Goal: Task Accomplishment & Management: Complete application form

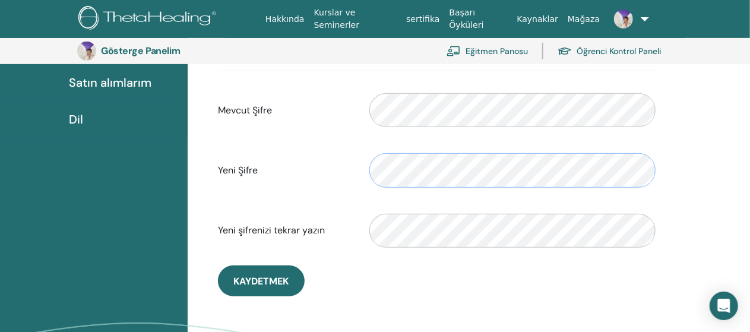
scroll to position [254, 0]
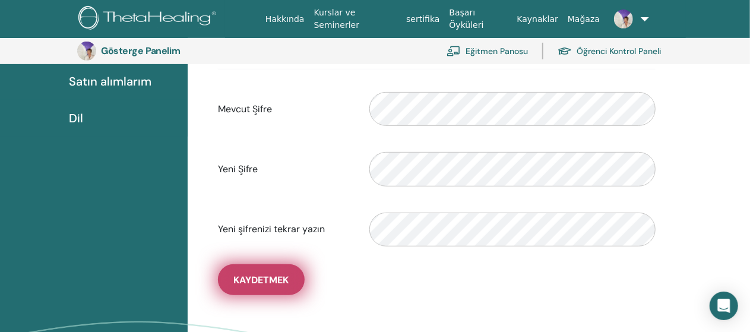
click at [266, 280] on font "Kaydetmek" at bounding box center [260, 280] width 55 height 12
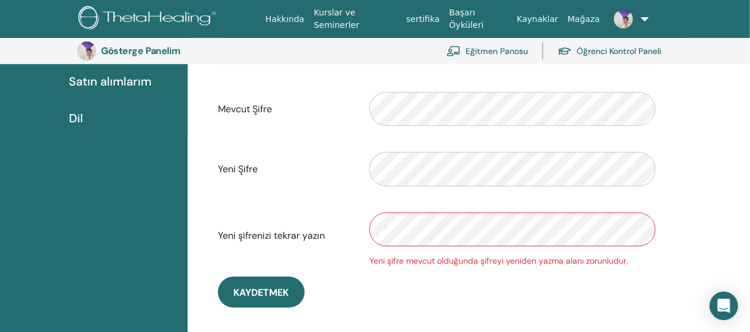
click at [666, 166] on div "**********" at bounding box center [437, 100] width 484 height 443
click at [37, 62] on section "Gösterge Panelim Eğitmen Panosu Öğrenci Kontrol Paneli" at bounding box center [375, 51] width 750 height 26
click at [304, 22] on font "Hakkında" at bounding box center [284, 18] width 39 height 9
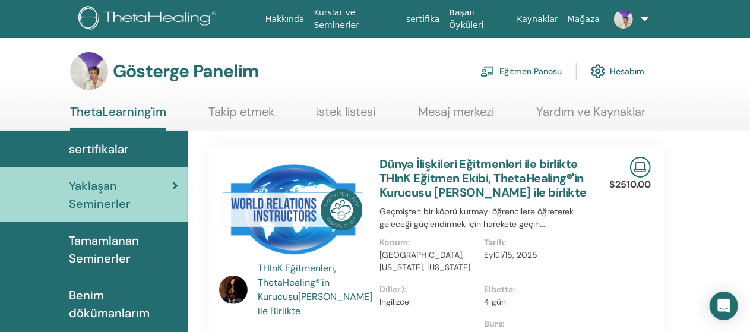
click at [642, 18] on link at bounding box center [627, 19] width 46 height 38
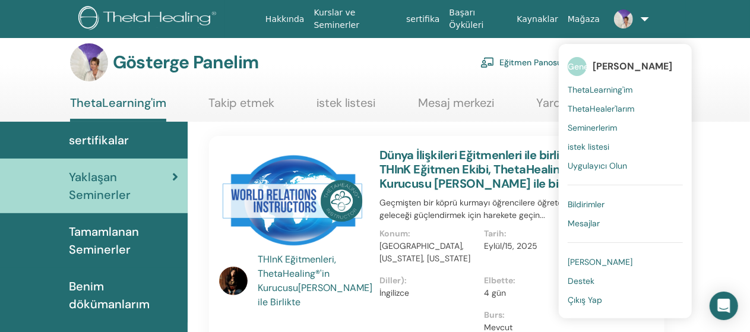
scroll to position [9, 0]
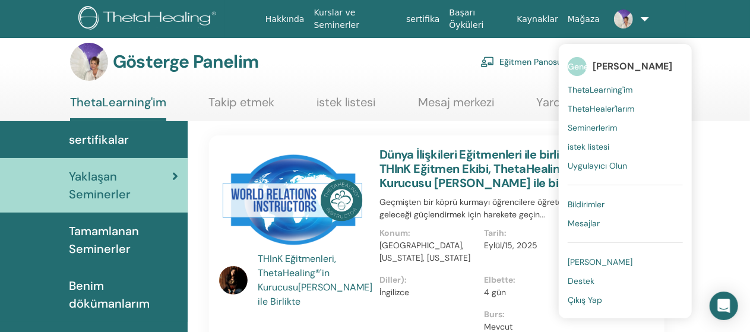
click at [602, 262] on font "[PERSON_NAME]" at bounding box center [599, 261] width 65 height 11
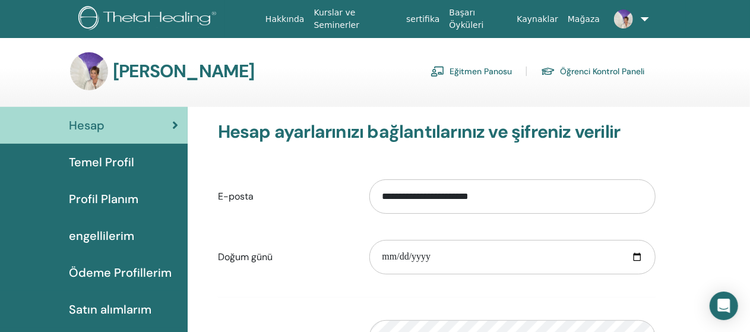
click at [609, 72] on font "Öğrenci Kontrol Paneli" at bounding box center [602, 71] width 84 height 11
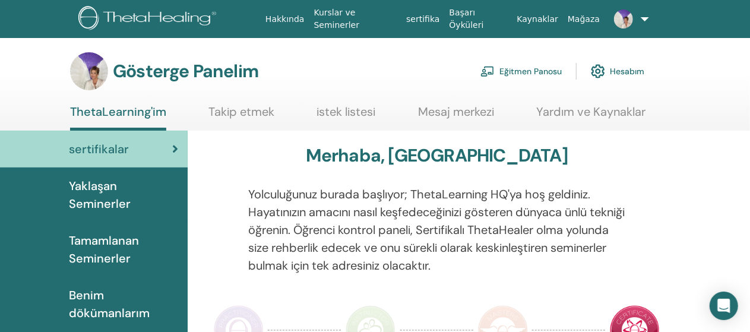
click at [636, 16] on link at bounding box center [627, 19] width 46 height 38
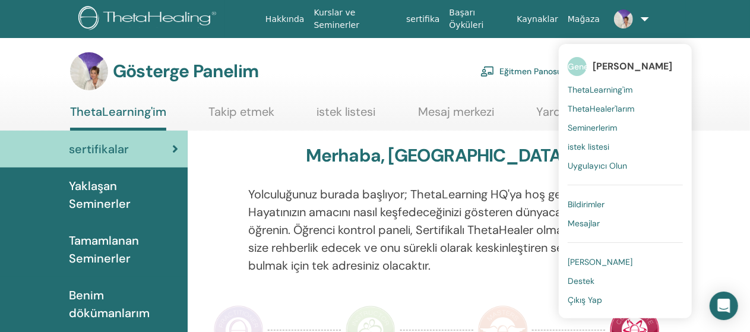
click at [89, 196] on font "Yaklaşan Seminerler" at bounding box center [100, 194] width 62 height 33
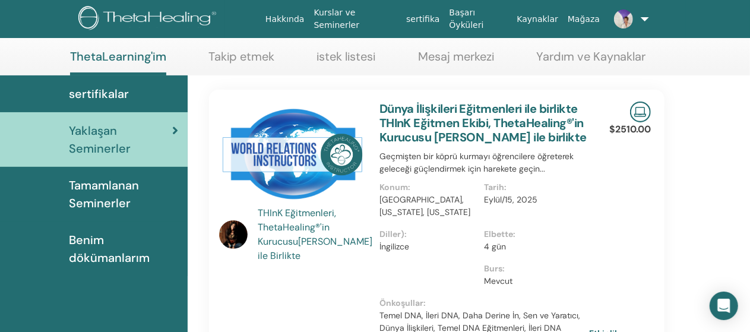
scroll to position [62, 0]
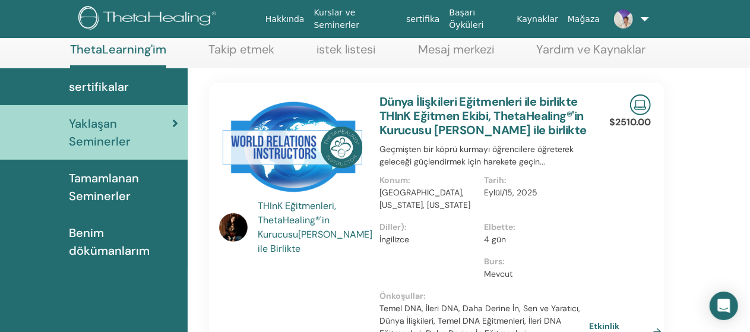
click at [107, 234] on span "Benim dökümanlarım" at bounding box center [123, 242] width 109 height 36
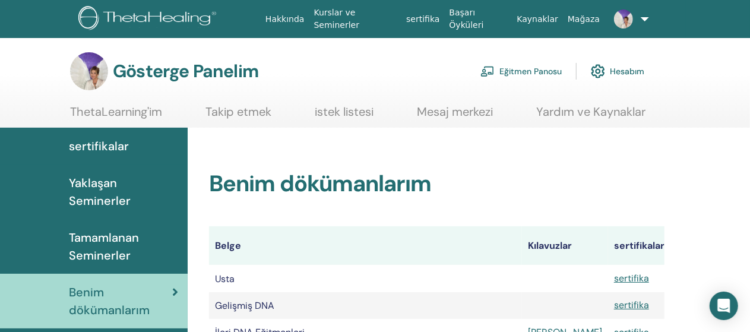
click at [529, 73] on font "Eğitmen Panosu" at bounding box center [530, 71] width 62 height 11
click at [151, 113] on font "ThetaLearning'im" at bounding box center [116, 111] width 92 height 15
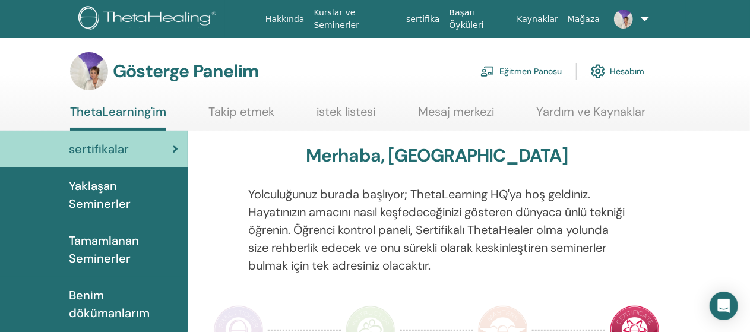
click at [600, 116] on font "Yardım ve Kaynaklar" at bounding box center [590, 111] width 109 height 15
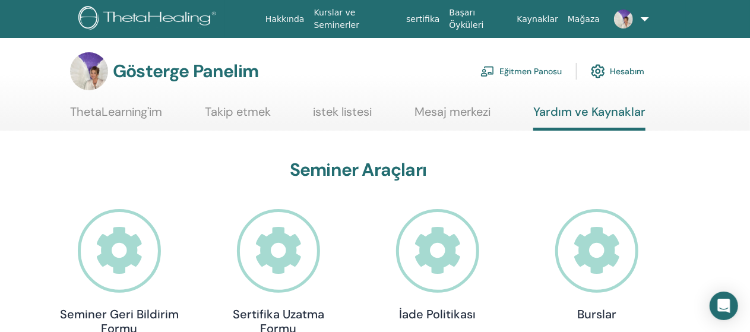
click at [357, 20] on font "Kurslar ve Seminerler" at bounding box center [337, 19] width 46 height 22
click at [549, 70] on font "Eğitmen Panosu" at bounding box center [530, 71] width 62 height 11
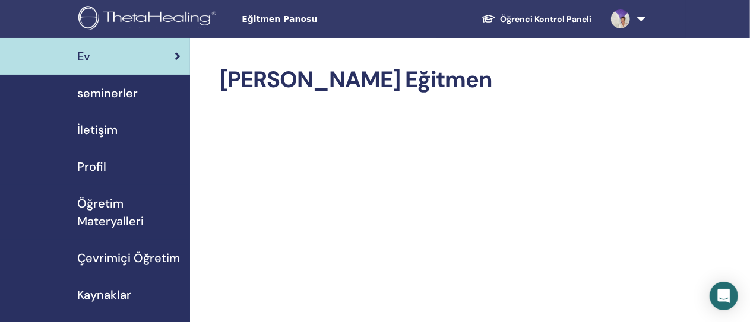
click at [136, 90] on span "seminerler" at bounding box center [107, 93] width 61 height 18
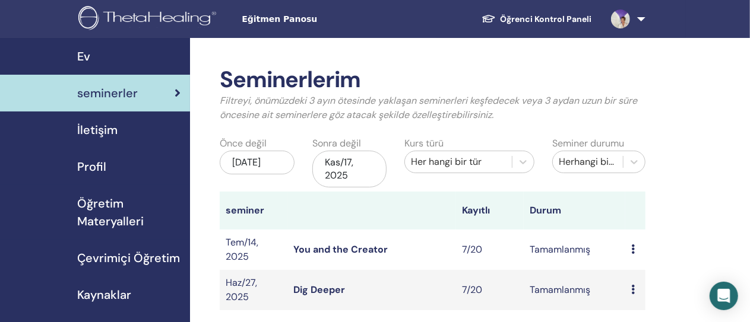
click at [280, 169] on div "May/17, 2025" at bounding box center [257, 163] width 75 height 24
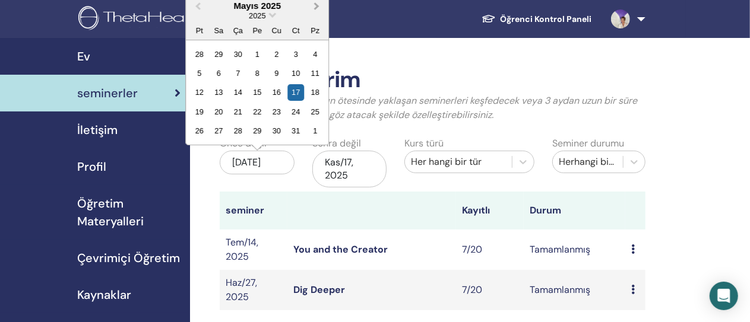
click at [318, 8] on button "Next Month" at bounding box center [317, 6] width 19 height 19
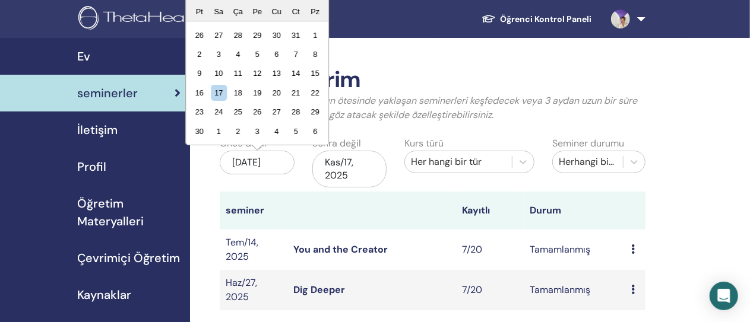
click at [318, 8] on div "Pz" at bounding box center [315, 11] width 16 height 16
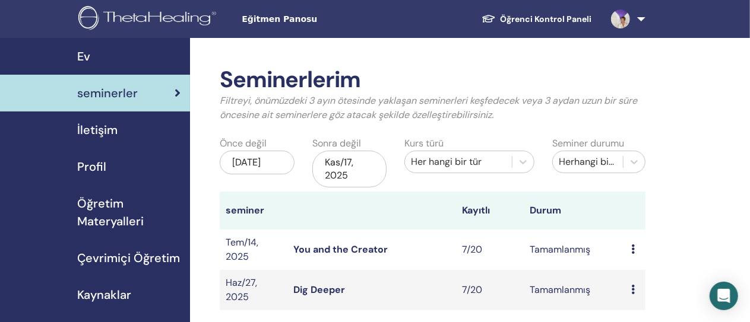
click at [267, 170] on div "May/17, 2025" at bounding box center [257, 163] width 75 height 24
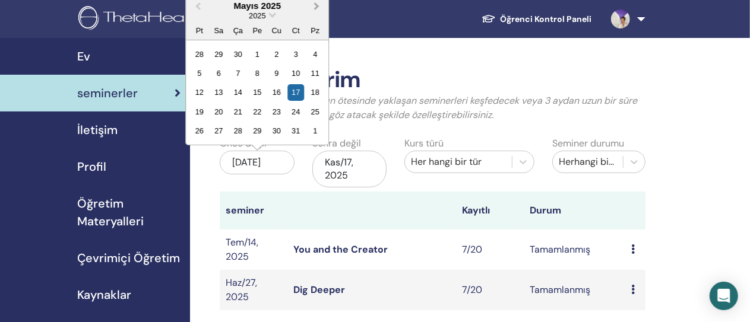
click at [316, 5] on span "Next Month" at bounding box center [316, 5] width 0 height 12
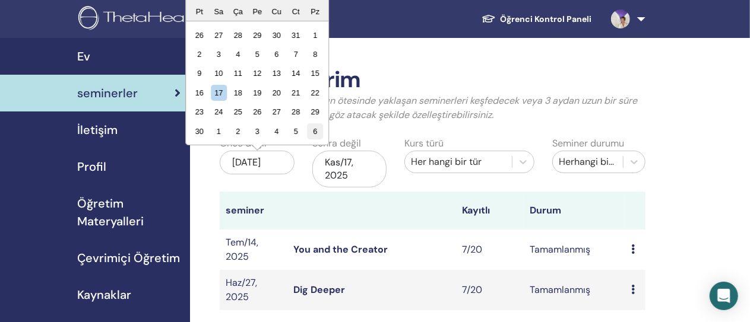
click at [314, 129] on div "6" at bounding box center [315, 131] width 16 height 16
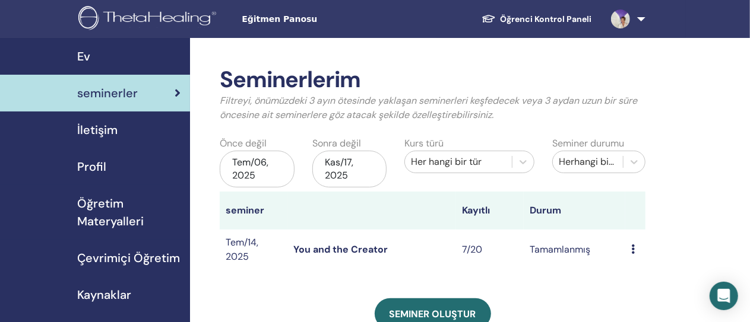
click at [272, 168] on div "Tem/06, 2025" at bounding box center [257, 169] width 75 height 37
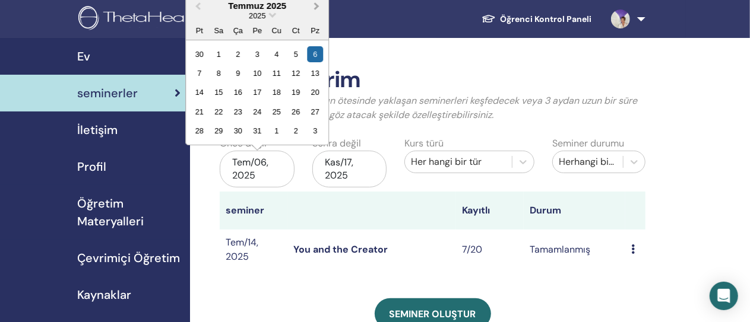
click at [316, 5] on span "Next Month" at bounding box center [316, 5] width 0 height 12
click at [316, 90] on div "17" at bounding box center [315, 92] width 16 height 16
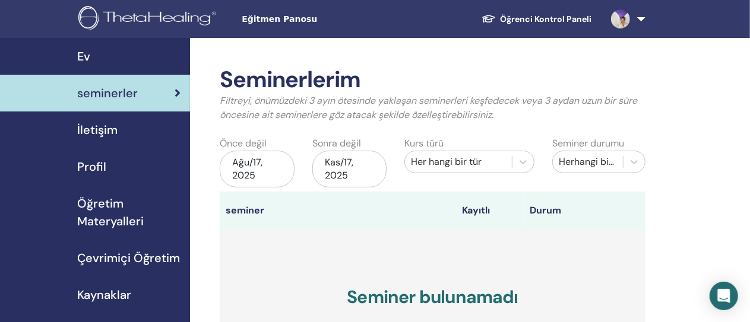
click at [360, 166] on div "Kas/17, 2025" at bounding box center [349, 169] width 75 height 37
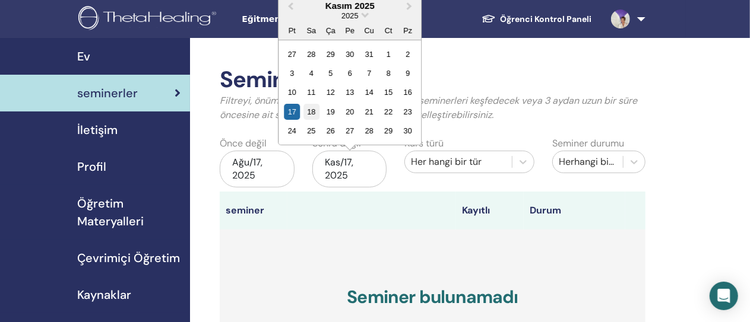
click at [309, 111] on div "18" at bounding box center [311, 112] width 16 height 16
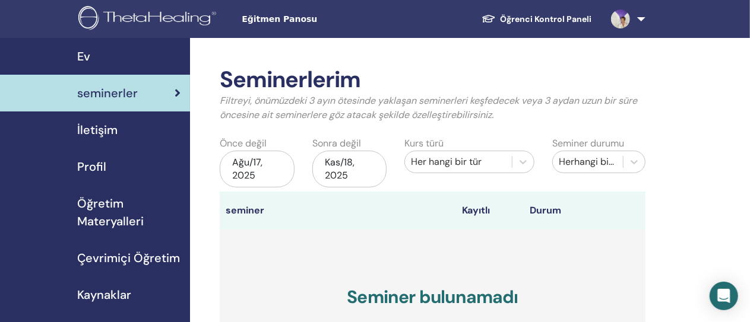
click at [371, 162] on div "Kas/18, 2025" at bounding box center [349, 169] width 75 height 37
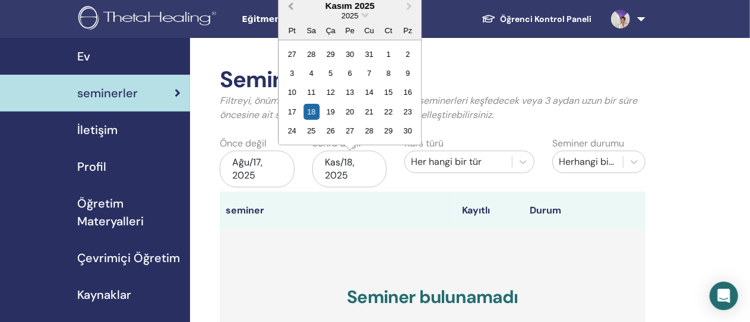
click at [290, 4] on span "Previous Month" at bounding box center [290, 5] width 0 height 12
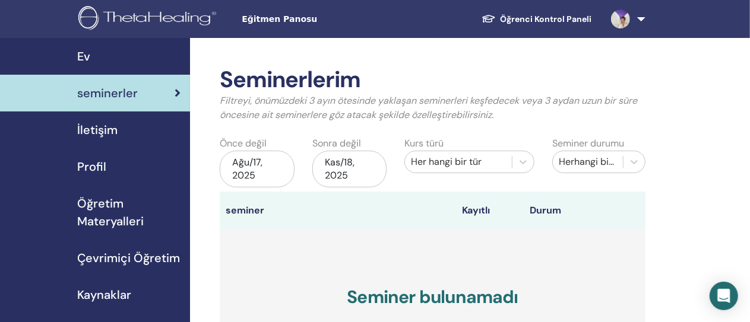
click at [353, 161] on div "Kas/18, 2025" at bounding box center [349, 169] width 75 height 37
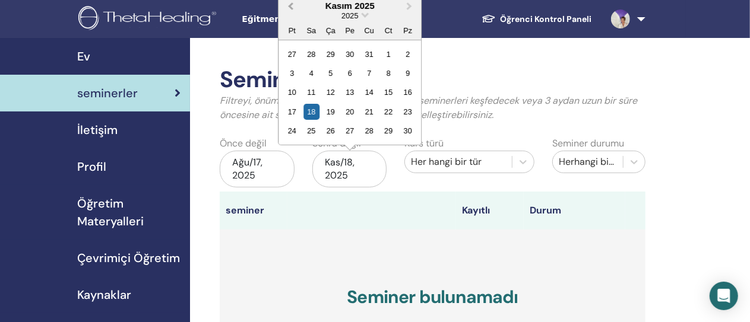
click at [290, 5] on span "Previous Month" at bounding box center [290, 5] width 0 height 12
click at [290, 7] on span "Previous Month" at bounding box center [290, 5] width 0 height 12
click at [287, 106] on div "18" at bounding box center [292, 112] width 16 height 16
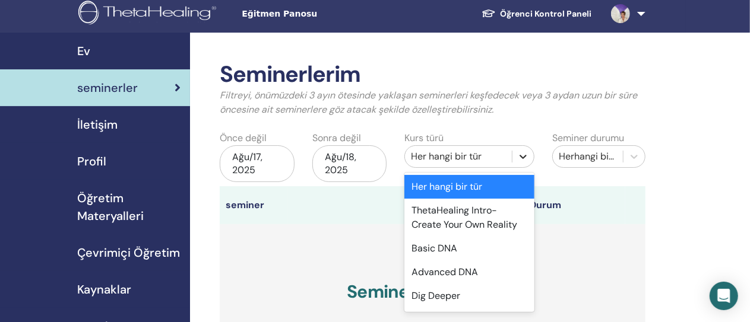
click at [522, 161] on div at bounding box center [522, 156] width 21 height 21
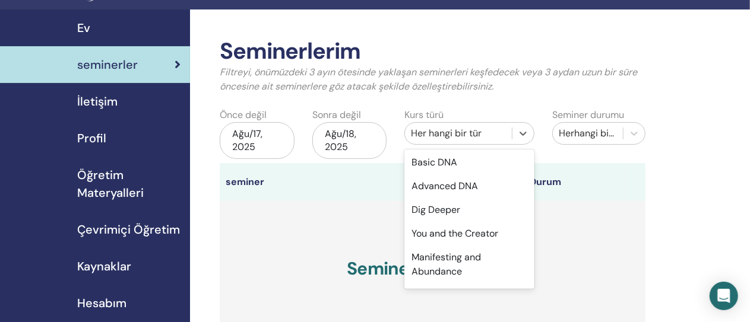
scroll to position [71, 0]
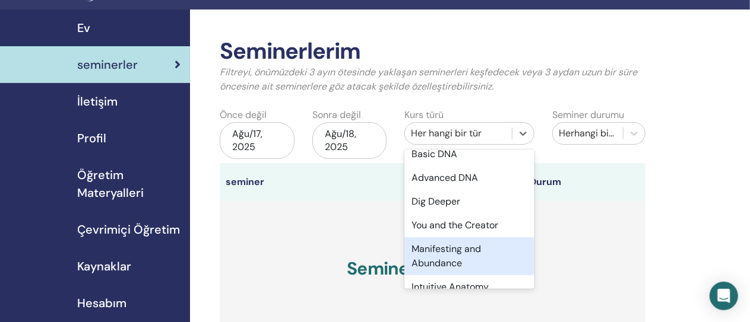
click at [474, 259] on div "Manifesting and Abundance" at bounding box center [469, 256] width 130 height 38
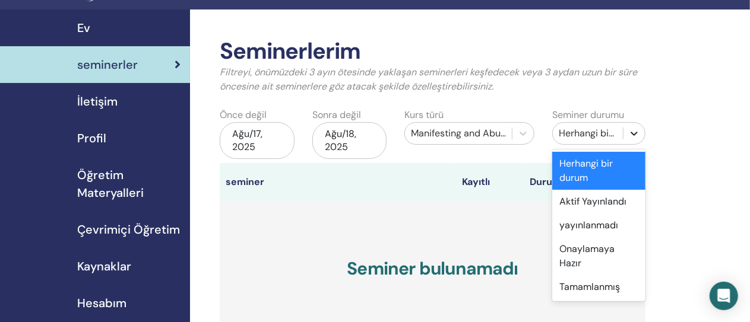
click at [635, 135] on icon at bounding box center [634, 134] width 12 height 12
click at [604, 228] on div "yayınlanmadı" at bounding box center [598, 226] width 93 height 24
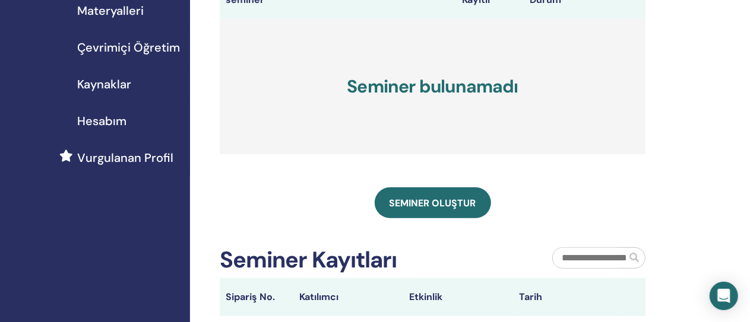
scroll to position [211, 0]
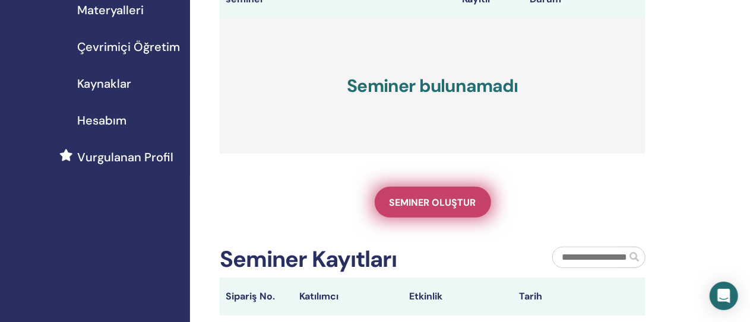
click at [439, 202] on span "Seminer oluştur" at bounding box center [432, 202] width 87 height 12
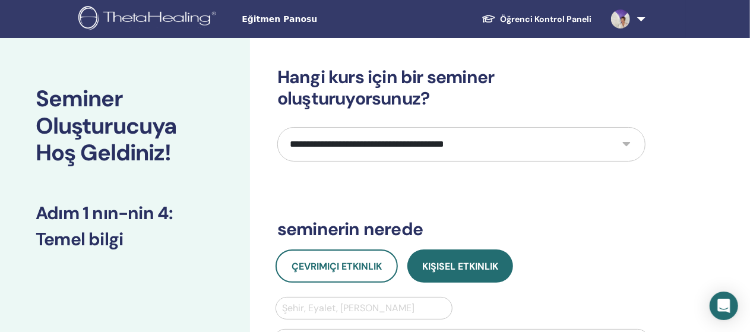
click at [624, 145] on select "**********" at bounding box center [461, 144] width 368 height 34
select select "*"
click at [277, 127] on select "**********" at bounding box center [461, 144] width 368 height 34
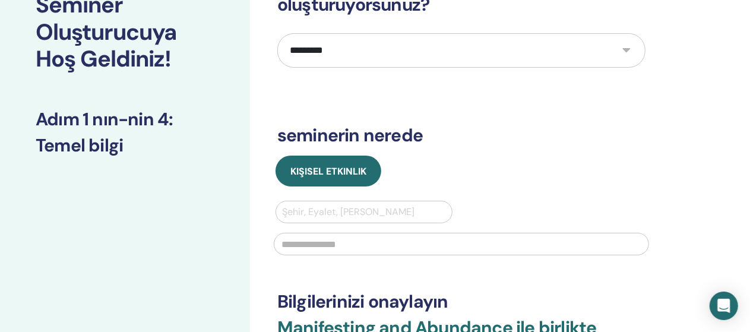
scroll to position [95, 0]
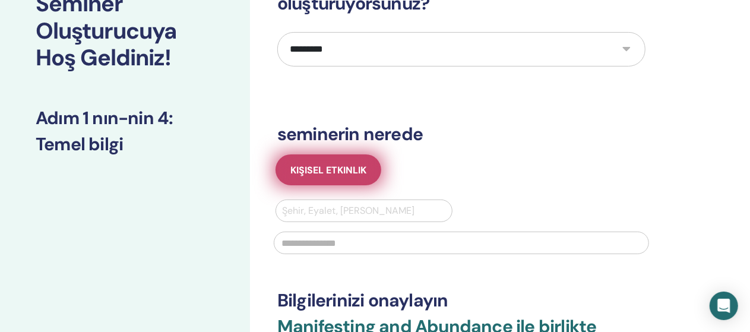
click at [332, 170] on span "Kişisel Etkinlik" at bounding box center [328, 170] width 76 height 12
drag, startPoint x: 332, startPoint y: 170, endPoint x: 318, endPoint y: 167, distance: 14.7
click at [318, 167] on span "Kişisel Etkinlik" at bounding box center [328, 170] width 76 height 12
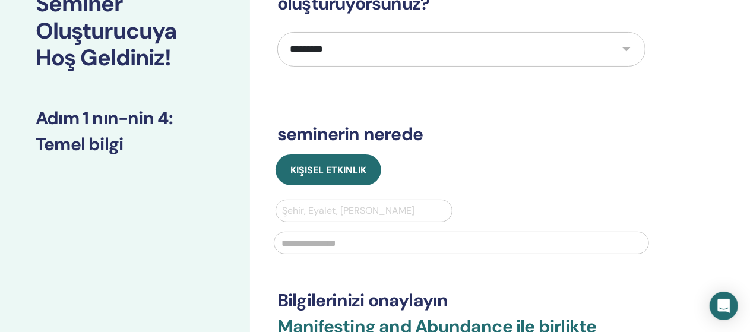
click at [299, 210] on div at bounding box center [364, 210] width 164 height 17
drag, startPoint x: 332, startPoint y: 210, endPoint x: 294, endPoint y: 207, distance: 38.1
click at [294, 207] on div at bounding box center [364, 210] width 164 height 17
drag, startPoint x: 294, startPoint y: 207, endPoint x: 593, endPoint y: 176, distance: 300.7
click at [593, 176] on div "Kişisel Etkinlik" at bounding box center [461, 169] width 386 height 31
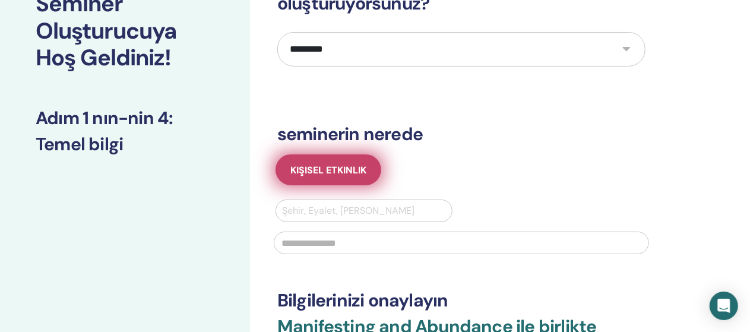
click at [333, 176] on button "Kişisel Etkinlik" at bounding box center [328, 169] width 106 height 31
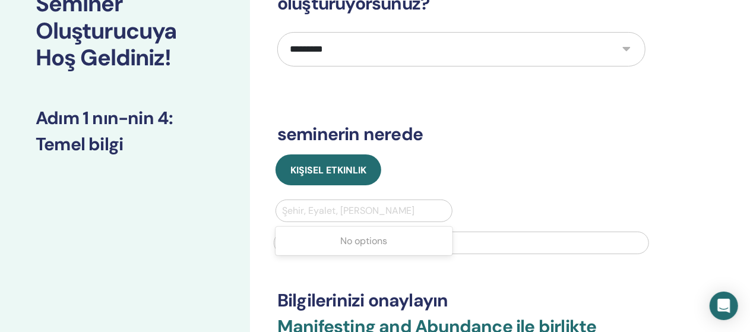
click at [322, 211] on div at bounding box center [364, 210] width 164 height 17
type input "*"
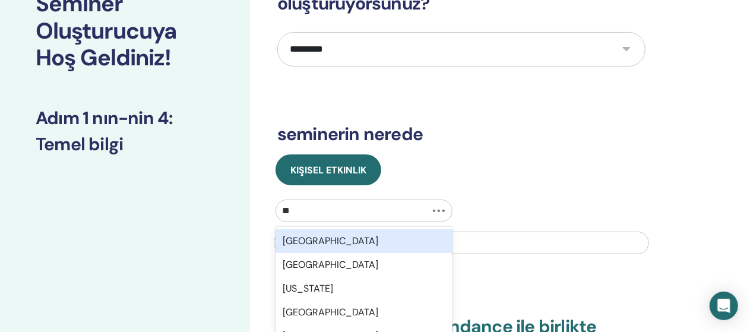
type input "***"
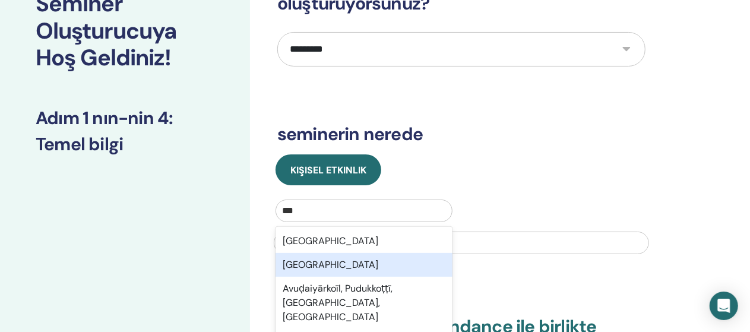
click at [323, 264] on div "Avusturya" at bounding box center [363, 265] width 177 height 24
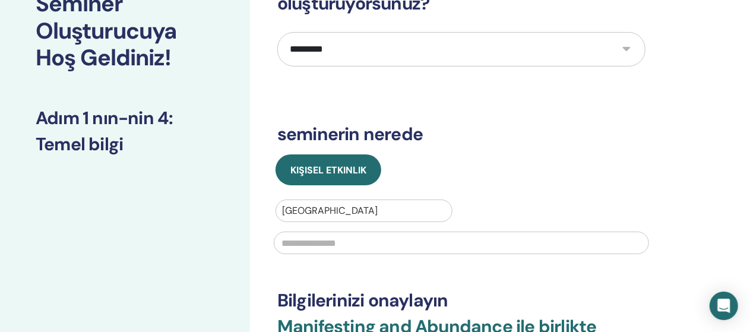
drag, startPoint x: 347, startPoint y: 242, endPoint x: 300, endPoint y: 240, distance: 46.3
click at [300, 240] on input "text" at bounding box center [461, 242] width 375 height 23
click at [363, 246] on input "**********" at bounding box center [461, 242] width 375 height 23
click at [351, 243] on input "**********" at bounding box center [461, 242] width 375 height 23
click at [300, 245] on input "**********" at bounding box center [461, 242] width 375 height 23
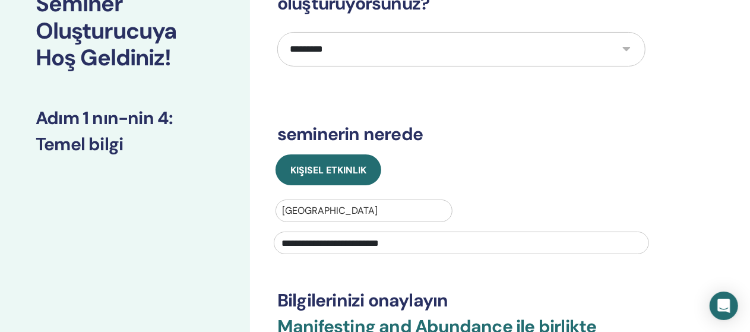
click at [445, 239] on input "**********" at bounding box center [461, 242] width 375 height 23
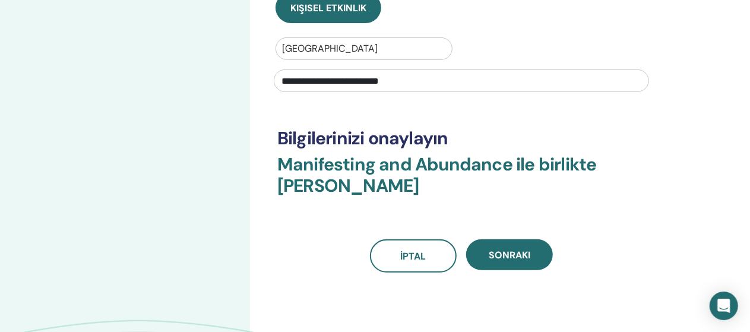
scroll to position [259, 0]
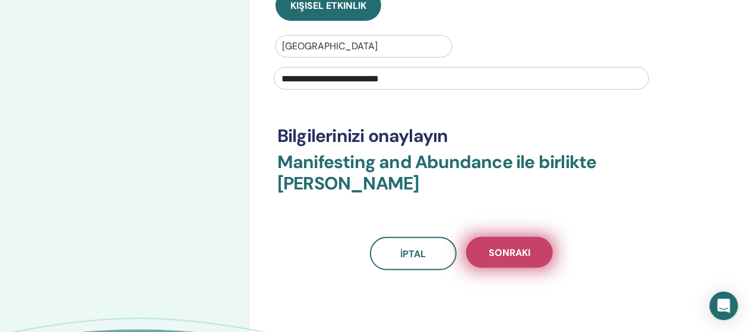
type input "**********"
click at [522, 254] on span "Sonraki" at bounding box center [509, 252] width 42 height 12
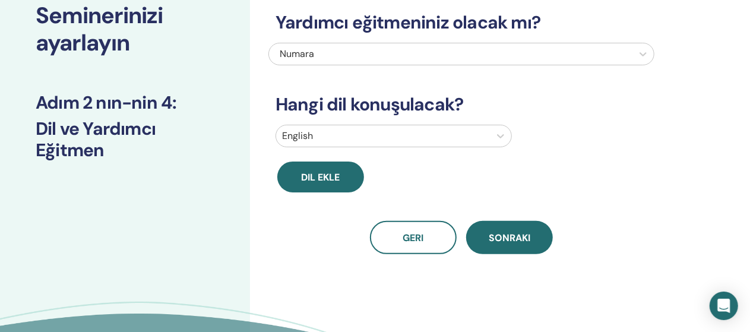
scroll to position [82, 0]
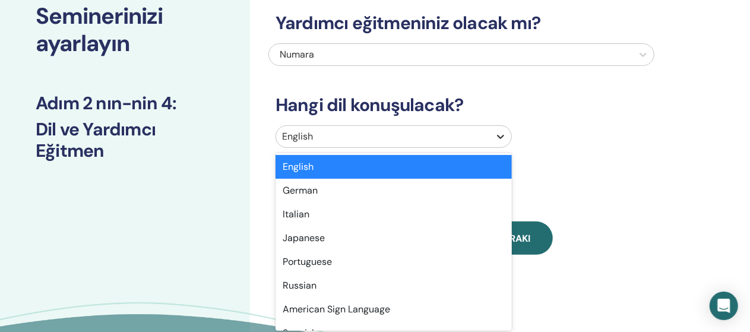
click at [501, 139] on icon at bounding box center [500, 137] width 12 height 12
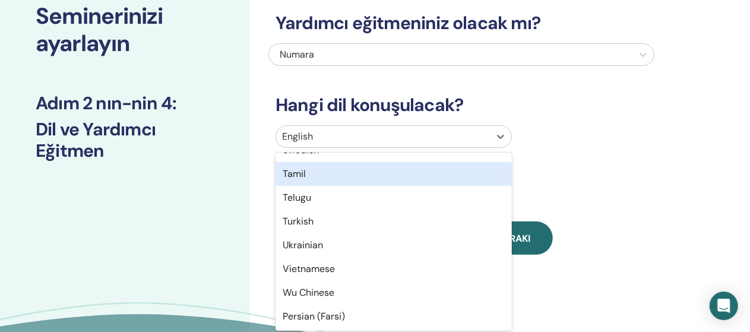
scroll to position [942, 0]
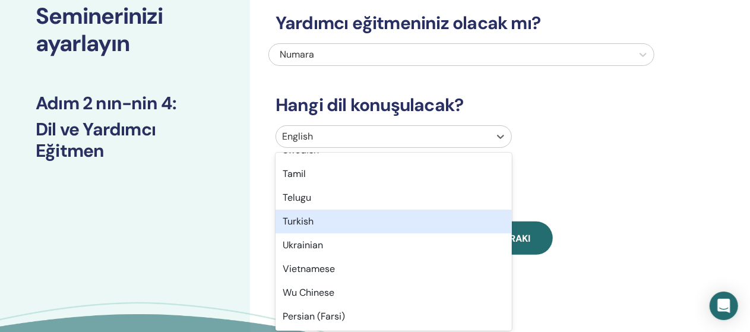
click at [367, 218] on div "Turkish" at bounding box center [393, 222] width 236 height 24
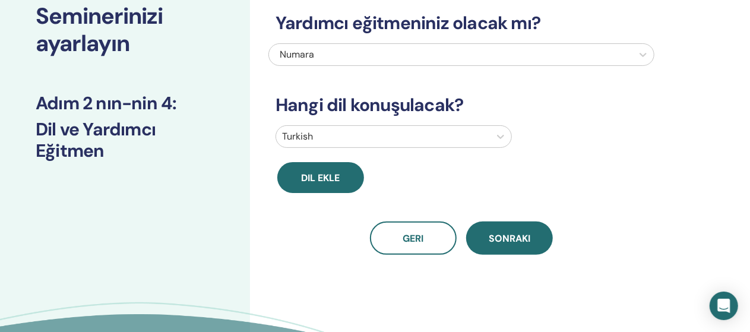
scroll to position [0, 0]
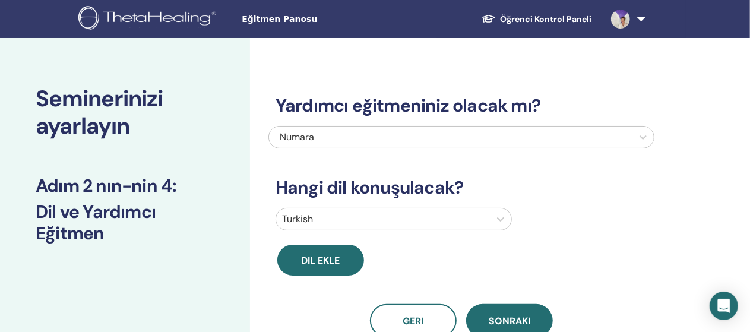
click at [335, 136] on div "Numara" at bounding box center [424, 137] width 288 height 14
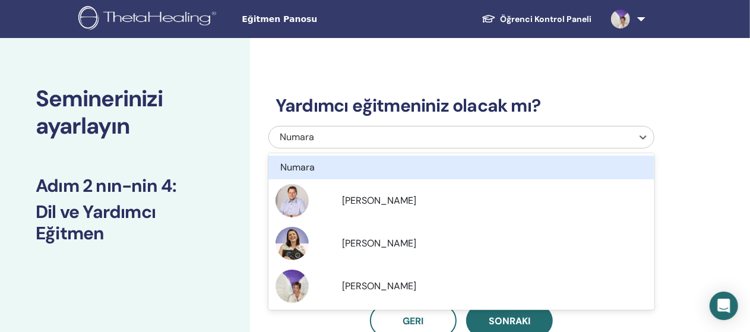
click at [576, 98] on h3 "Yardımcı eğitmeniniz olacak mı?" at bounding box center [461, 105] width 386 height 21
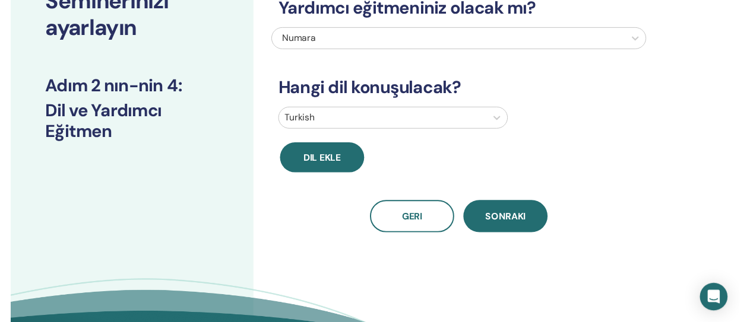
scroll to position [99, 0]
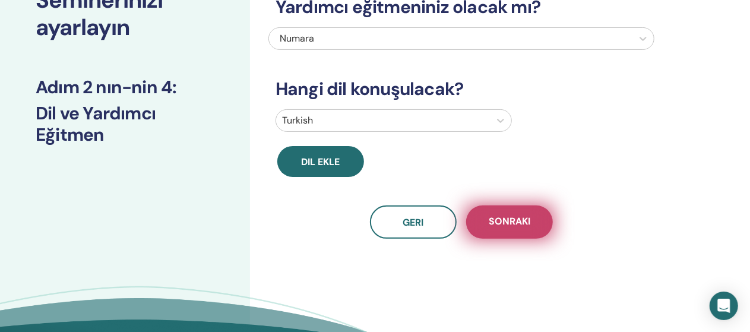
click at [519, 212] on button "Sonraki" at bounding box center [509, 221] width 87 height 33
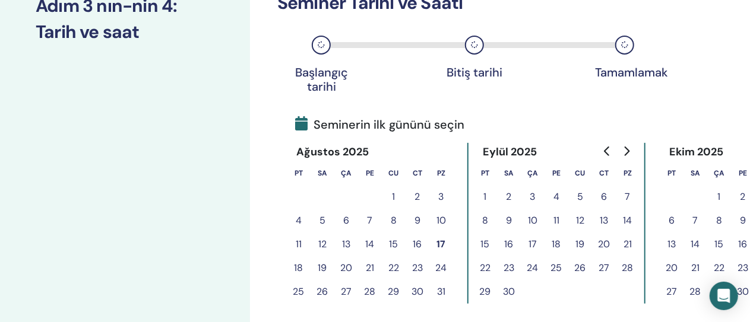
scroll to position [183, 0]
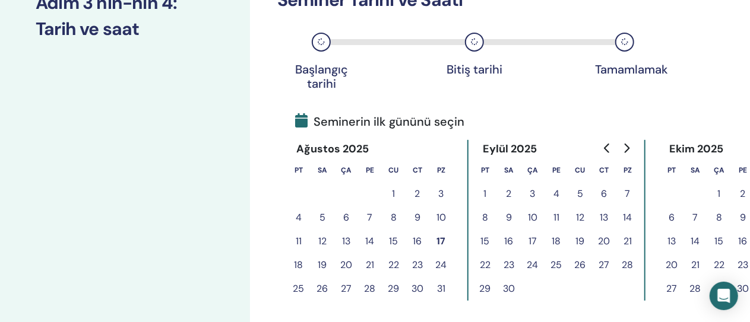
click at [439, 240] on button "17" at bounding box center [441, 242] width 24 height 24
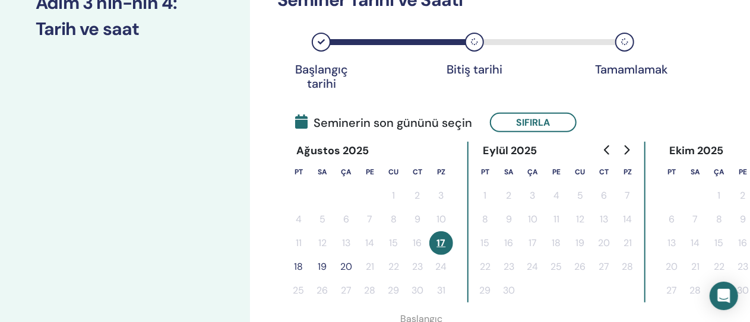
click at [296, 269] on button "18" at bounding box center [299, 267] width 24 height 24
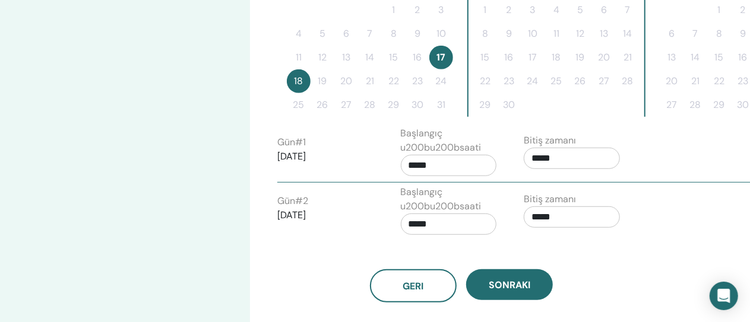
scroll to position [382, 0]
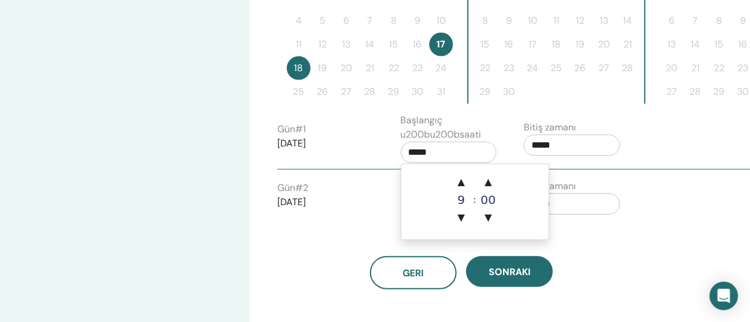
click at [446, 154] on input "*****" at bounding box center [449, 152] width 96 height 21
click at [462, 217] on span "▼" at bounding box center [461, 218] width 24 height 24
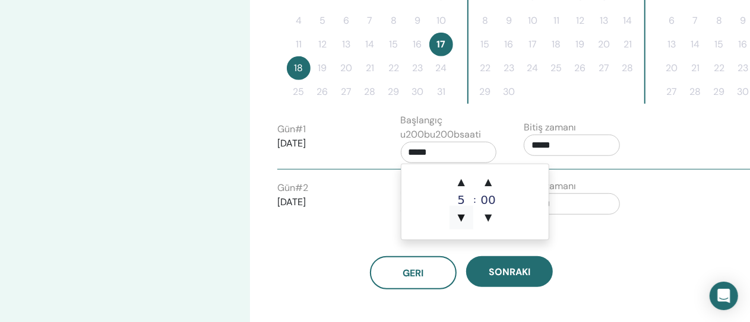
click at [462, 217] on span "▼" at bounding box center [461, 218] width 24 height 24
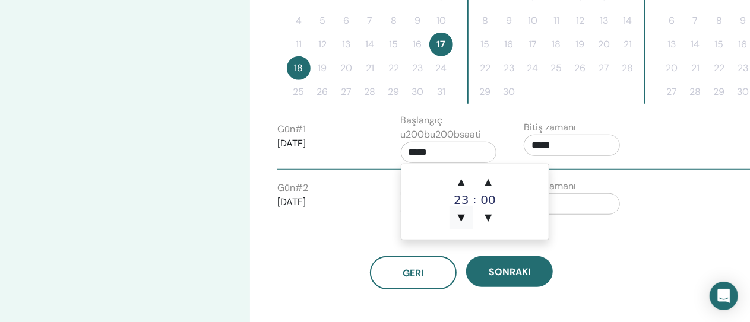
click at [462, 217] on span "▼" at bounding box center [461, 218] width 24 height 24
click at [461, 183] on span "▲" at bounding box center [461, 182] width 24 height 24
click at [488, 182] on span "▲" at bounding box center [488, 182] width 24 height 24
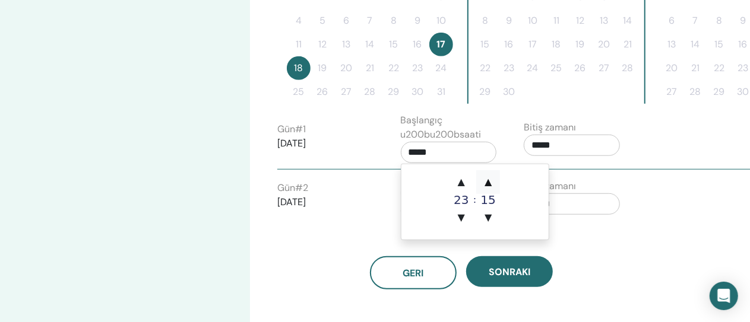
click at [488, 182] on span "▲" at bounding box center [488, 182] width 24 height 24
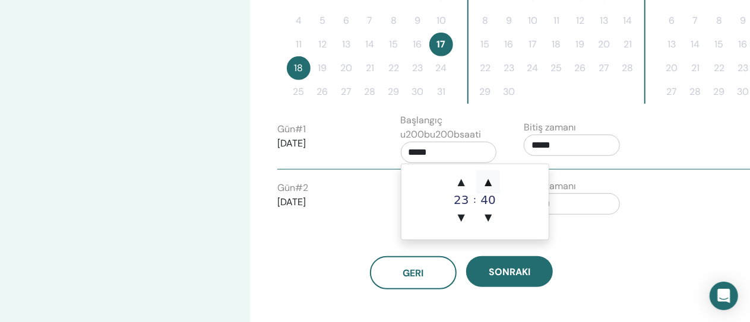
click at [488, 182] on span "▲" at bounding box center [488, 182] width 24 height 24
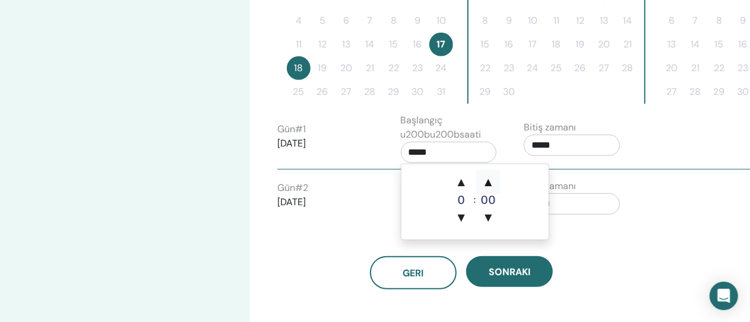
click at [488, 182] on span "▲" at bounding box center [488, 182] width 24 height 24
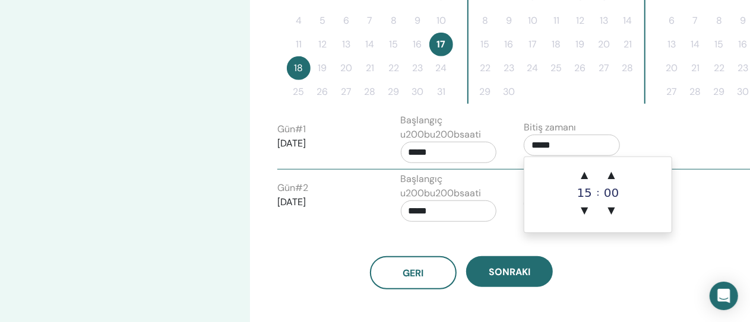
click at [565, 147] on input "*****" at bounding box center [571, 145] width 96 height 21
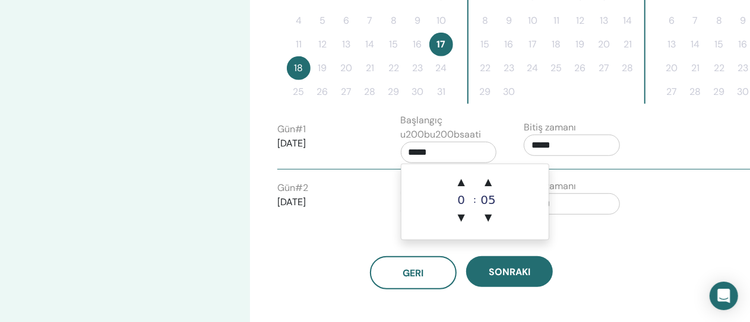
click at [449, 153] on input "*****" at bounding box center [449, 152] width 96 height 21
click at [463, 183] on span "▲" at bounding box center [461, 182] width 24 height 24
click at [462, 182] on span "▲" at bounding box center [461, 182] width 24 height 24
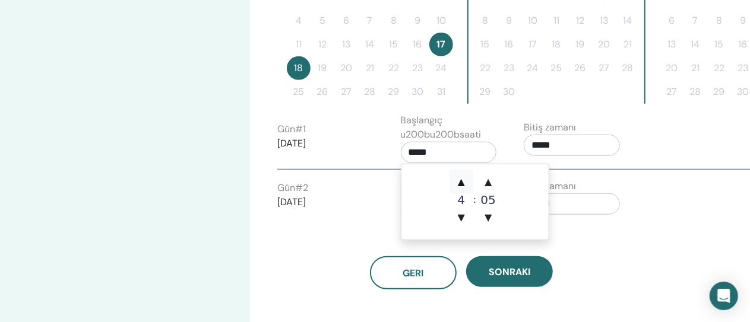
click at [462, 182] on span "▲" at bounding box center [461, 182] width 24 height 24
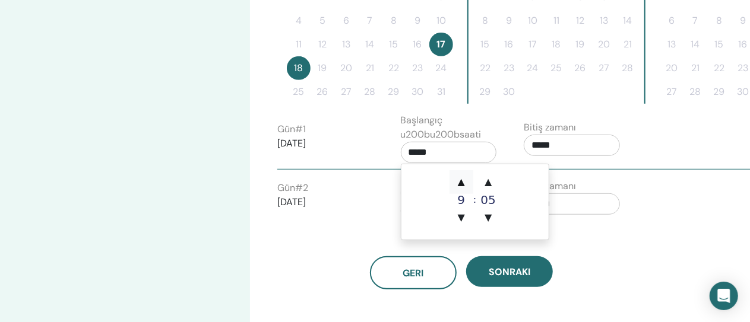
click at [462, 182] on span "▲" at bounding box center [461, 182] width 24 height 24
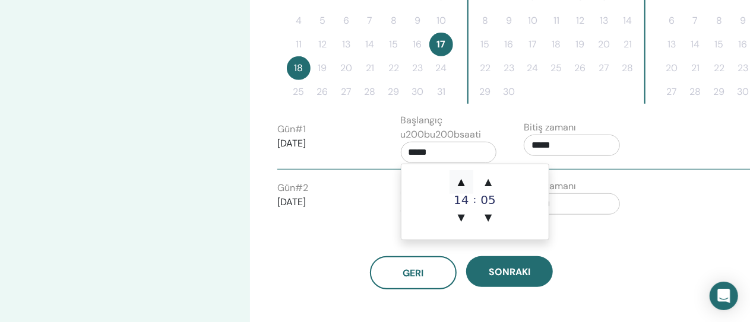
type input "*****"
click at [462, 182] on span "▲" at bounding box center [461, 182] width 24 height 24
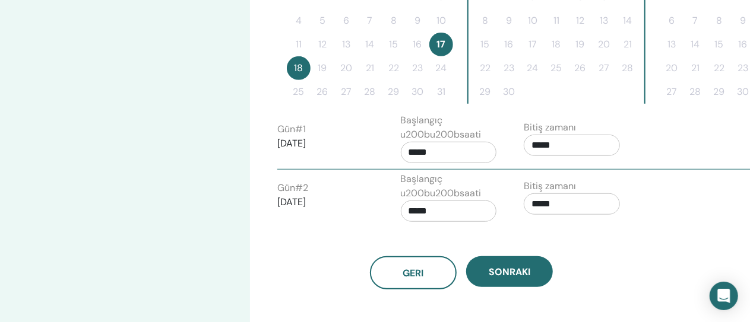
drag, startPoint x: 462, startPoint y: 182, endPoint x: 660, endPoint y: 234, distance: 204.8
click at [660, 234] on div "Saat dilimi Saat dilimi (GMT-8) US/Alaska Seminer Tarihi ve Saati Başlangıç tar…" at bounding box center [500, 55] width 500 height 799
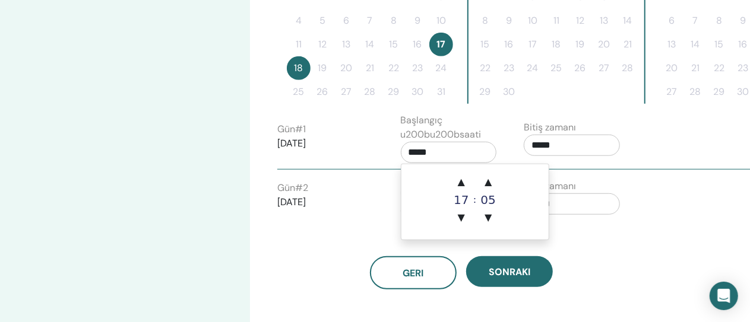
click at [459, 156] on input "*****" at bounding box center [449, 152] width 96 height 21
click at [462, 214] on span "▼" at bounding box center [461, 218] width 24 height 24
click at [459, 178] on span "▲" at bounding box center [461, 182] width 24 height 24
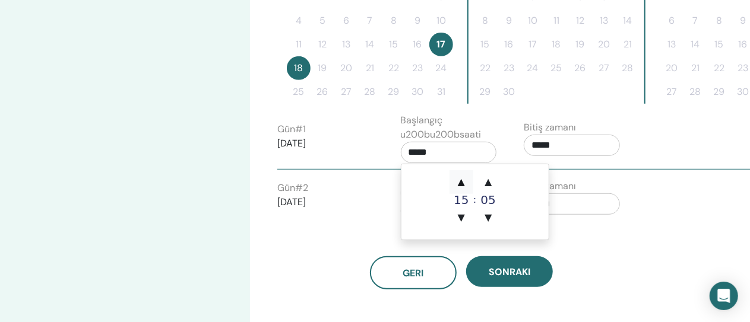
click at [462, 178] on span "▲" at bounding box center [461, 182] width 24 height 24
click at [375, 221] on div "Gün # 2 2025/08/18 Başlangıç u200bu200bsaati ***** Bitiş zamanı *****" at bounding box center [514, 200] width 493 height 56
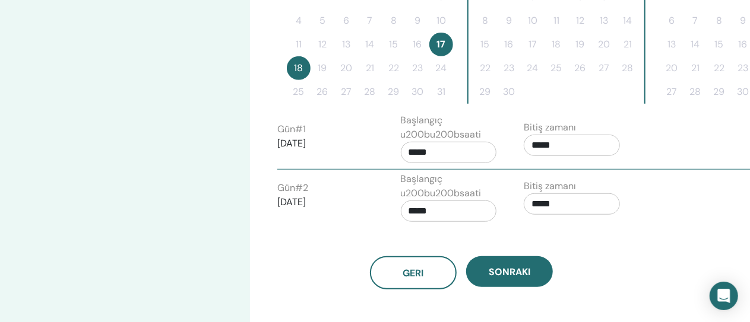
click at [576, 143] on input "*****" at bounding box center [571, 145] width 96 height 21
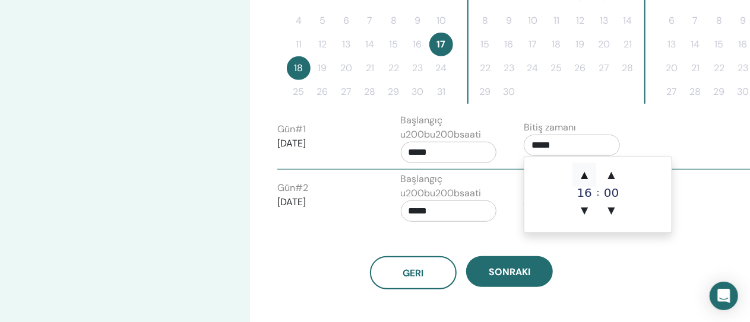
click at [584, 173] on span "▲" at bounding box center [584, 175] width 24 height 24
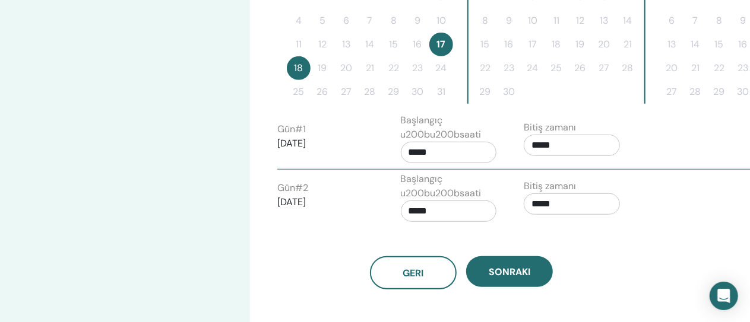
click at [510, 226] on div "Başlangıç u200bu200bsaati *****" at bounding box center [453, 200] width 123 height 56
click at [563, 145] on input "*****" at bounding box center [571, 145] width 96 height 21
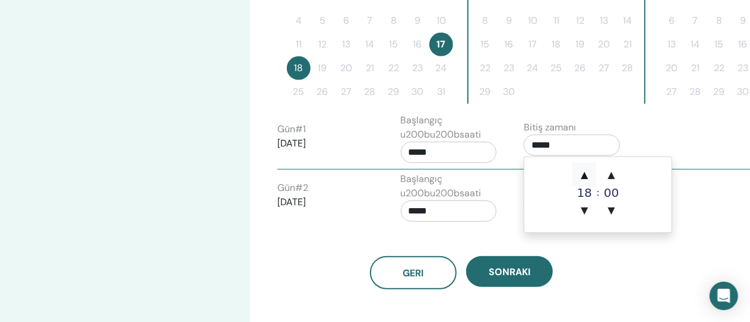
click at [583, 174] on span "▲" at bounding box center [584, 175] width 24 height 24
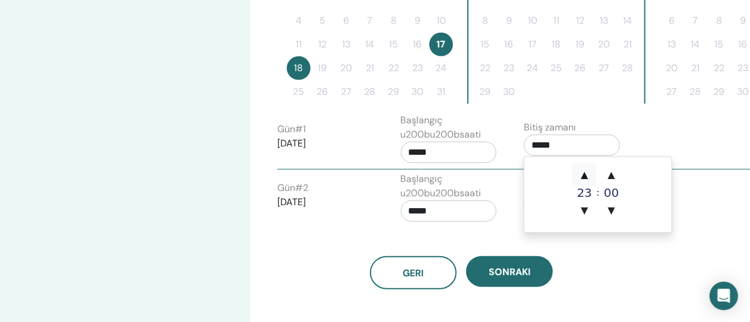
click at [583, 174] on span "▲" at bounding box center [584, 175] width 24 height 24
type input "*****"
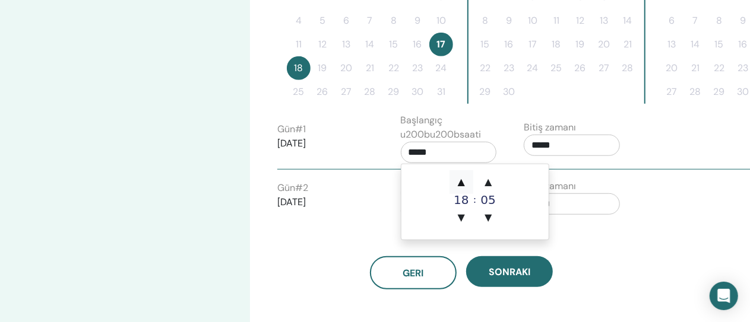
drag, startPoint x: 465, startPoint y: 145, endPoint x: 459, endPoint y: 182, distance: 36.7
click at [459, 182] on span "▲" at bounding box center [461, 182] width 24 height 24
click at [459, 218] on span "▼" at bounding box center [461, 218] width 24 height 24
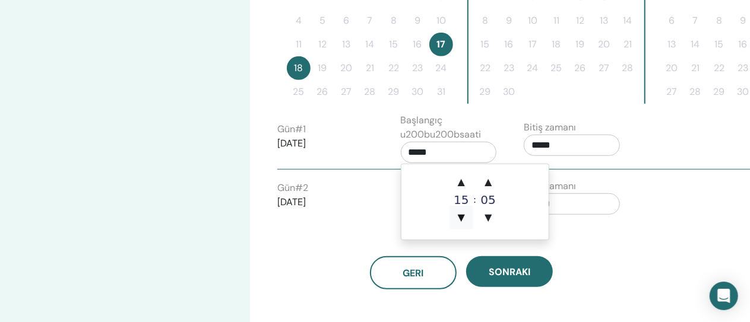
click at [459, 218] on span "▼" at bounding box center [461, 218] width 24 height 24
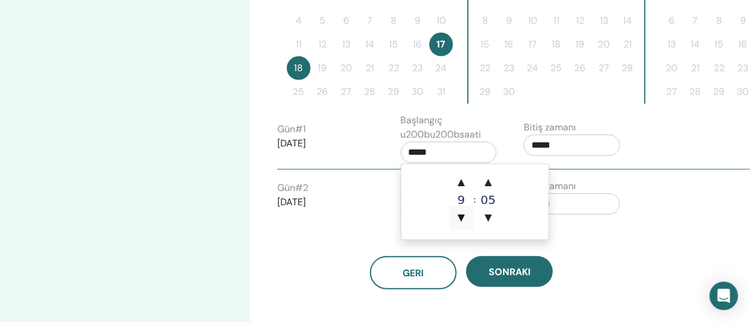
click at [459, 218] on span "▼" at bounding box center [461, 218] width 24 height 24
click at [459, 186] on span "▲" at bounding box center [461, 182] width 24 height 24
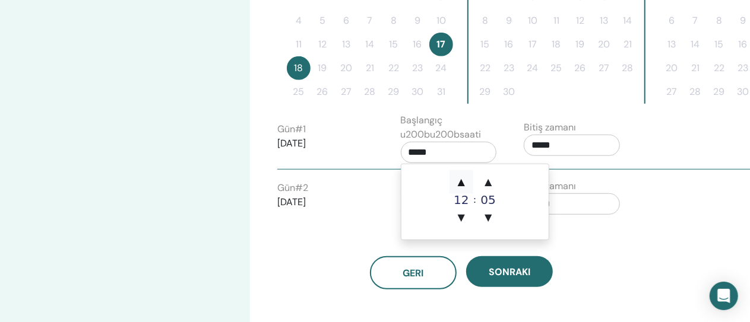
click at [459, 186] on span "▲" at bounding box center [461, 182] width 24 height 24
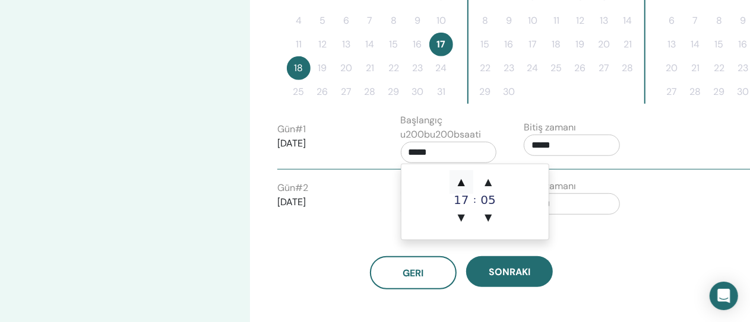
click at [459, 186] on span "▲" at bounding box center [461, 182] width 24 height 24
click at [488, 182] on span "▲" at bounding box center [488, 182] width 24 height 24
click at [487, 217] on span "▼" at bounding box center [488, 218] width 24 height 24
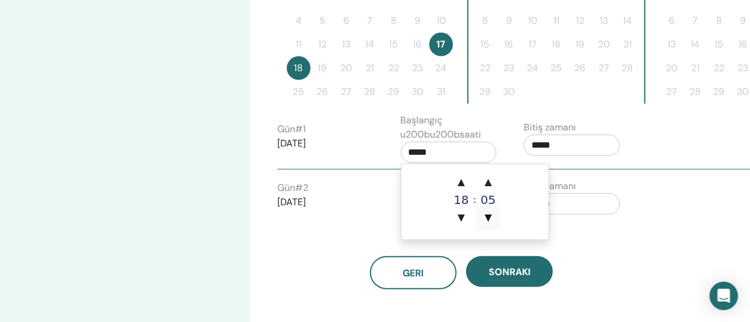
type input "*****"
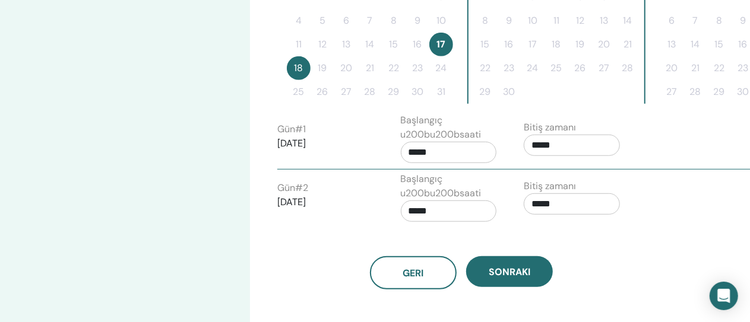
click at [353, 237] on div "Geri Sonraki" at bounding box center [461, 259] width 386 height 62
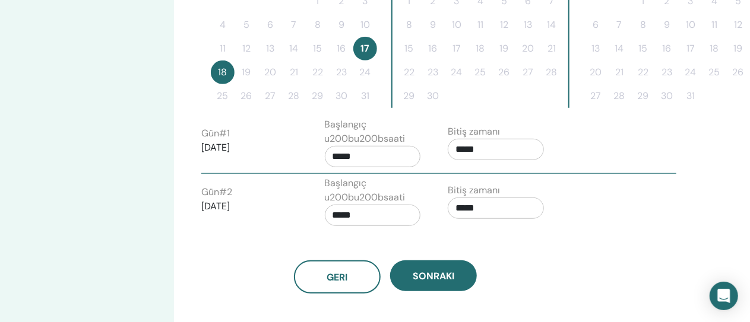
scroll to position [376, 76]
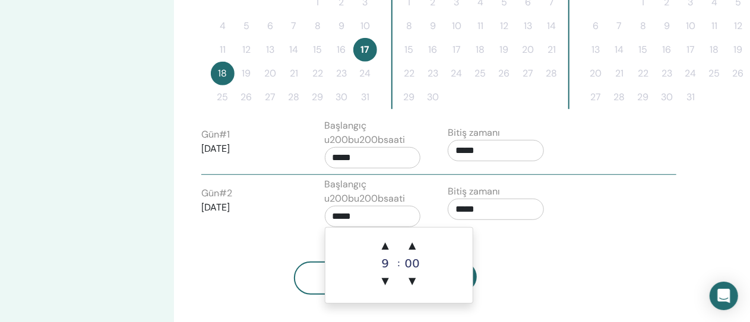
click at [388, 211] on input "*****" at bounding box center [373, 216] width 96 height 21
click at [386, 284] on span "▼" at bounding box center [385, 281] width 24 height 24
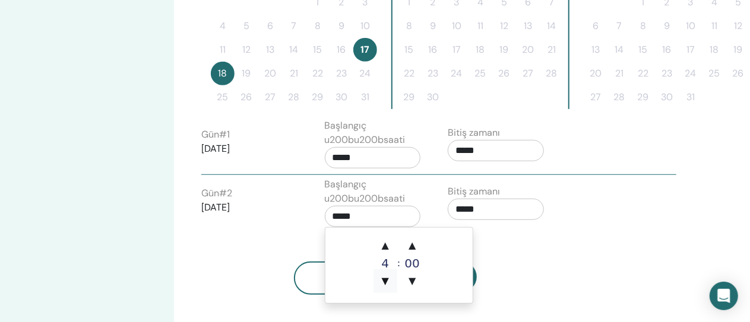
click at [386, 284] on span "▼" at bounding box center [385, 281] width 24 height 24
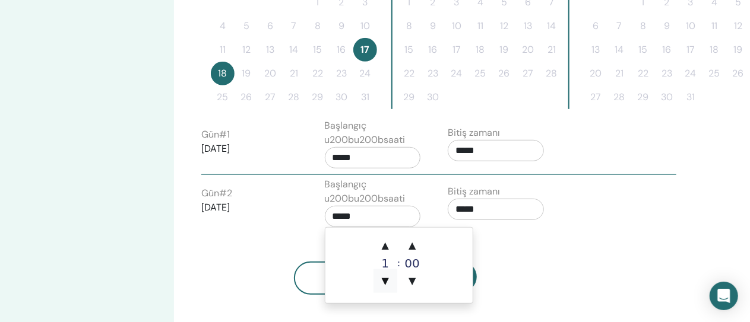
type input "*****"
click at [386, 284] on span "▼" at bounding box center [385, 281] width 24 height 24
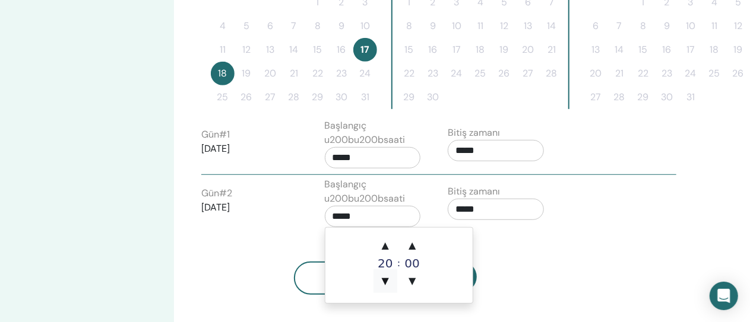
click at [386, 284] on span "▼" at bounding box center [385, 281] width 24 height 24
click at [507, 250] on div "Geri Sonraki" at bounding box center [385, 264] width 386 height 62
click at [380, 217] on input "*****" at bounding box center [373, 216] width 96 height 21
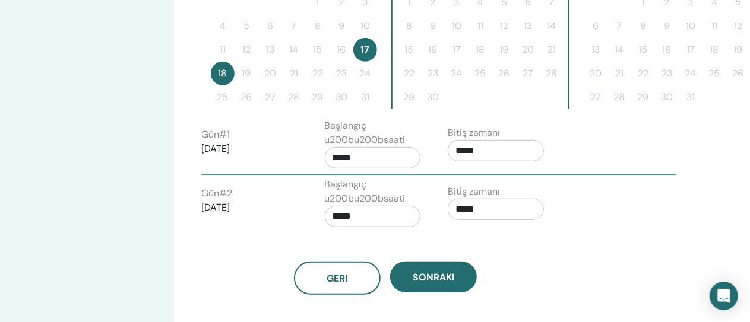
click at [370, 214] on input "*****" at bounding box center [373, 216] width 96 height 21
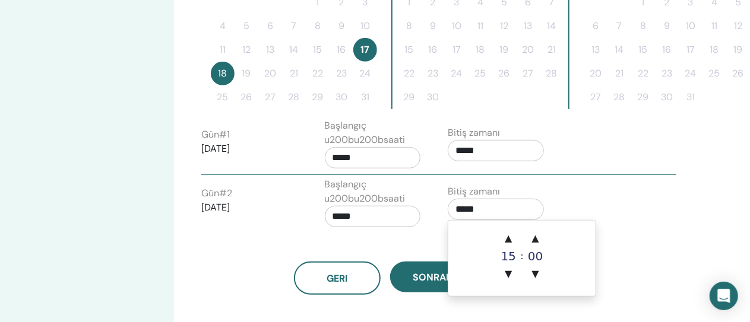
click at [492, 207] on input "*****" at bounding box center [496, 209] width 96 height 21
click at [509, 270] on span "▼" at bounding box center [508, 274] width 24 height 24
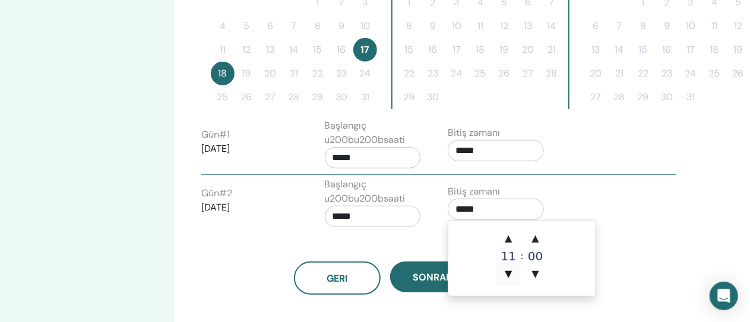
click at [509, 270] on span "▼" at bounding box center [508, 274] width 24 height 24
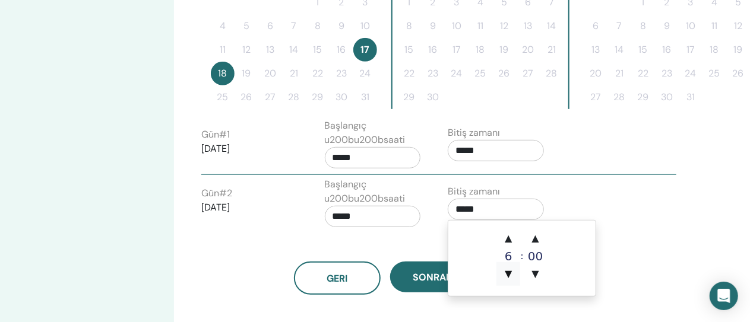
click at [509, 270] on span "▼" at bounding box center [508, 274] width 24 height 24
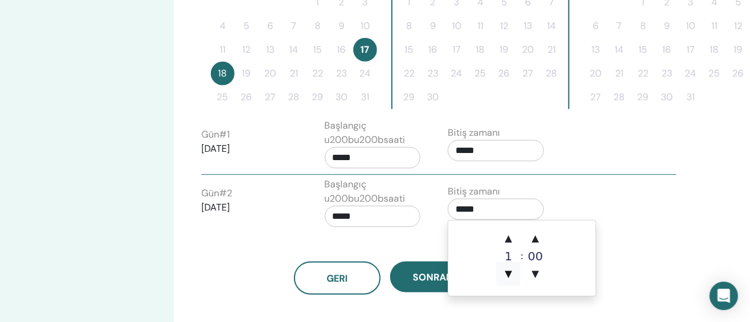
click at [509, 270] on span "▼" at bounding box center [508, 274] width 24 height 24
type input "*****"
click at [599, 193] on div "Gün # 2 2025/08/18 Başlangıç u200bu200bsaati ***** Bitiş zamanı *****" at bounding box center [438, 205] width 493 height 56
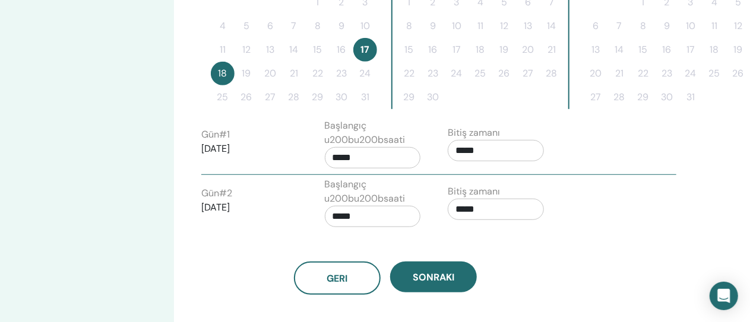
click at [399, 214] on input "*****" at bounding box center [373, 216] width 96 height 21
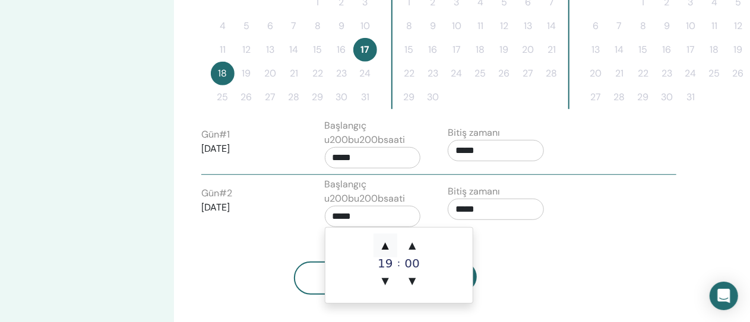
click at [386, 245] on span "▲" at bounding box center [385, 246] width 24 height 24
click at [383, 278] on span "▼" at bounding box center [385, 281] width 24 height 24
type input "*****"
click at [496, 257] on div "Geri Sonraki" at bounding box center [385, 264] width 386 height 62
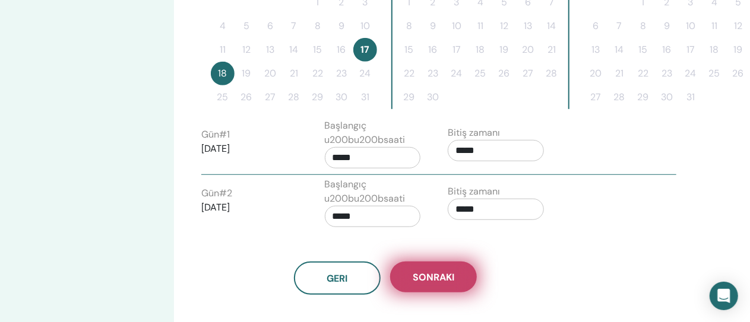
click at [436, 272] on span "Sonraki" at bounding box center [433, 277] width 42 height 12
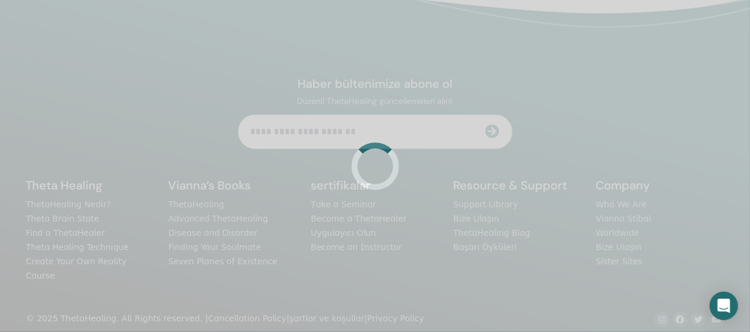
scroll to position [376, 0]
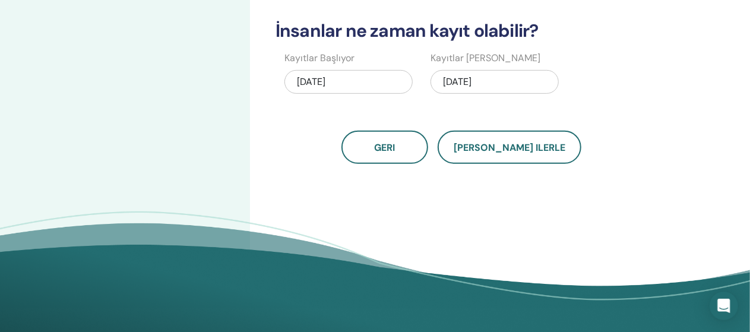
click at [506, 77] on div "08/18/2025" at bounding box center [494, 82] width 128 height 24
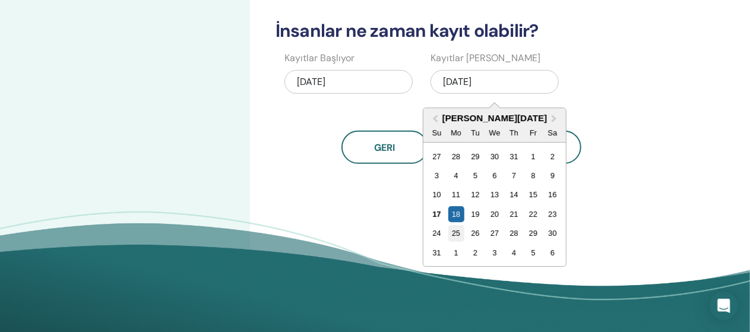
click at [456, 231] on div "25" at bounding box center [456, 234] width 16 height 16
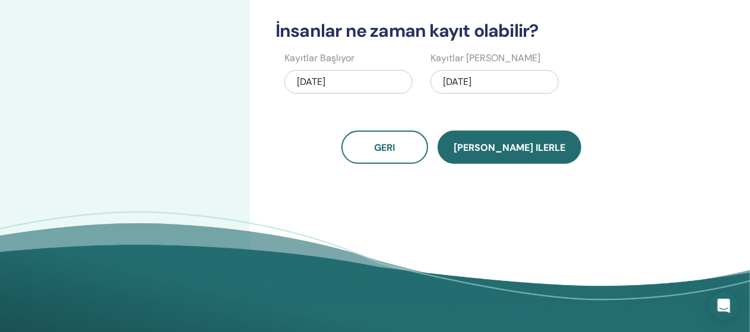
click at [516, 147] on span "[PERSON_NAME] ilerle" at bounding box center [509, 147] width 112 height 12
click at [522, 148] on span "Kaydet ilerle" at bounding box center [509, 147] width 112 height 12
click at [488, 148] on span "Kaydet ilerle" at bounding box center [509, 147] width 112 height 12
click at [501, 149] on span "Kaydet ilerle" at bounding box center [509, 147] width 112 height 12
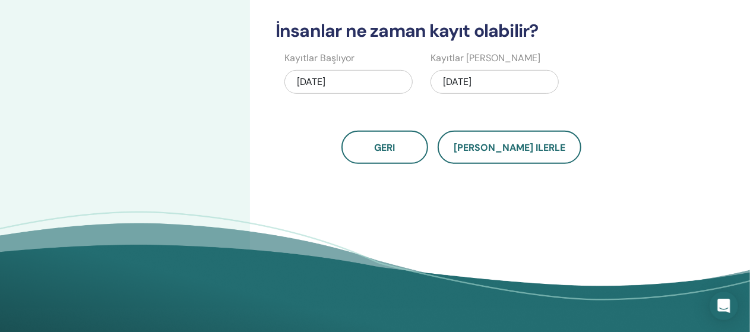
drag, startPoint x: 356, startPoint y: 80, endPoint x: 284, endPoint y: 131, distance: 88.6
click at [284, 131] on div "Geri Kaydet ilerle" at bounding box center [461, 147] width 386 height 33
click at [353, 85] on div "08/17/2025" at bounding box center [348, 82] width 128 height 24
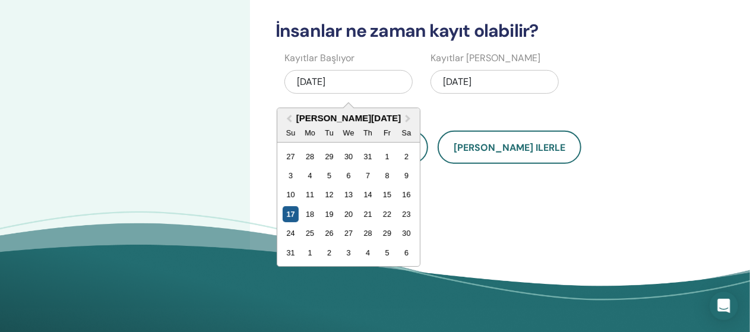
click at [289, 213] on div "17" at bounding box center [291, 214] width 16 height 16
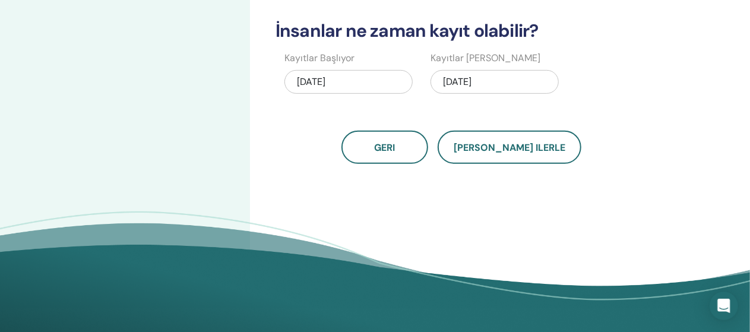
click at [351, 77] on div "08/17/2025" at bounding box center [348, 82] width 128 height 24
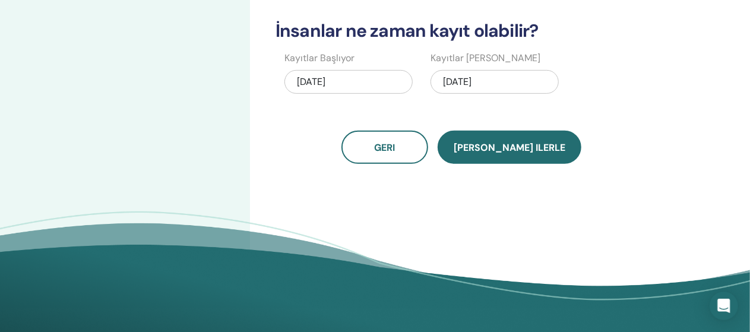
click at [512, 154] on button "Kaydet ilerle" at bounding box center [509, 147] width 144 height 33
click at [499, 150] on span "Kaydet ilerle" at bounding box center [509, 147] width 112 height 12
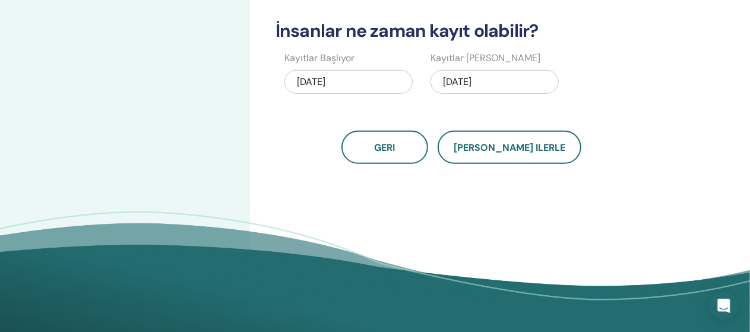
click at [382, 80] on div "08/17/2025" at bounding box center [348, 82] width 128 height 24
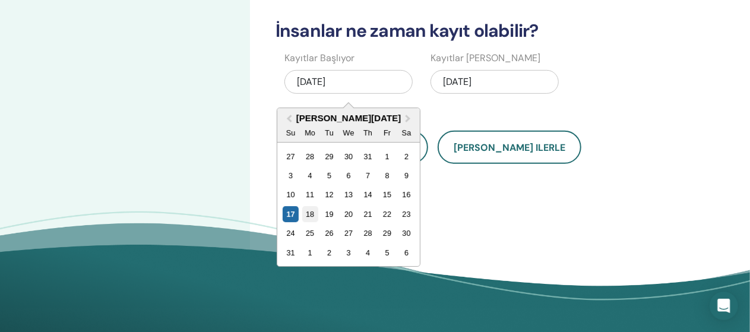
click at [310, 212] on div "18" at bounding box center [310, 214] width 16 height 16
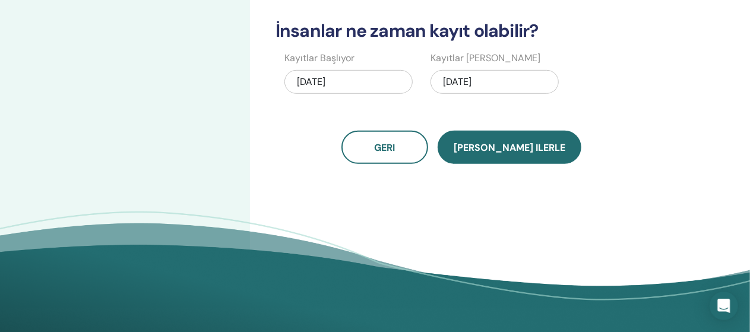
click at [515, 149] on span "Kaydet ilerle" at bounding box center [509, 147] width 112 height 12
click at [503, 145] on span "Kaydet ilerle" at bounding box center [509, 147] width 112 height 12
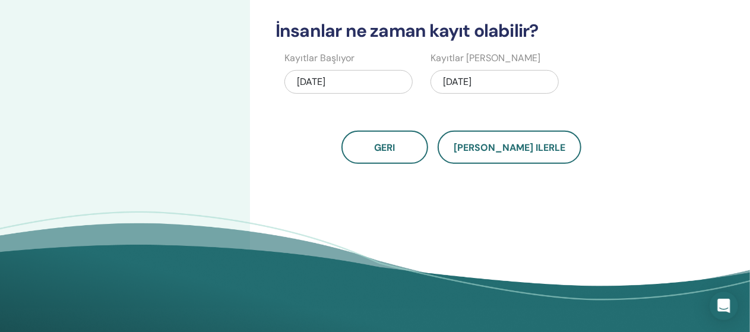
click at [506, 80] on div "08/25/2025" at bounding box center [494, 82] width 128 height 24
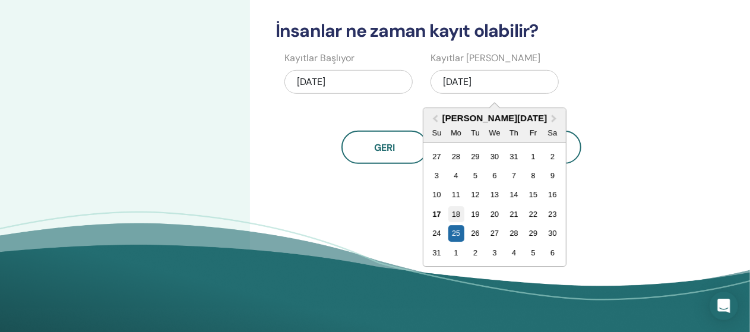
click at [458, 213] on div "18" at bounding box center [456, 214] width 16 height 16
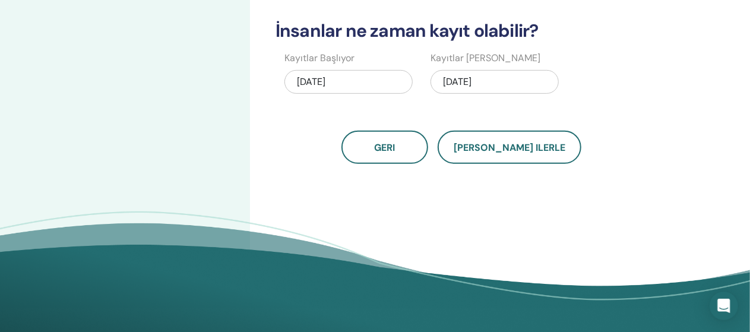
click at [380, 81] on div "08/18/2025" at bounding box center [348, 82] width 128 height 24
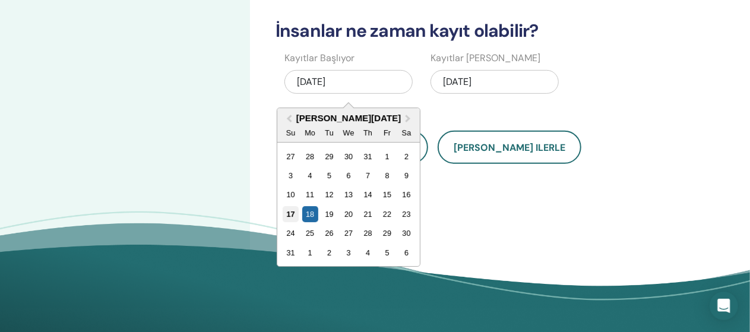
click at [291, 207] on div "17" at bounding box center [291, 214] width 16 height 16
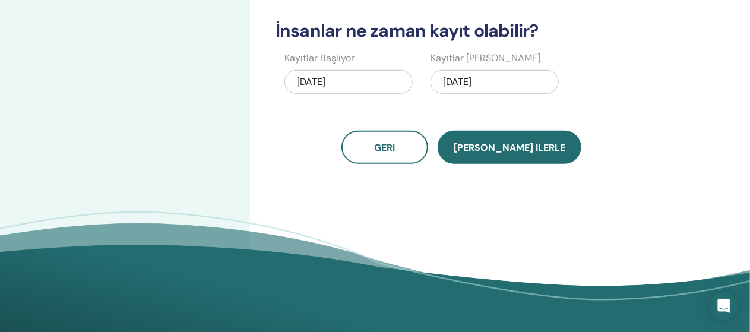
click at [513, 147] on span "Kaydet ilerle" at bounding box center [509, 147] width 112 height 12
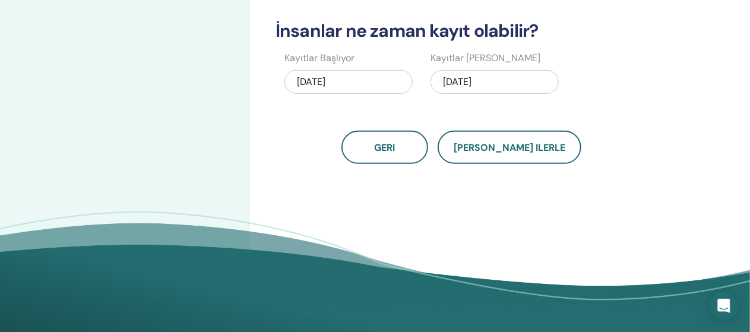
drag, startPoint x: 499, startPoint y: 150, endPoint x: 487, endPoint y: 189, distance: 40.8
drag, startPoint x: 487, startPoint y: 189, endPoint x: 463, endPoint y: 189, distance: 24.3
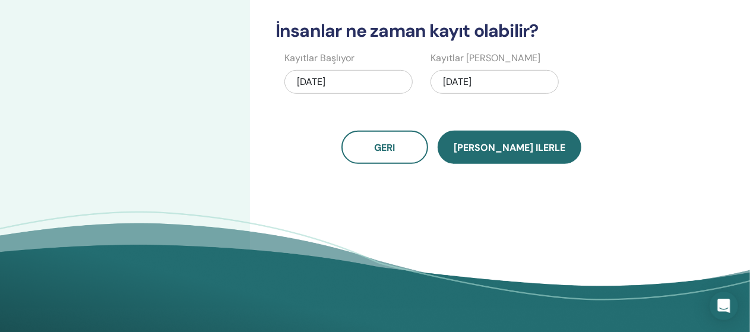
click at [523, 155] on button "Kaydet ilerle" at bounding box center [509, 147] width 144 height 33
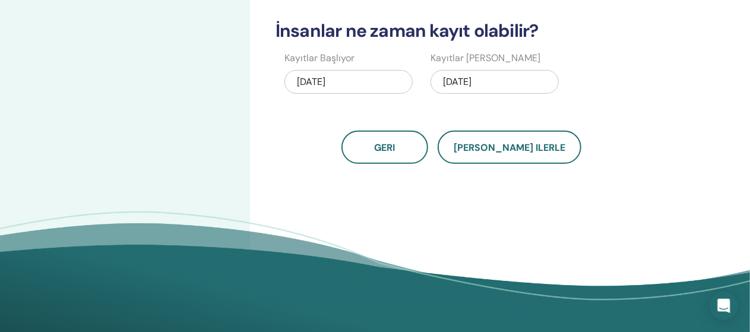
drag, startPoint x: 523, startPoint y: 155, endPoint x: 495, endPoint y: 181, distance: 38.6
drag, startPoint x: 495, startPoint y: 181, endPoint x: 510, endPoint y: 192, distance: 18.6
drag, startPoint x: 510, startPoint y: 192, endPoint x: 444, endPoint y: 193, distance: 65.9
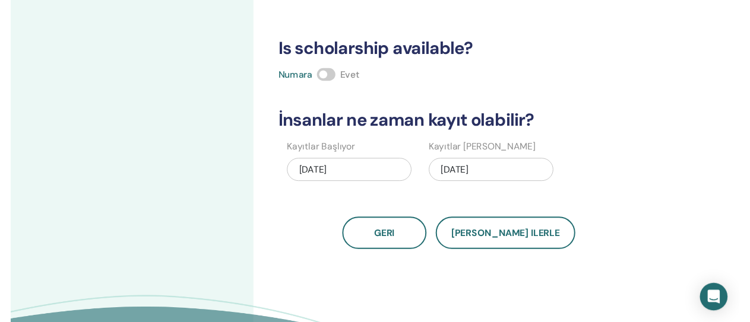
scroll to position [283, 0]
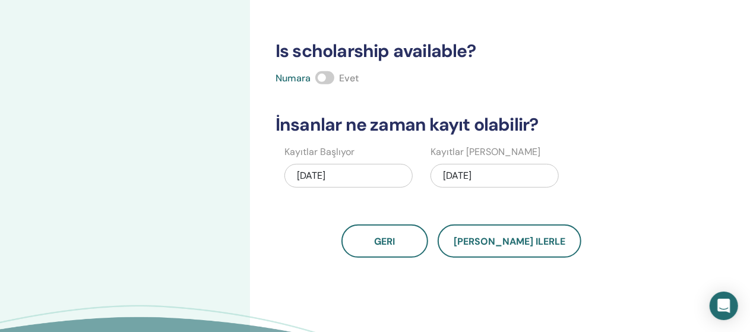
click at [348, 78] on span "Evet" at bounding box center [349, 78] width 20 height 12
drag, startPoint x: 322, startPoint y: 75, endPoint x: 333, endPoint y: 77, distance: 11.4
click at [339, 75] on div "Numara Evet" at bounding box center [461, 78] width 386 height 14
drag, startPoint x: 314, startPoint y: 77, endPoint x: 336, endPoint y: 75, distance: 22.0
click at [336, 75] on div "Numara Evet" at bounding box center [461, 78] width 386 height 14
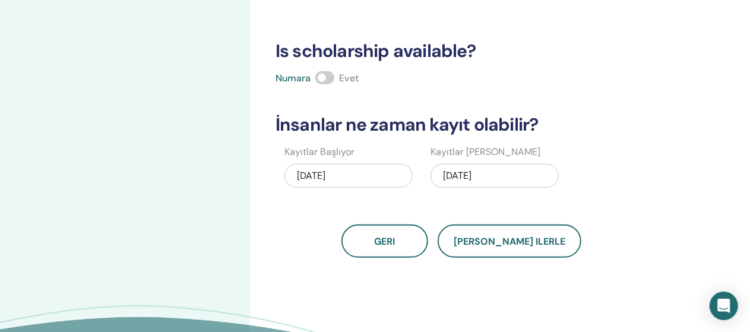
drag, startPoint x: 325, startPoint y: 77, endPoint x: 336, endPoint y: 75, distance: 11.4
drag, startPoint x: 336, startPoint y: 75, endPoint x: 372, endPoint y: 79, distance: 36.4
drag, startPoint x: 372, startPoint y: 79, endPoint x: 331, endPoint y: 109, distance: 50.6
click at [331, 109] on div "Kaç kişi katılabilir? Koltukların sayısı * Fiyatı ne kadar olacak? Para birimi …" at bounding box center [461, 21] width 386 height 474
drag, startPoint x: 325, startPoint y: 79, endPoint x: 332, endPoint y: 80, distance: 7.1
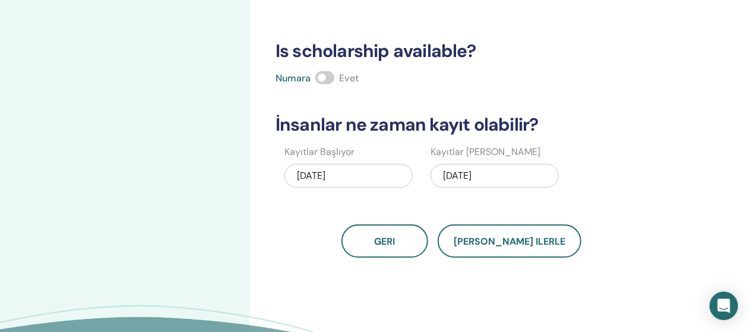
click at [332, 80] on span at bounding box center [324, 77] width 19 height 13
drag, startPoint x: 318, startPoint y: 75, endPoint x: 339, endPoint y: 76, distance: 21.4
click at [339, 76] on div "Numara Evet" at bounding box center [461, 78] width 386 height 14
drag, startPoint x: 324, startPoint y: 80, endPoint x: 335, endPoint y: 79, distance: 11.3
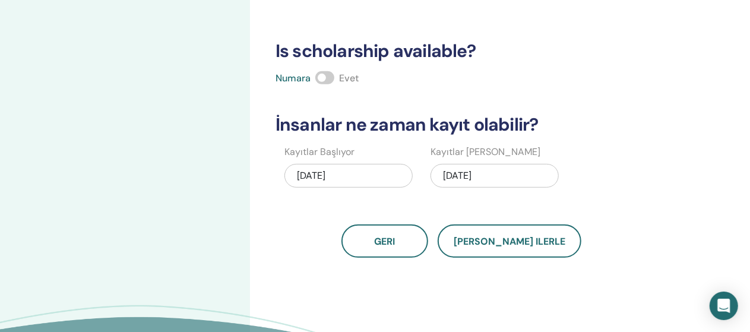
drag, startPoint x: 335, startPoint y: 79, endPoint x: 306, endPoint y: 103, distance: 37.5
drag, startPoint x: 306, startPoint y: 103, endPoint x: 421, endPoint y: 74, distance: 118.6
click at [421, 74] on div "Numara Evet" at bounding box center [461, 78] width 386 height 14
drag, startPoint x: 324, startPoint y: 77, endPoint x: 357, endPoint y: 79, distance: 33.3
click at [357, 79] on div "Numara Evet" at bounding box center [461, 78] width 386 height 14
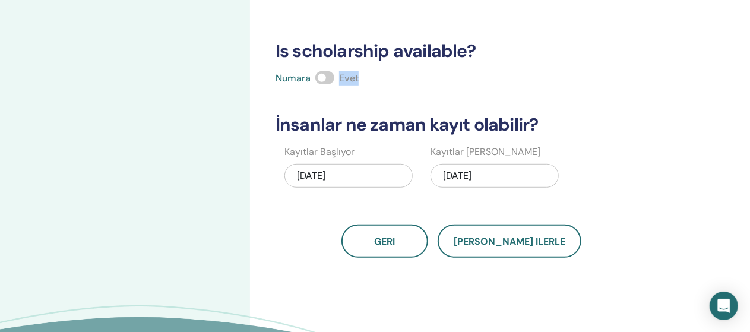
drag, startPoint x: 323, startPoint y: 77, endPoint x: 331, endPoint y: 77, distance: 7.7
drag, startPoint x: 331, startPoint y: 77, endPoint x: 311, endPoint y: 100, distance: 29.9
drag, startPoint x: 311, startPoint y: 100, endPoint x: 396, endPoint y: 86, distance: 86.0
click at [396, 86] on div "Kaç kişi katılabilir? Koltukların sayısı * Fiyatı ne kadar olacak? Para birimi …" at bounding box center [461, 21] width 386 height 474
drag, startPoint x: 322, startPoint y: 75, endPoint x: 329, endPoint y: 77, distance: 7.3
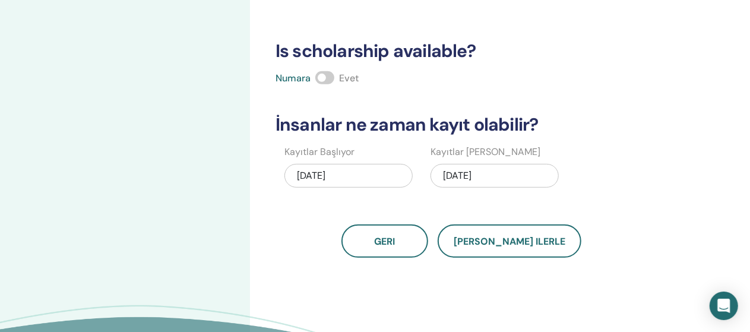
click at [329, 77] on span at bounding box center [324, 77] width 19 height 13
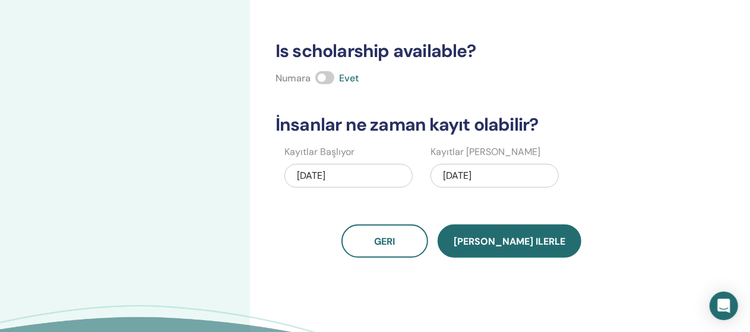
click at [501, 246] on button "Kaydet ilerle" at bounding box center [509, 240] width 144 height 33
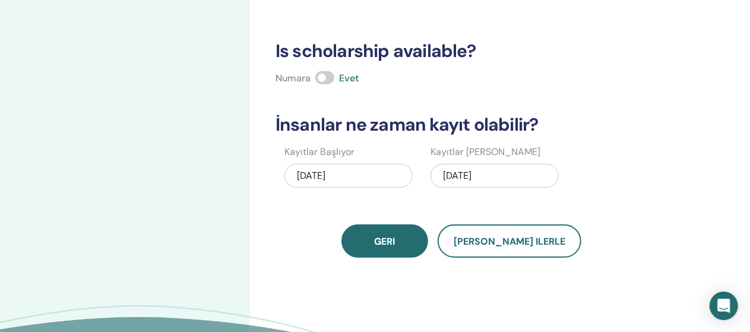
drag, startPoint x: 502, startPoint y: 248, endPoint x: 408, endPoint y: 242, distance: 93.4
click at [395, 242] on span "Geri" at bounding box center [385, 241] width 21 height 12
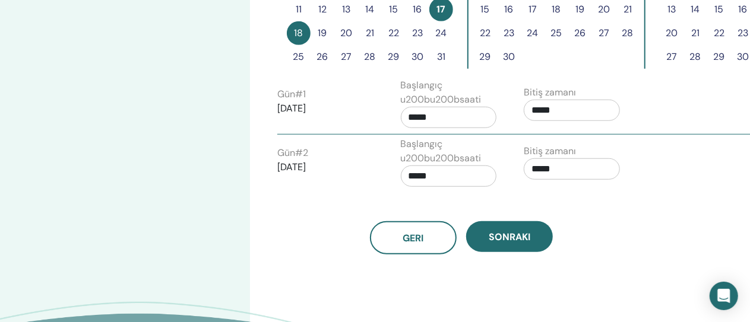
scroll to position [418, 0]
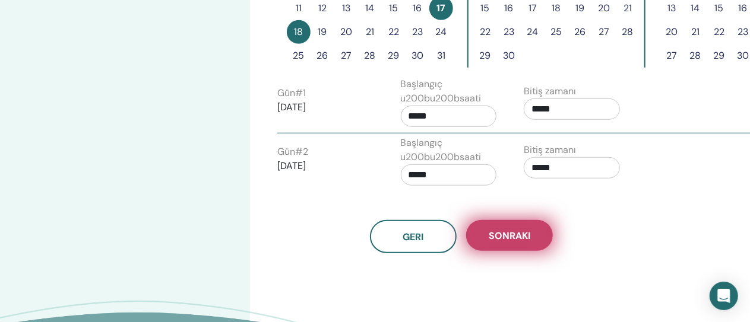
click at [496, 239] on span "Sonraki" at bounding box center [509, 236] width 42 height 12
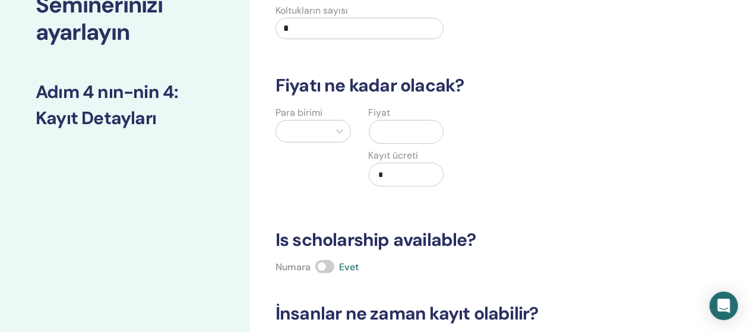
scroll to position [94, 0]
click at [339, 130] on icon at bounding box center [340, 131] width 12 height 12
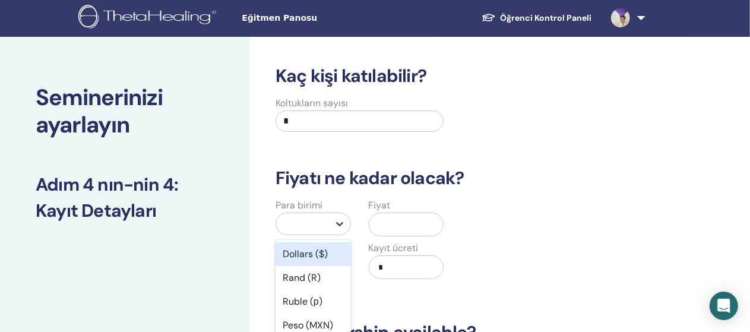
scroll to position [0, 0]
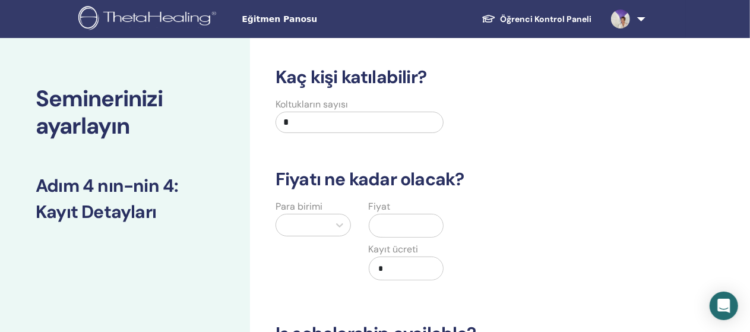
click at [309, 120] on input "*" at bounding box center [359, 122] width 168 height 21
type input "******"
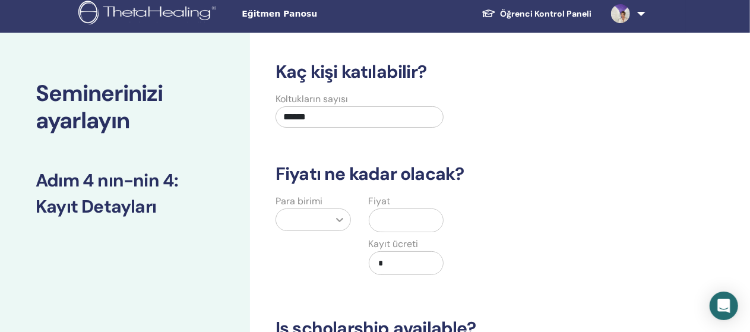
click at [338, 226] on div at bounding box center [339, 219] width 21 height 21
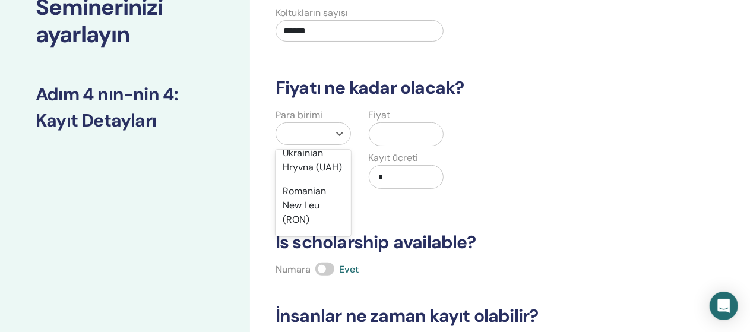
scroll to position [554, 0]
drag, startPoint x: 344, startPoint y: 231, endPoint x: 623, endPoint y: 196, distance: 280.5
click at [623, 196] on div "Para birimi Fiyat Kayıt ücreti *" at bounding box center [452, 155] width 386 height 95
click at [344, 137] on icon at bounding box center [340, 134] width 12 height 12
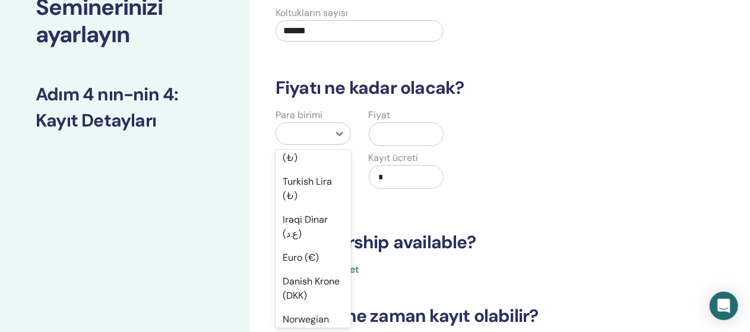
scroll to position [1107, 0]
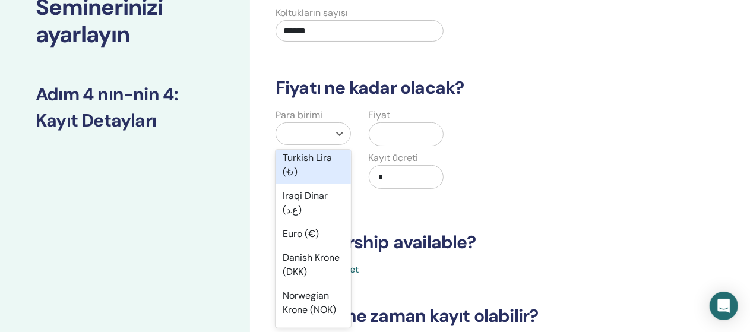
click at [313, 184] on div "Turkish Lira (₺)" at bounding box center [312, 165] width 75 height 38
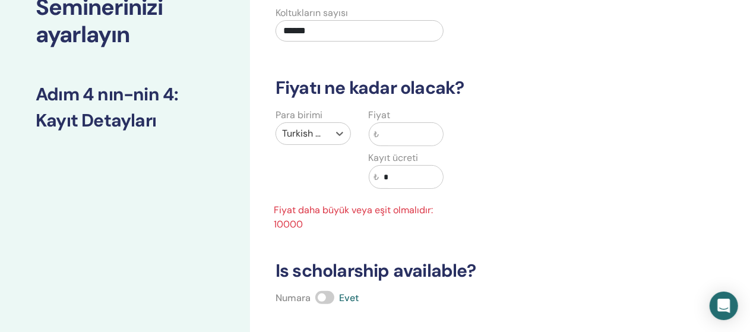
click at [423, 135] on input "text" at bounding box center [411, 134] width 64 height 23
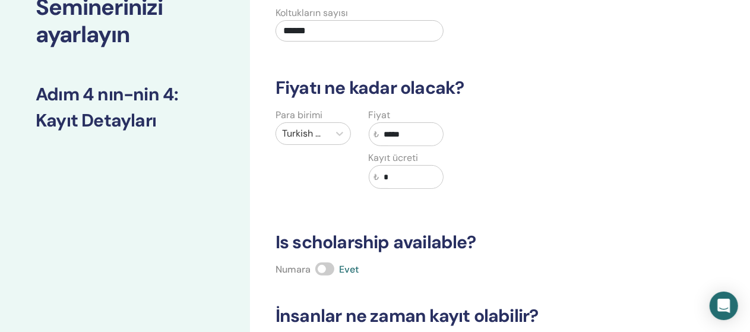
type input "*****"
click at [409, 169] on input "*" at bounding box center [411, 177] width 64 height 23
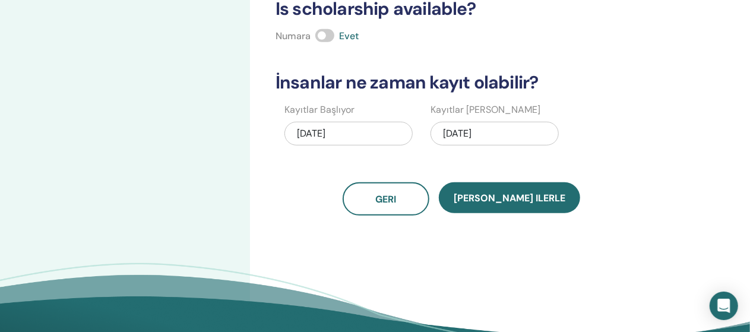
scroll to position [326, 0]
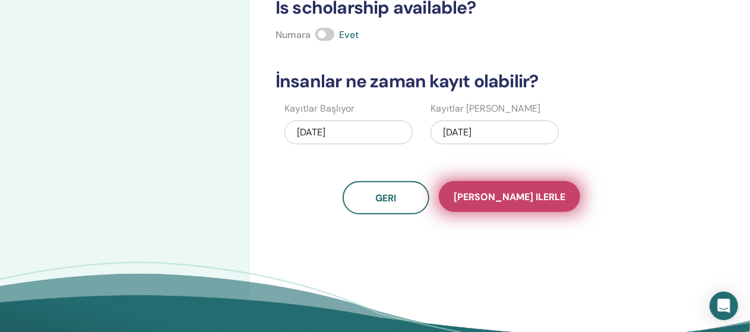
click at [519, 195] on span "Kaydet ilerle" at bounding box center [509, 197] width 112 height 12
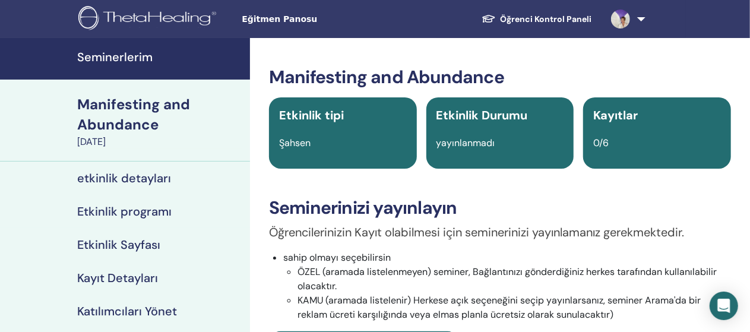
click at [497, 147] on div "yayınlanmadı" at bounding box center [500, 143] width 142 height 14
click at [503, 134] on div "Etkinlik Durumu yayınlanmadı" at bounding box center [500, 132] width 148 height 71
click at [502, 133] on div "Etkinlik Durumu yayınlanmadı" at bounding box center [500, 132] width 148 height 71
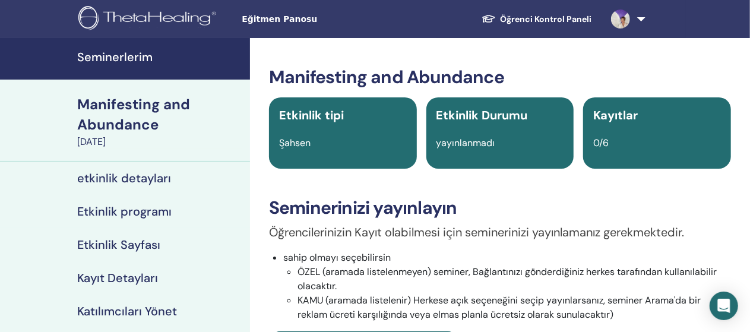
click at [490, 144] on span "yayınlanmadı" at bounding box center [465, 143] width 59 height 12
click at [145, 57] on h4 "Seminerlerim" at bounding box center [160, 57] width 166 height 14
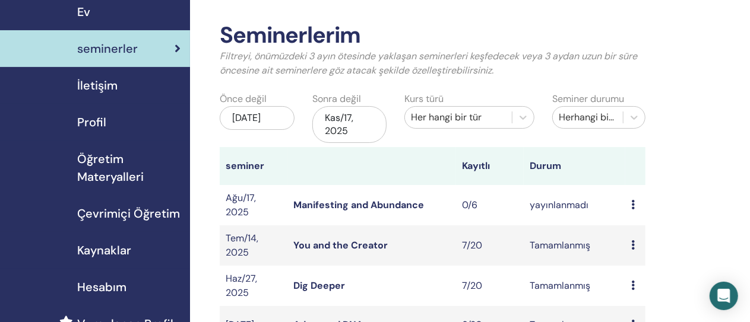
scroll to position [45, 0]
click at [631, 202] on icon at bounding box center [633, 203] width 4 height 9
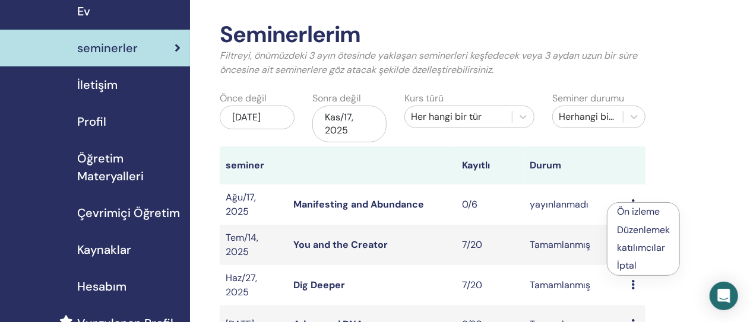
click at [332, 202] on link "Manifesting and Abundance" at bounding box center [358, 204] width 131 height 12
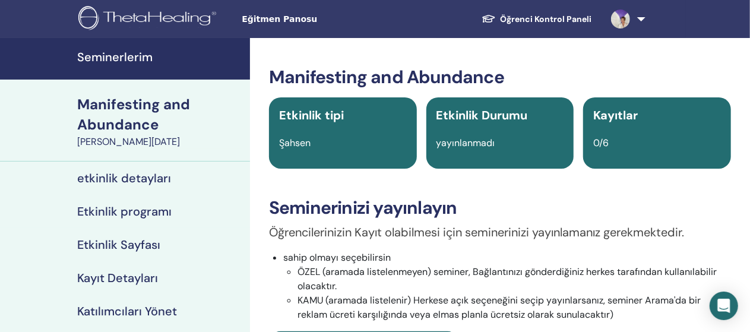
click at [504, 137] on div "yayınlanmadı" at bounding box center [500, 143] width 142 height 14
click at [509, 144] on div "yayınlanmadı" at bounding box center [500, 143] width 142 height 14
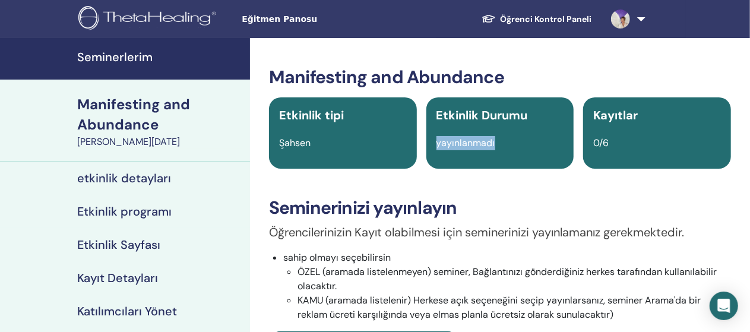
click at [509, 144] on div "yayınlanmadı" at bounding box center [500, 143] width 142 height 14
click at [488, 148] on span "yayınlanmadı" at bounding box center [465, 143] width 59 height 12
drag, startPoint x: 488, startPoint y: 148, endPoint x: 529, endPoint y: 137, distance: 43.0
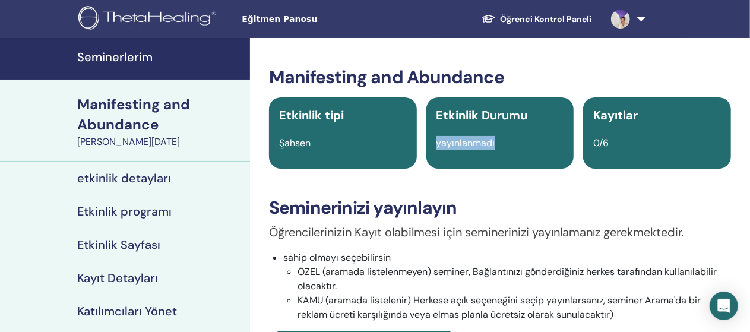
scroll to position [80, 0]
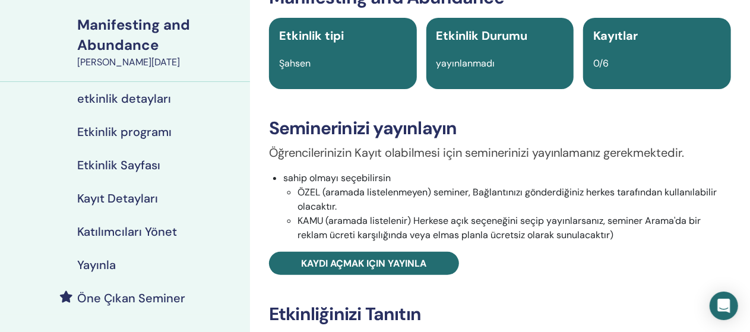
drag, startPoint x: 529, startPoint y: 137, endPoint x: 649, endPoint y: 112, distance: 121.8
click at [649, 112] on div "Manifesting and Abundance Etkinlik tipi Şahsen Etkinlik Durumu yayınlanmadı Kay…" at bounding box center [499, 253] width 485 height 532
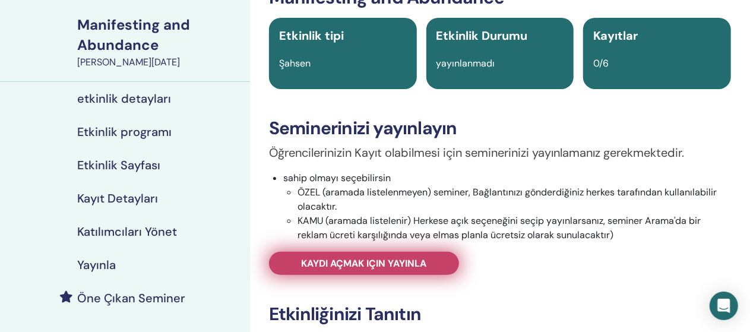
click at [410, 264] on span "Kaydı açmak için yayınla" at bounding box center [364, 263] width 125 height 12
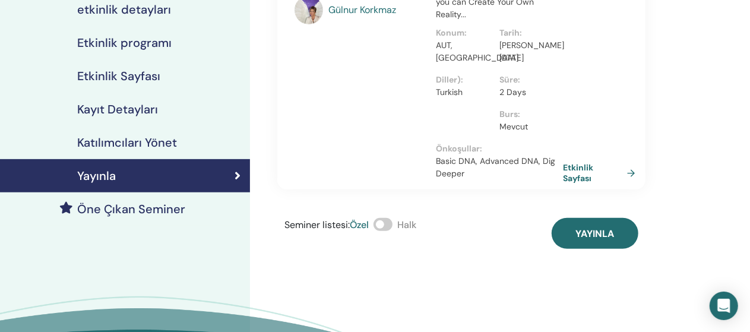
scroll to position [170, 0]
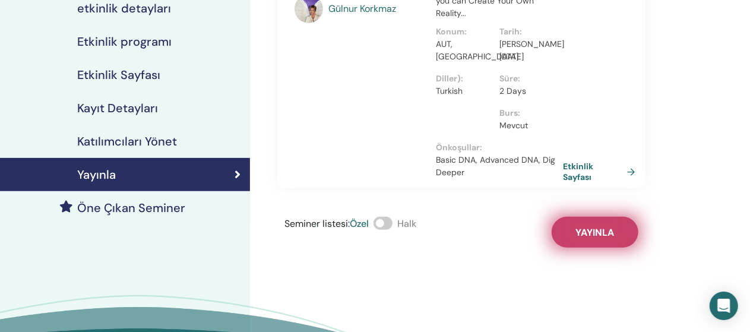
click at [599, 236] on span "Yayınla" at bounding box center [595, 232] width 39 height 12
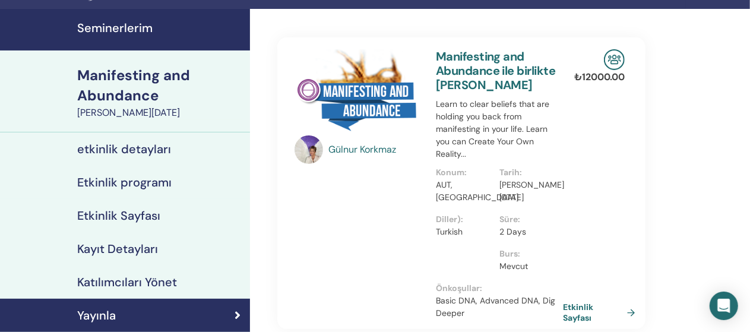
scroll to position [0, 0]
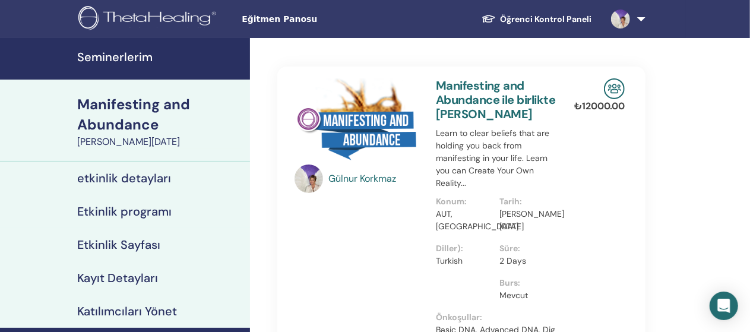
click at [121, 59] on h4 "Seminerlerim" at bounding box center [160, 57] width 166 height 14
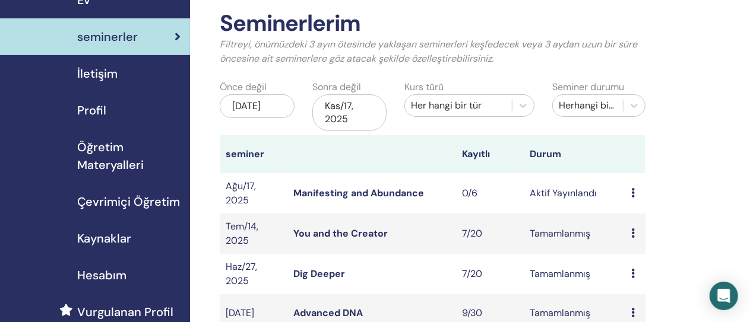
scroll to position [58, 0]
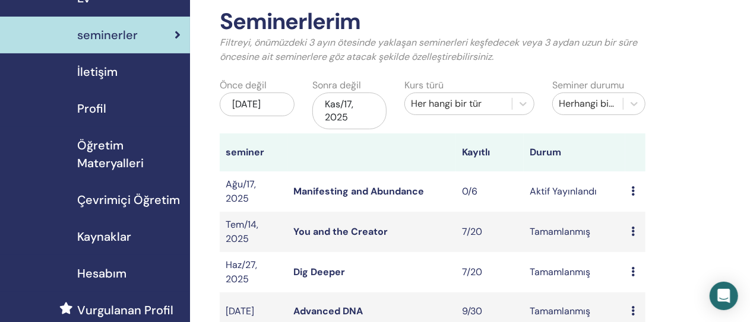
drag, startPoint x: 333, startPoint y: 188, endPoint x: 307, endPoint y: 188, distance: 25.5
click at [307, 188] on link "Manifesting and Abundance" at bounding box center [358, 191] width 131 height 12
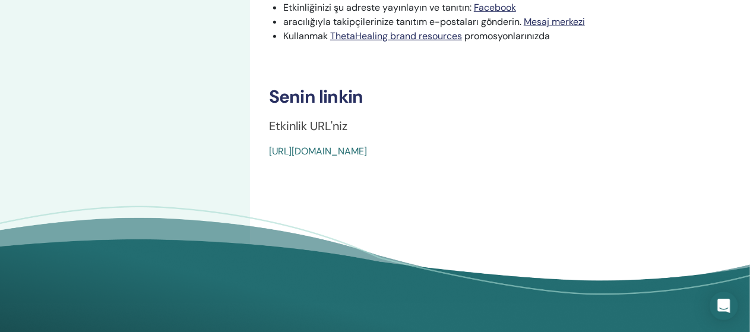
scroll to position [440, 0]
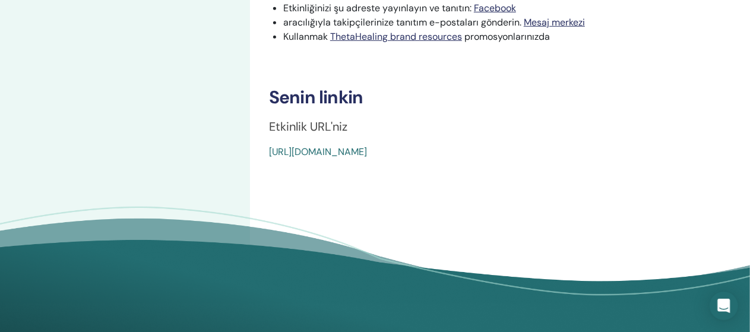
click at [286, 148] on link "[URL][DOMAIN_NAME]" at bounding box center [318, 151] width 98 height 12
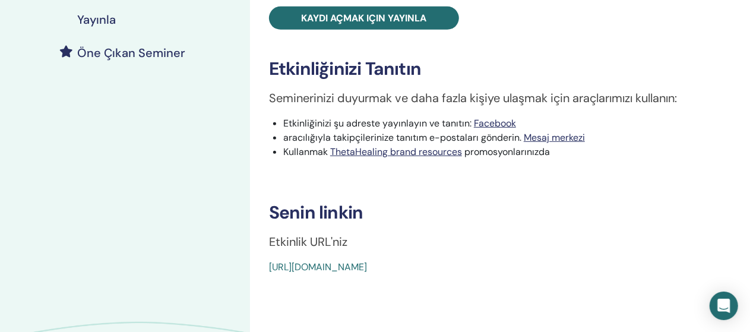
scroll to position [325, 0]
drag, startPoint x: 537, startPoint y: 264, endPoint x: 411, endPoint y: 282, distance: 127.8
drag, startPoint x: 411, startPoint y: 282, endPoint x: 465, endPoint y: 268, distance: 56.4
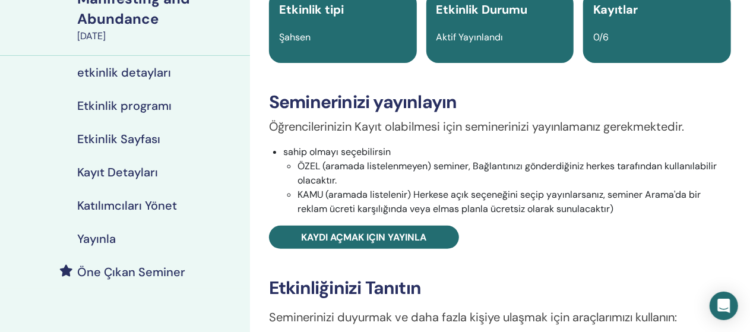
scroll to position [0, 0]
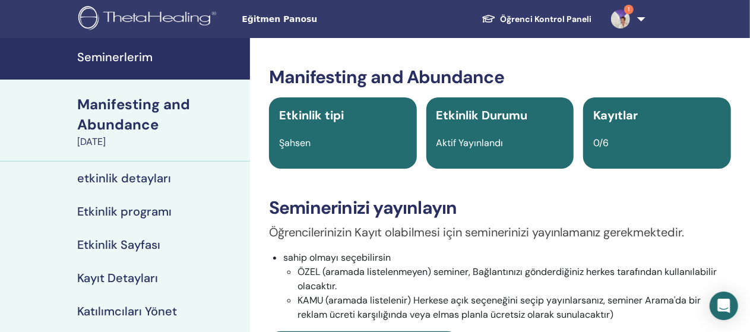
click at [132, 56] on h4 "Seminerlerim" at bounding box center [160, 57] width 166 height 14
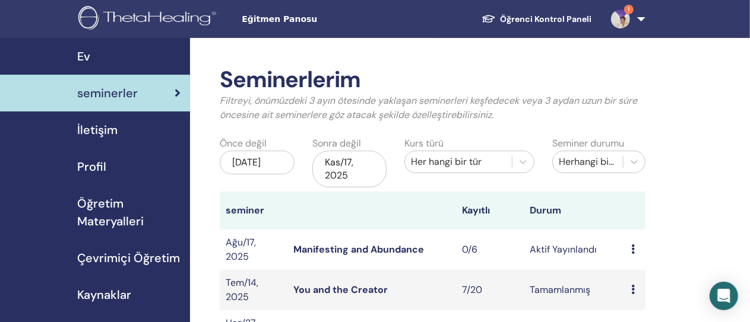
click at [273, 169] on div "[DATE]" at bounding box center [257, 163] width 75 height 24
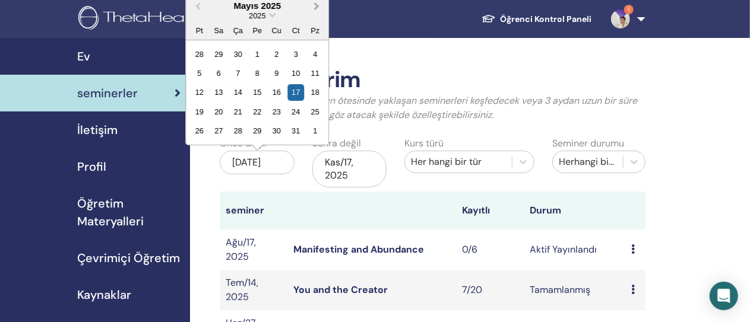
click at [316, 5] on span "Next Month" at bounding box center [316, 5] width 0 height 12
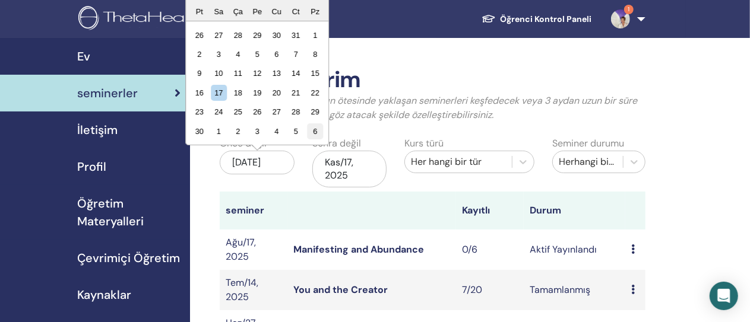
click at [317, 130] on div "6" at bounding box center [315, 131] width 16 height 16
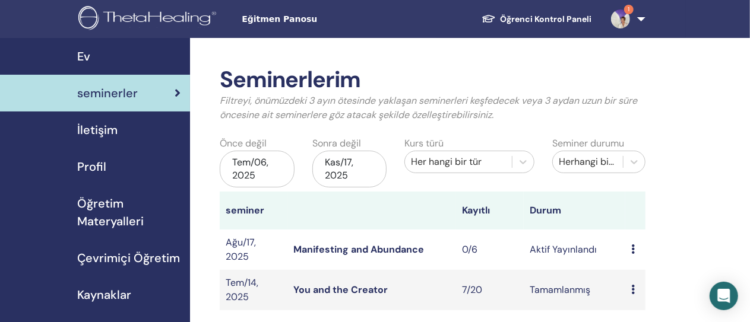
click at [268, 166] on div "Tem/06, 2025" at bounding box center [257, 169] width 75 height 37
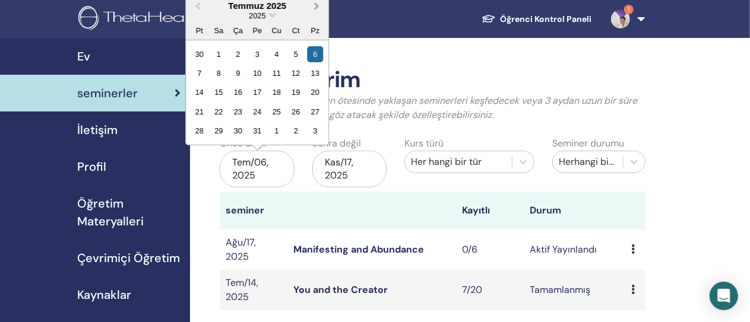
click at [316, 1] on button "Next Month" at bounding box center [317, 6] width 19 height 19
click at [240, 110] on div "20" at bounding box center [238, 112] width 16 height 16
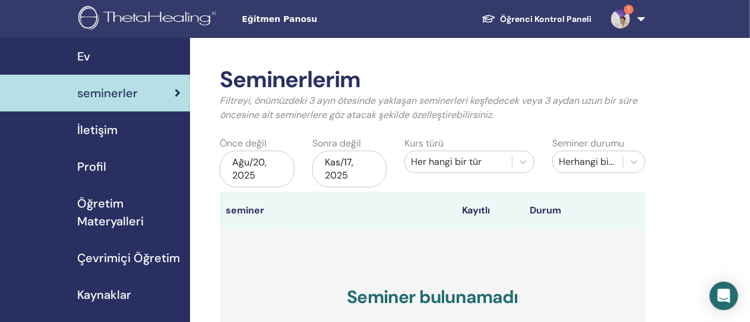
click at [344, 172] on div "Kas/17, 2025" at bounding box center [349, 169] width 75 height 37
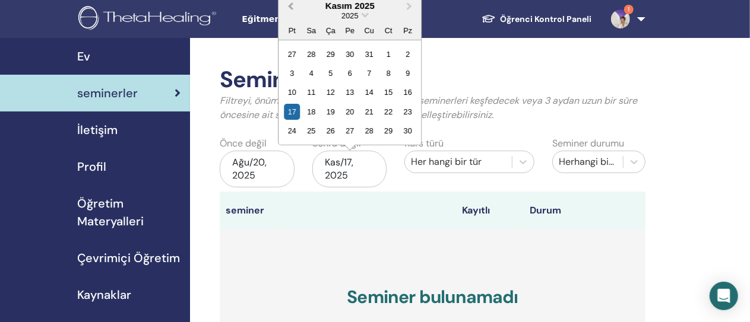
click at [290, 4] on span "Previous Month" at bounding box center [290, 5] width 0 height 12
click at [290, 3] on span "Previous Month" at bounding box center [290, 5] width 0 height 12
click at [349, 112] on div "21" at bounding box center [349, 112] width 16 height 16
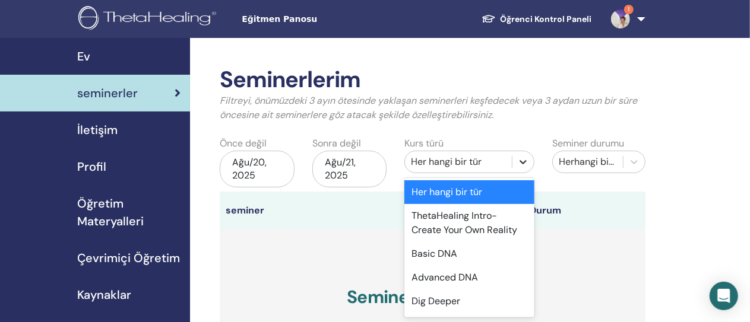
click at [523, 160] on icon at bounding box center [523, 162] width 12 height 12
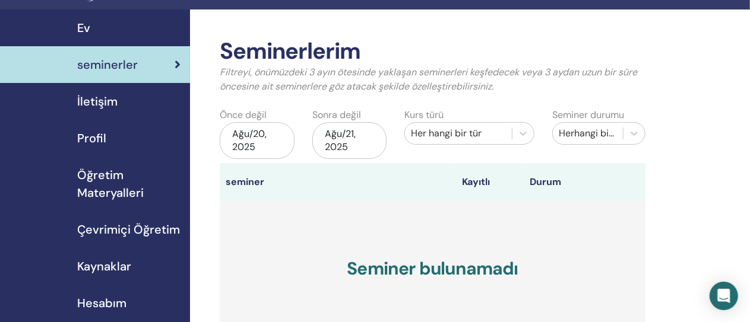
drag, startPoint x: 530, startPoint y: 285, endPoint x: 570, endPoint y: 304, distance: 44.3
click at [570, 304] on h3 "Seminer bulunamadı" at bounding box center [433, 268] width 426 height 135
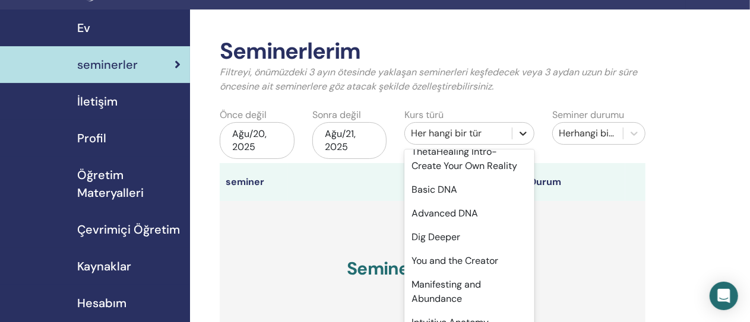
scroll to position [36, 0]
drag, startPoint x: 523, startPoint y: 132, endPoint x: 697, endPoint y: 41, distance: 196.2
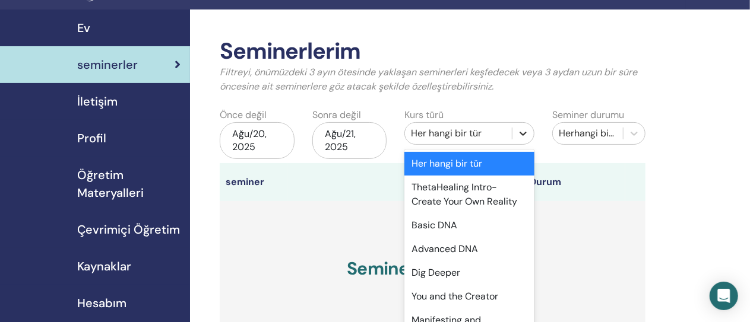
click at [524, 129] on icon at bounding box center [523, 134] width 12 height 12
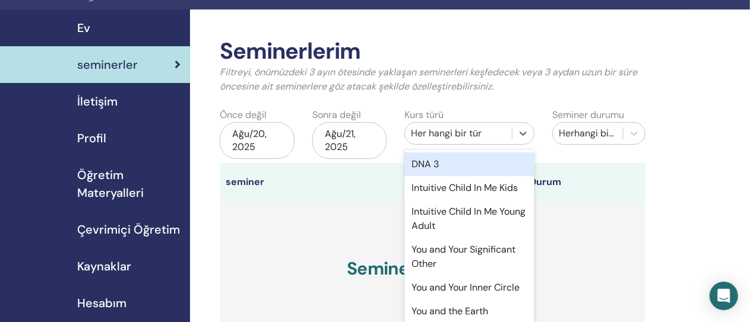
scroll to position [262, 0]
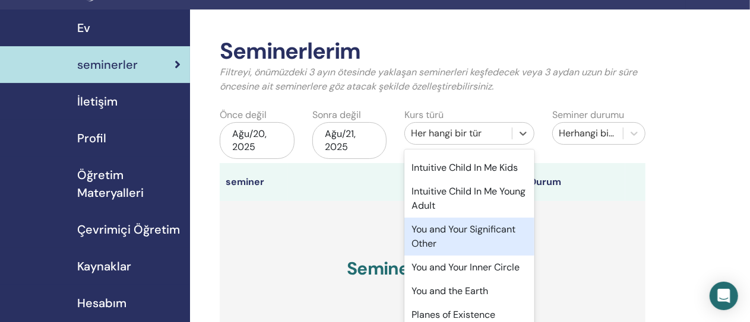
click at [485, 249] on div "You and Your Significant Other" at bounding box center [469, 237] width 130 height 38
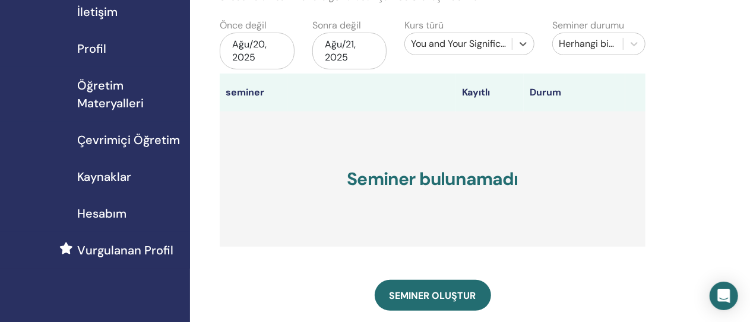
scroll to position [119, 0]
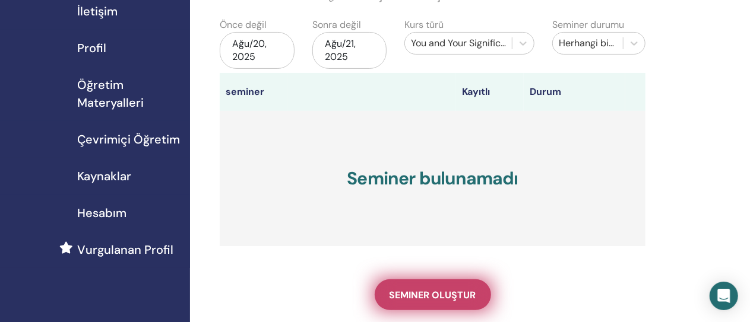
click at [434, 301] on link "Seminer oluştur" at bounding box center [433, 295] width 116 height 31
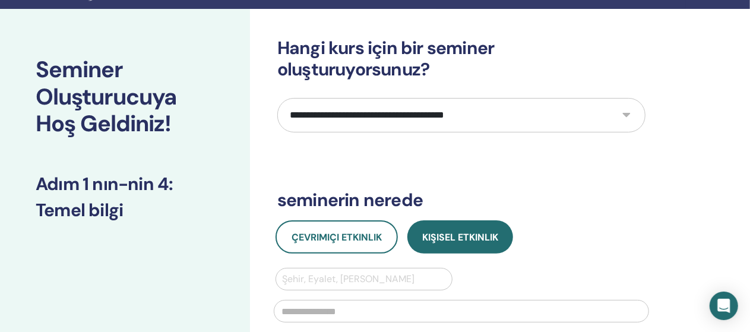
scroll to position [25, 0]
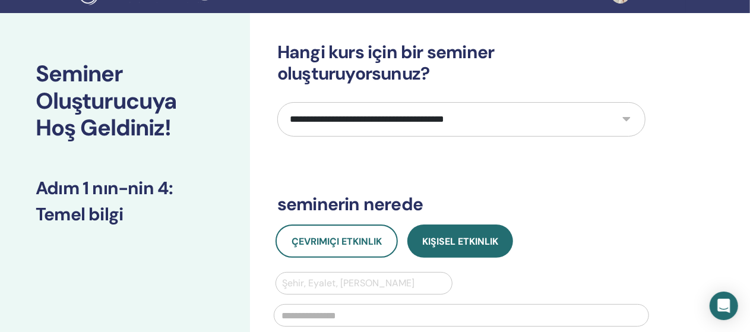
click at [626, 118] on select "**********" at bounding box center [461, 119] width 368 height 34
select select "****"
click at [277, 102] on select "**********" at bounding box center [461, 119] width 368 height 34
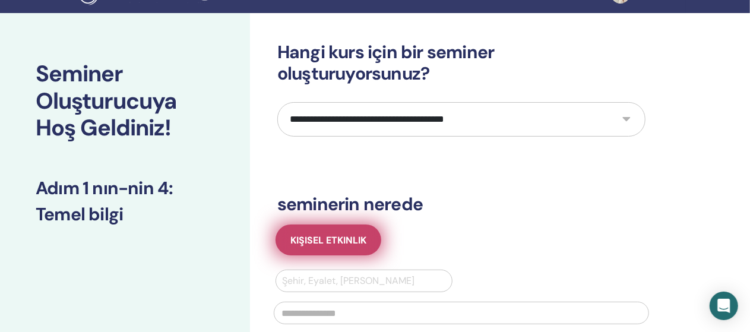
click at [347, 240] on span "Kişisel Etkinlik" at bounding box center [328, 240] width 76 height 12
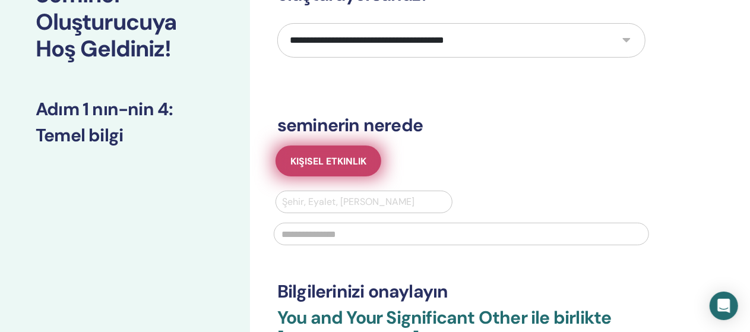
scroll to position [106, 0]
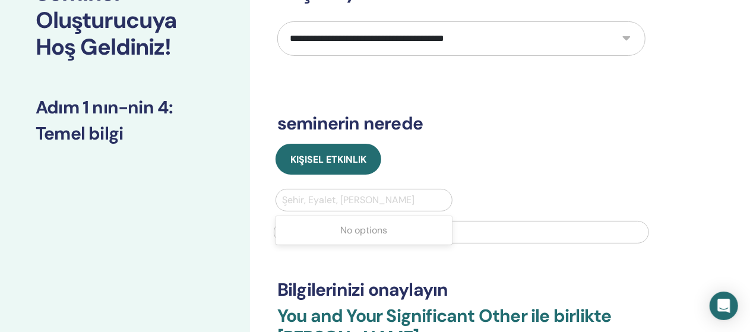
click at [320, 195] on div at bounding box center [364, 200] width 164 height 17
type input "*"
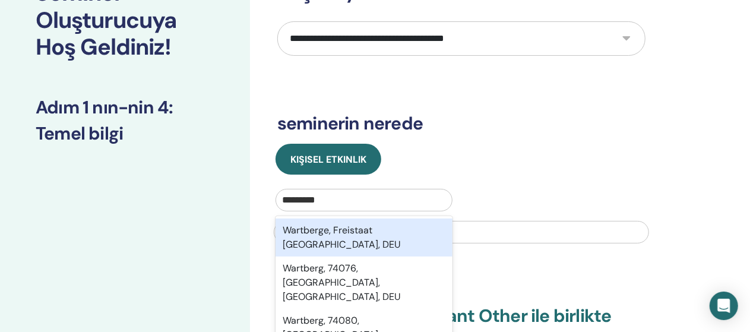
type input "**********"
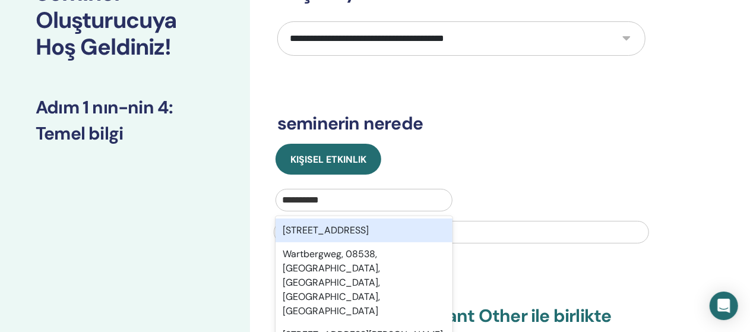
click at [350, 230] on div "Wartbergweg, 5020, Salzburg, AUT" at bounding box center [363, 230] width 177 height 24
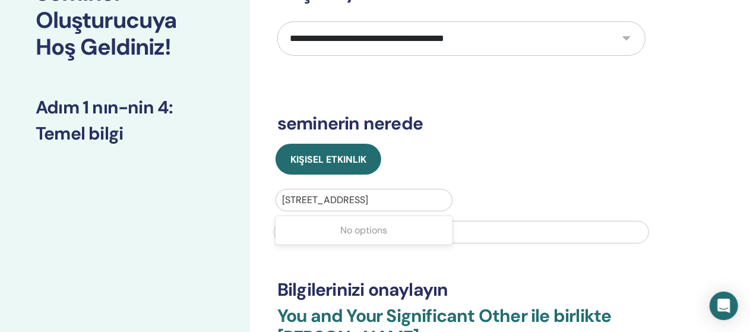
click at [436, 198] on div at bounding box center [364, 200] width 164 height 17
drag, startPoint x: 436, startPoint y: 198, endPoint x: 472, endPoint y: 212, distance: 39.1
drag, startPoint x: 472, startPoint y: 212, endPoint x: 346, endPoint y: 231, distance: 127.2
click at [346, 231] on input "text" at bounding box center [461, 232] width 375 height 23
click at [290, 233] on input "******" at bounding box center [461, 232] width 375 height 23
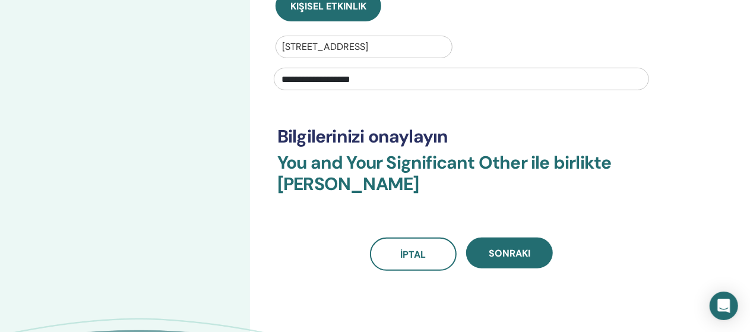
scroll to position [261, 0]
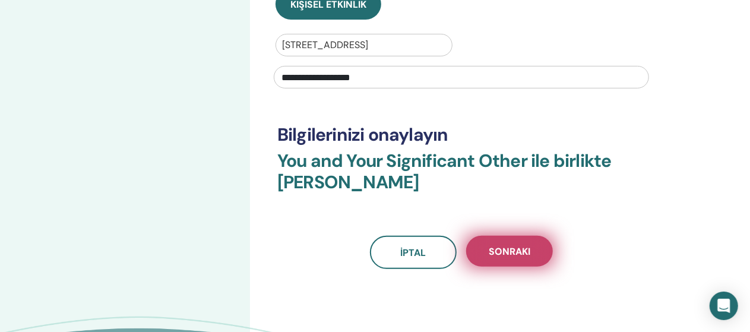
type input "**********"
click at [518, 250] on span "Sonraki" at bounding box center [509, 251] width 42 height 12
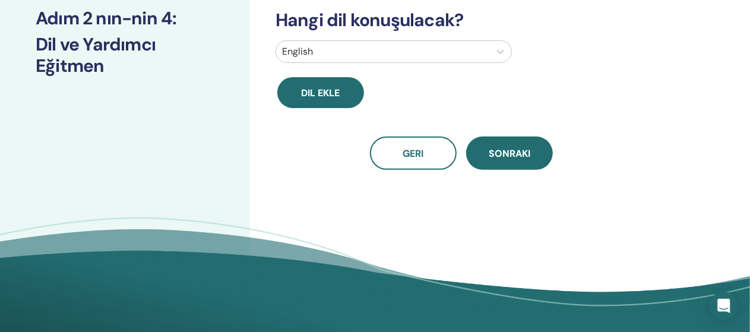
scroll to position [159, 0]
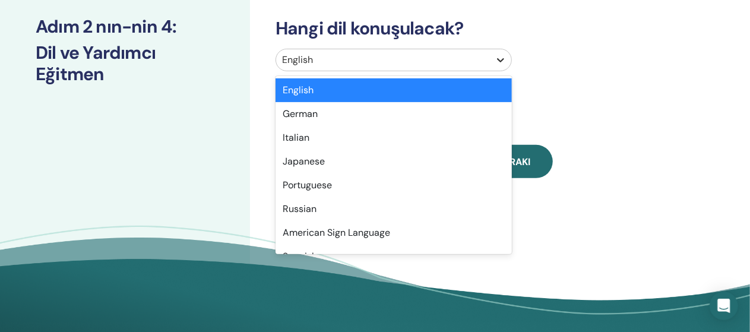
click at [499, 65] on icon at bounding box center [500, 60] width 12 height 12
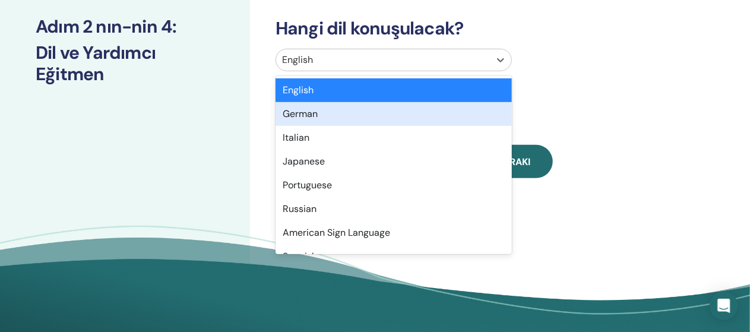
drag, startPoint x: 512, startPoint y: 247, endPoint x: 554, endPoint y: 274, distance: 50.4
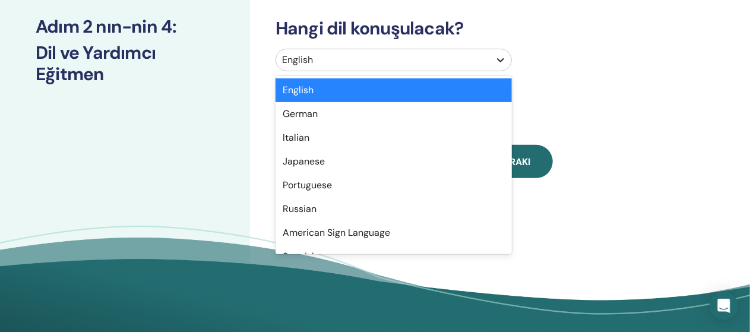
click at [500, 59] on icon at bounding box center [500, 60] width 12 height 12
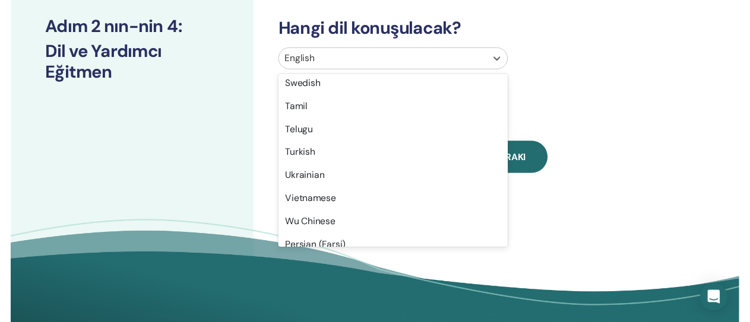
scroll to position [932, 0]
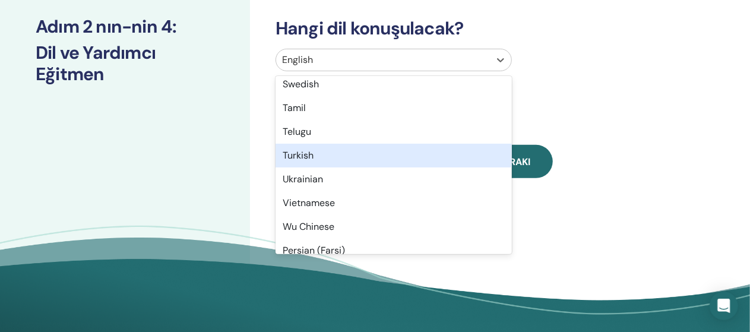
click at [361, 157] on div "Turkish" at bounding box center [393, 156] width 236 height 24
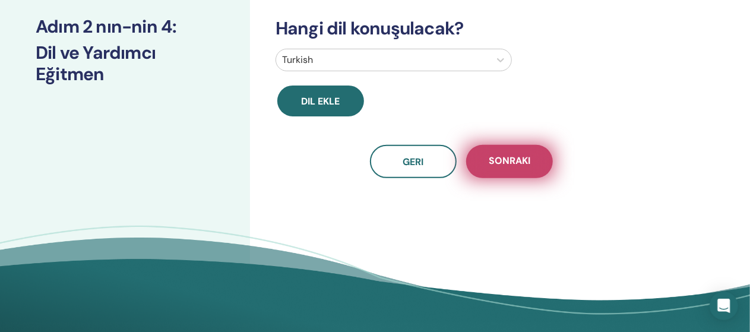
click at [513, 160] on span "Sonraki" at bounding box center [509, 161] width 42 height 15
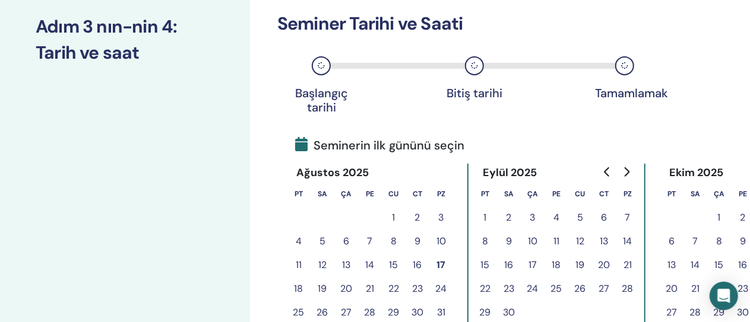
click at [345, 289] on button "20" at bounding box center [346, 289] width 24 height 24
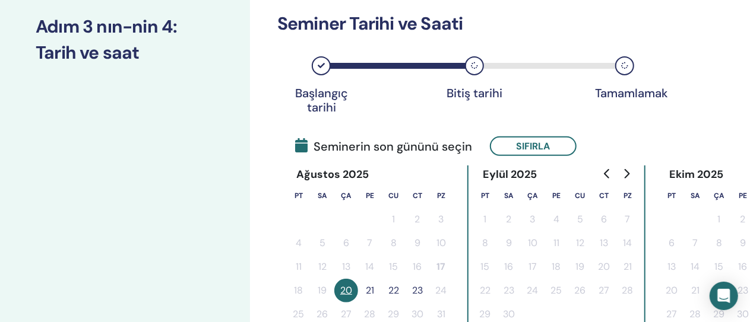
click at [372, 290] on button "21" at bounding box center [370, 291] width 24 height 24
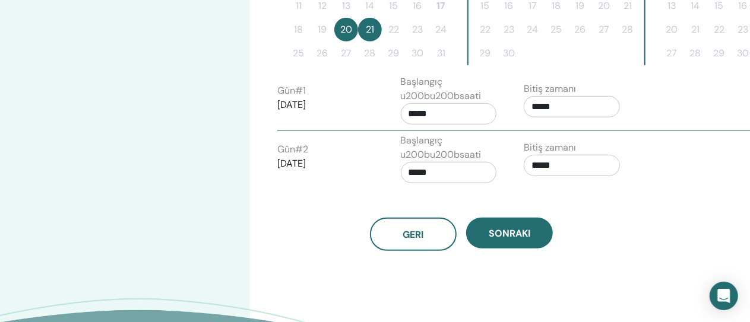
scroll to position [421, 0]
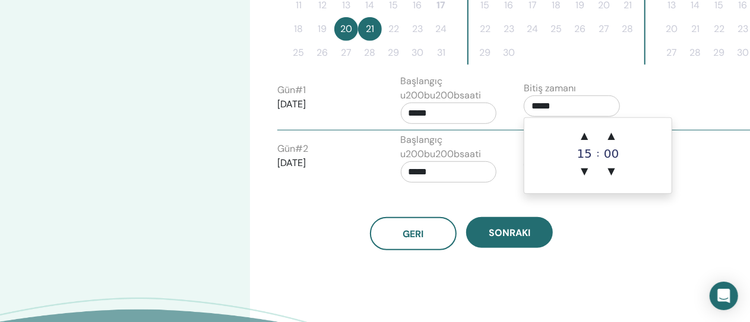
click at [597, 105] on input "*****" at bounding box center [571, 106] width 96 height 21
click at [585, 137] on span "▲" at bounding box center [584, 136] width 24 height 24
click at [585, 170] on span "▼" at bounding box center [584, 172] width 24 height 24
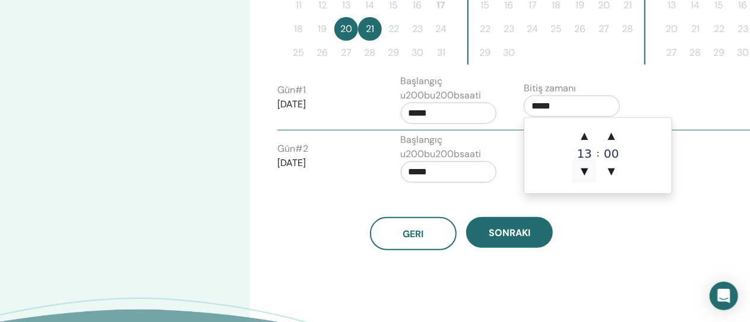
click at [585, 170] on span "▼" at bounding box center [584, 172] width 24 height 24
click at [583, 132] on span "▲" at bounding box center [584, 136] width 24 height 24
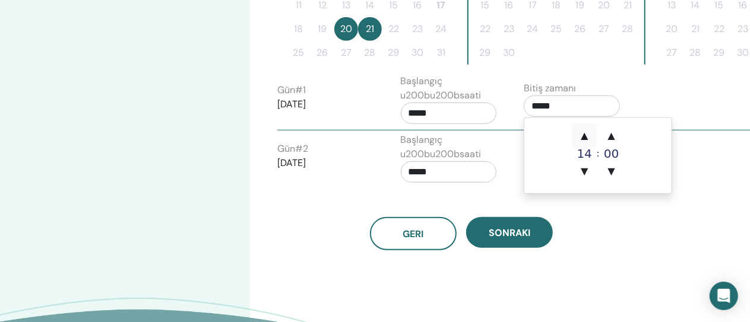
click at [583, 132] on span "▲" at bounding box center [584, 136] width 24 height 24
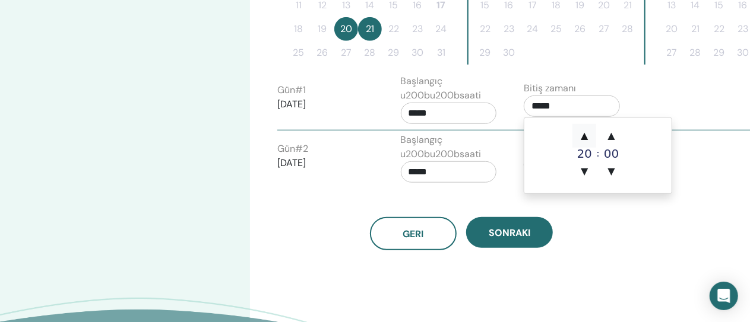
click at [583, 132] on span "▲" at bounding box center [584, 136] width 24 height 24
type input "*****"
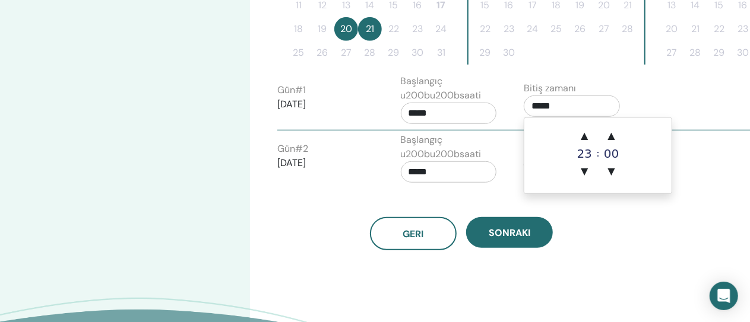
click at [477, 115] on input "*****" at bounding box center [449, 113] width 96 height 21
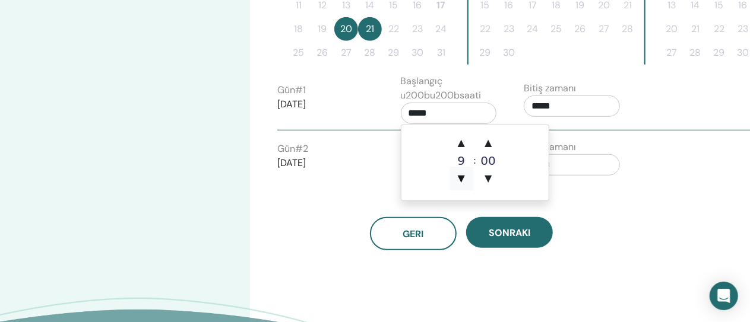
click at [462, 177] on span "▼" at bounding box center [461, 179] width 24 height 24
click at [458, 144] on span "▲" at bounding box center [461, 143] width 24 height 24
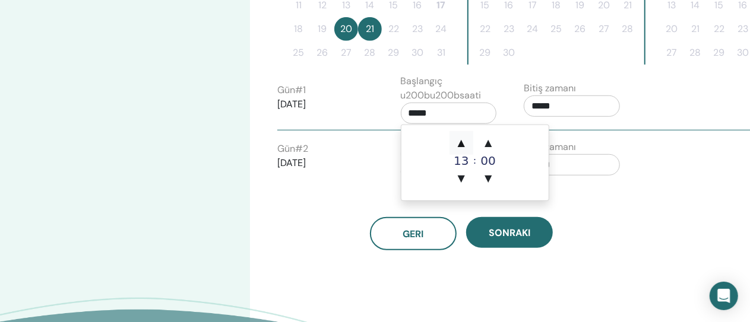
click at [458, 144] on span "▲" at bounding box center [461, 143] width 24 height 24
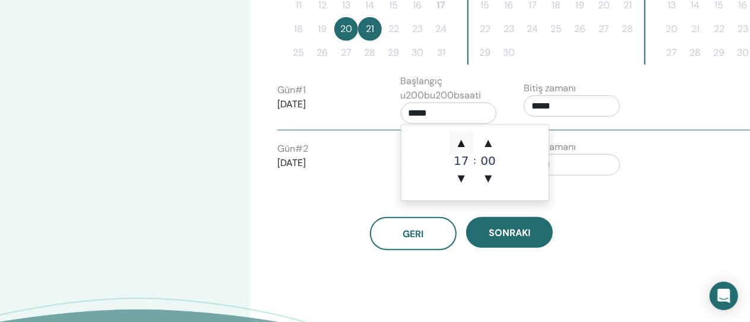
click at [458, 144] on span "▲" at bounding box center [461, 143] width 24 height 24
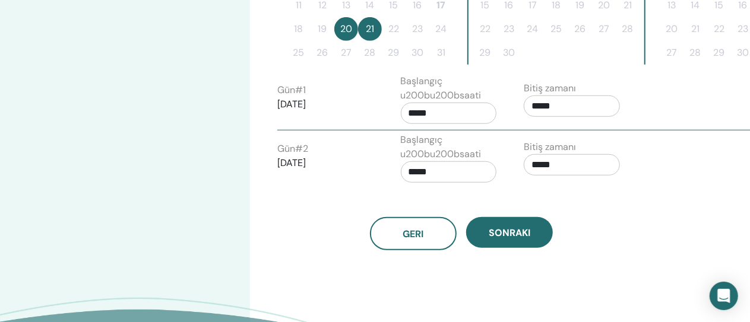
click at [624, 220] on div "Geri Sonraki" at bounding box center [461, 233] width 386 height 33
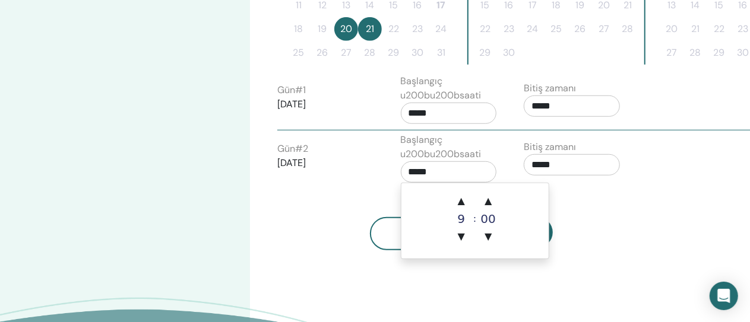
click at [484, 174] on input "*****" at bounding box center [449, 171] width 96 height 21
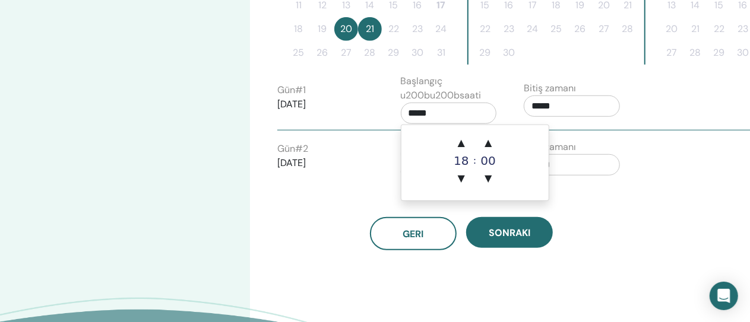
click at [468, 118] on input "*****" at bounding box center [449, 113] width 96 height 21
click at [459, 179] on span "▼" at bounding box center [461, 179] width 24 height 24
type input "*****"
click at [584, 228] on div "Geri Sonraki" at bounding box center [461, 233] width 386 height 33
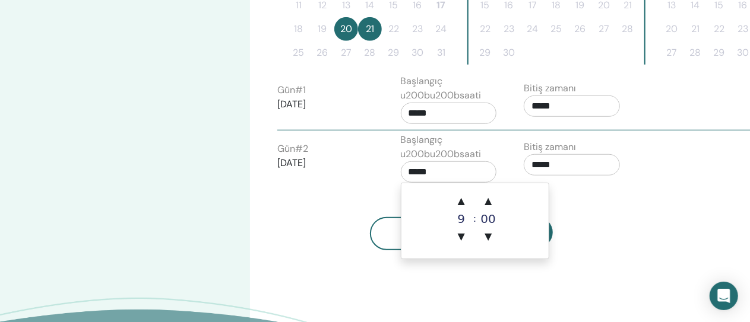
click at [462, 174] on input "*****" at bounding box center [449, 171] width 96 height 21
click at [461, 236] on span "▼" at bounding box center [461, 237] width 24 height 24
click at [459, 202] on span "▲" at bounding box center [461, 201] width 24 height 24
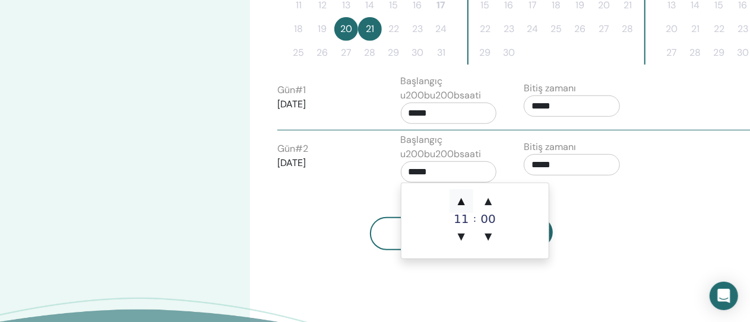
click at [459, 202] on span "▲" at bounding box center [461, 201] width 24 height 24
type input "*****"
click at [459, 202] on span "▲" at bounding box center [461, 201] width 24 height 24
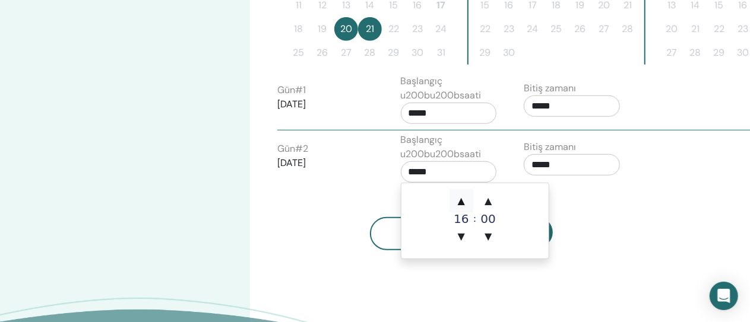
click at [459, 202] on span "▲" at bounding box center [461, 201] width 24 height 24
click at [461, 202] on span "▲" at bounding box center [461, 201] width 24 height 24
click at [459, 202] on span "▲" at bounding box center [461, 201] width 24 height 24
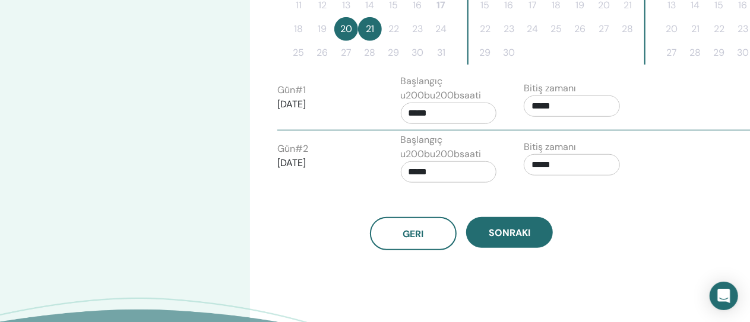
click at [574, 253] on div "Saat dilimi Saat dilimi (GMT-8) US/Alaska Seminer Tarihi ve Saati Başlangıç tar…" at bounding box center [500, 16] width 500 height 799
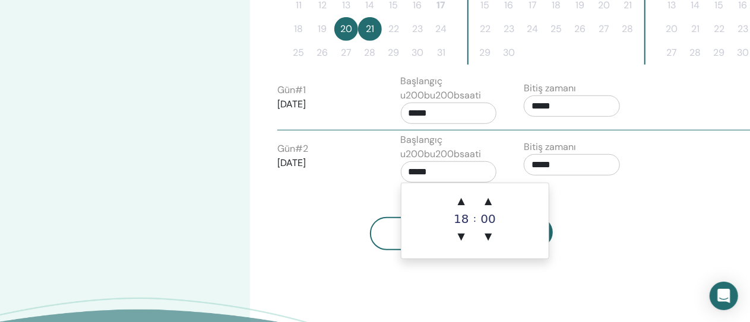
click at [478, 176] on input "*****" at bounding box center [449, 171] width 96 height 21
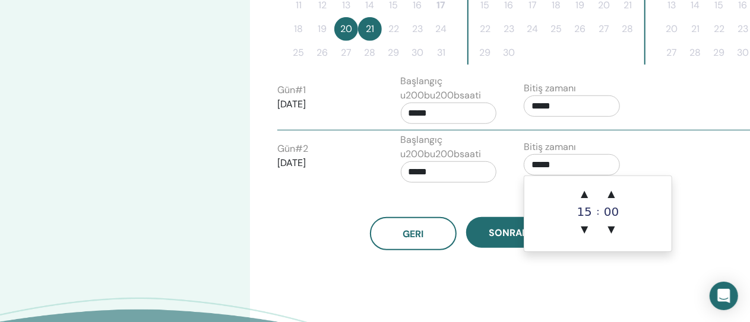
click at [592, 166] on input "*****" at bounding box center [571, 164] width 96 height 21
click at [585, 229] on span "▼" at bounding box center [584, 230] width 24 height 24
click at [585, 226] on span "▼" at bounding box center [584, 230] width 24 height 24
click at [584, 194] on span "▲" at bounding box center [584, 194] width 24 height 24
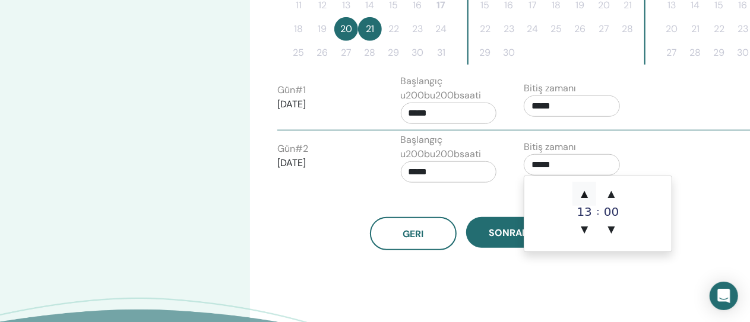
click at [584, 194] on span "▲" at bounding box center [584, 194] width 24 height 24
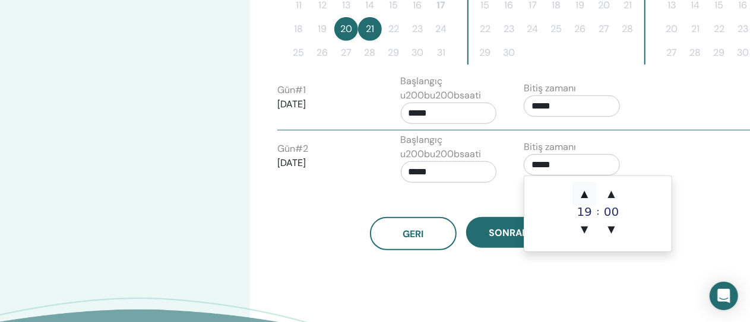
click at [584, 194] on span "▲" at bounding box center [584, 194] width 24 height 24
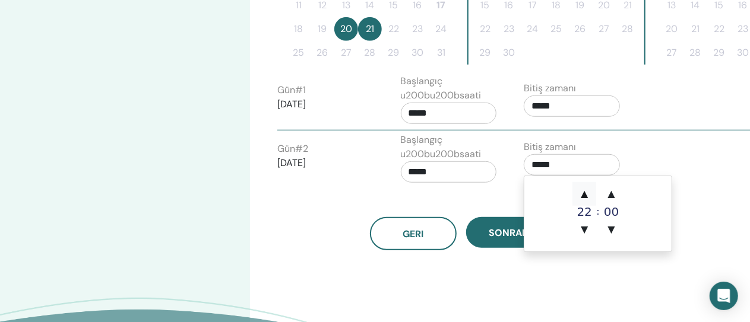
type input "*****"
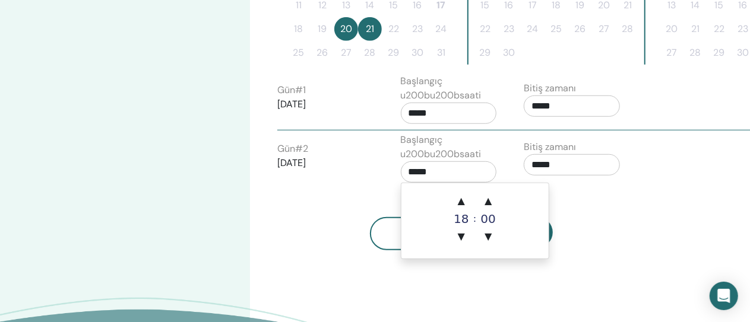
click at [484, 172] on input "*****" at bounding box center [449, 171] width 96 height 21
type input "*****"
drag, startPoint x: 462, startPoint y: 230, endPoint x: 339, endPoint y: 215, distance: 123.7
click at [339, 215] on div "Geri Sonraki" at bounding box center [461, 220] width 386 height 62
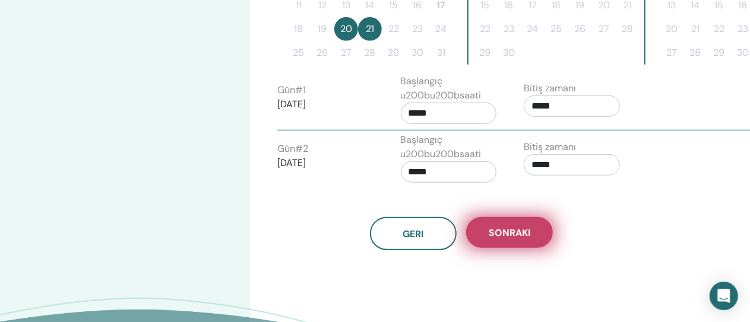
click at [513, 232] on span "Sonraki" at bounding box center [509, 233] width 42 height 12
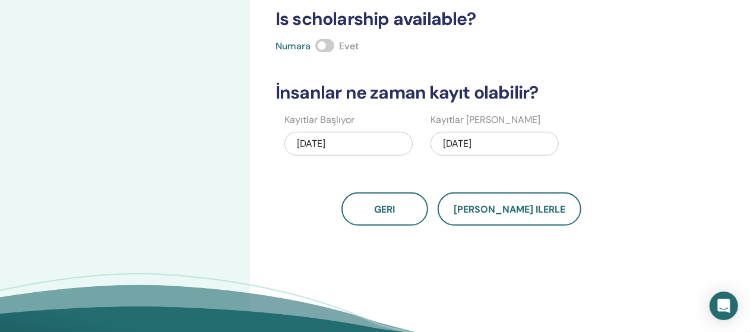
scroll to position [314, 0]
click at [361, 140] on div "08/17/2025" at bounding box center [348, 144] width 128 height 24
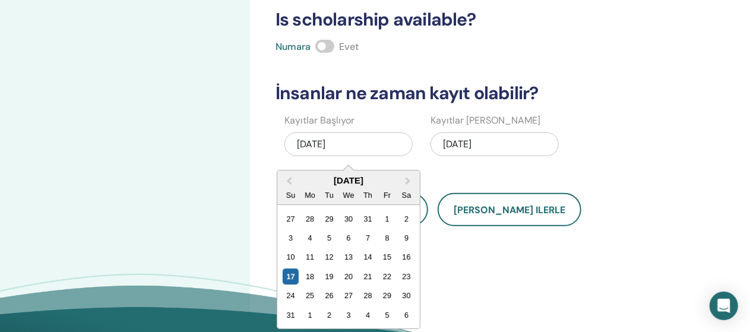
click at [607, 138] on div "Kayıtlar Başlıyor 08/17/2025 Previous Month Next Month August 2025 Su Mo Tu We …" at bounding box center [452, 138] width 386 height 51
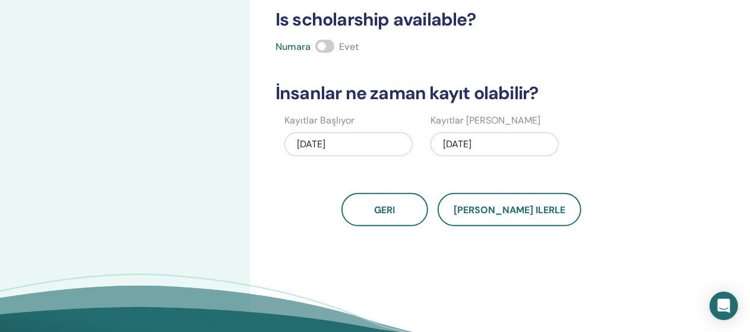
drag, startPoint x: 326, startPoint y: 43, endPoint x: 335, endPoint y: 45, distance: 9.0
click at [335, 45] on div "Numara Evet" at bounding box center [461, 47] width 386 height 14
drag, startPoint x: 329, startPoint y: 41, endPoint x: 302, endPoint y: 61, distance: 33.9
click at [329, 46] on span at bounding box center [324, 46] width 19 height 13
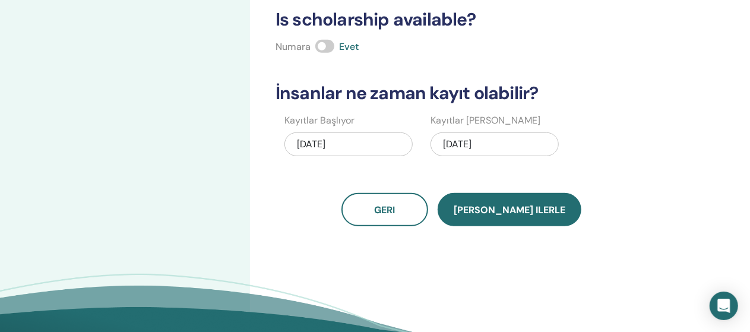
click at [510, 206] on span "Kaydet ilerle" at bounding box center [509, 210] width 112 height 12
click at [513, 206] on span "Kaydet ilerle" at bounding box center [509, 210] width 112 height 12
click at [504, 214] on button "Kaydet ilerle" at bounding box center [509, 209] width 144 height 33
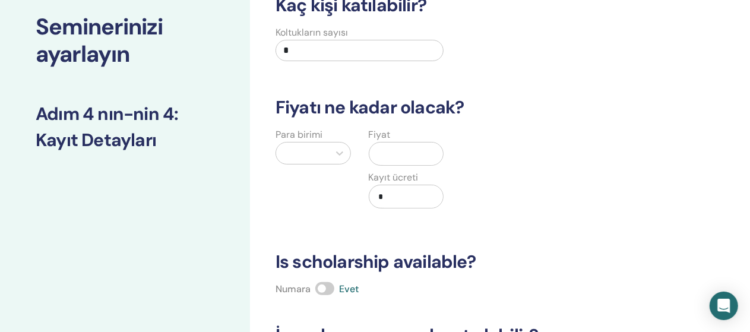
scroll to position [67, 0]
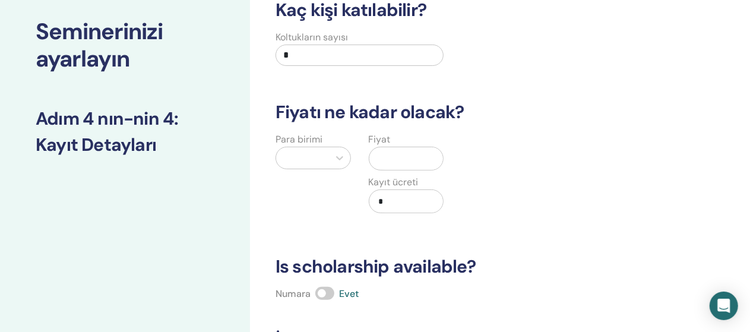
click at [331, 54] on input "*" at bounding box center [359, 55] width 168 height 21
type input "*"
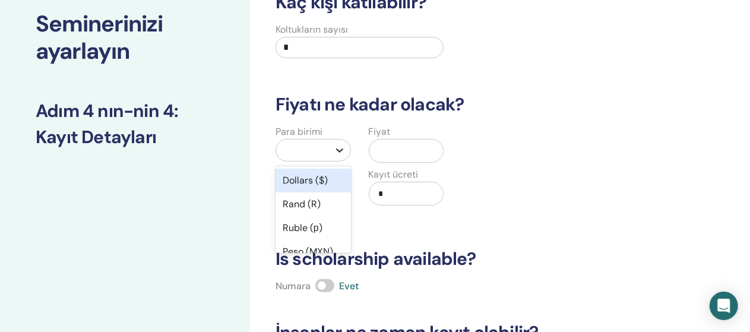
click at [338, 160] on div at bounding box center [339, 149] width 21 height 21
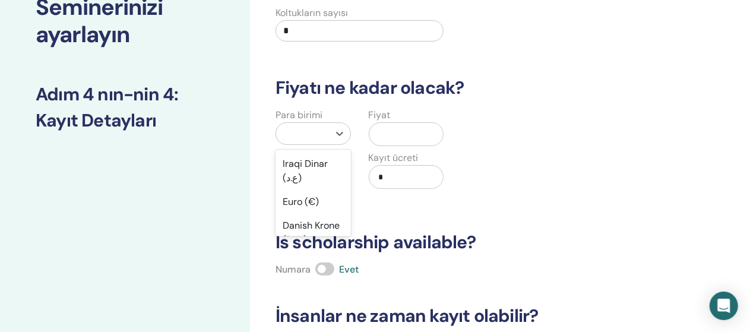
scroll to position [1147, 0]
click at [320, 106] on div "Türk Lirası (₺)" at bounding box center [312, 87] width 75 height 38
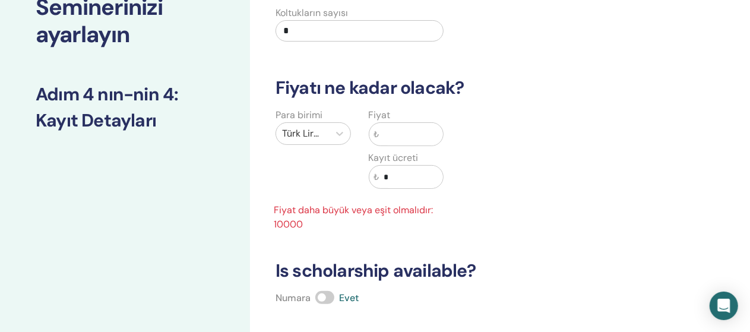
click at [402, 127] on input "text" at bounding box center [411, 134] width 64 height 23
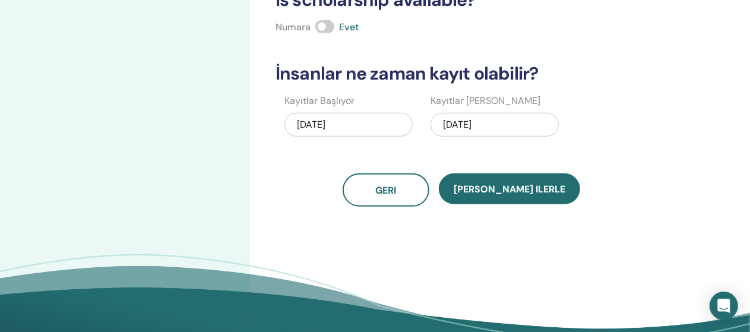
scroll to position [334, 0]
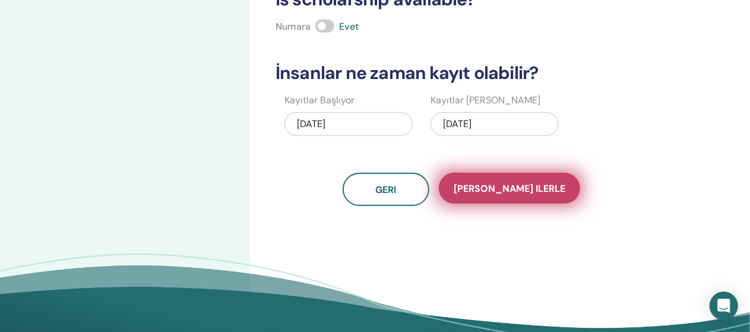
type input "*****"
click at [509, 185] on span "Kaydet ilerle" at bounding box center [509, 188] width 112 height 12
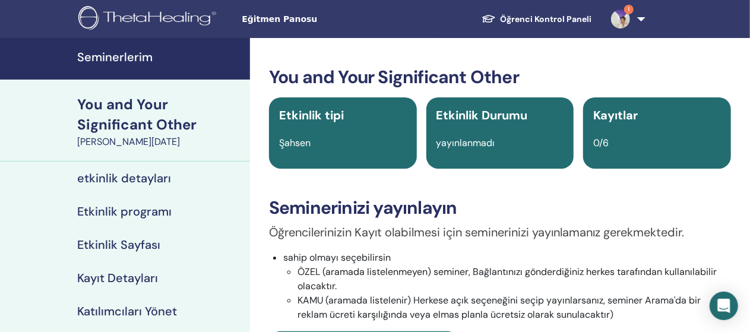
click at [317, 125] on div "Etkinlik tipi Şahsen" at bounding box center [343, 132] width 148 height 71
click at [459, 143] on span "yayınlanmadı" at bounding box center [465, 143] width 59 height 12
drag, startPoint x: 459, startPoint y: 143, endPoint x: 506, endPoint y: 172, distance: 54.4
click at [506, 172] on div "You and Your Significant Other Etkinlik tipi Şahsen Etkinlik Durumu yayınlanmad…" at bounding box center [499, 332] width 485 height 532
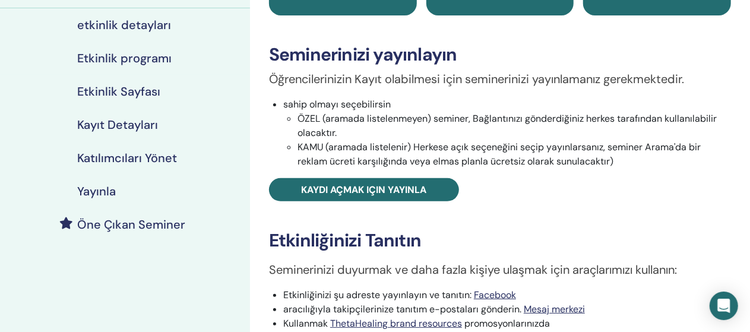
scroll to position [154, 0]
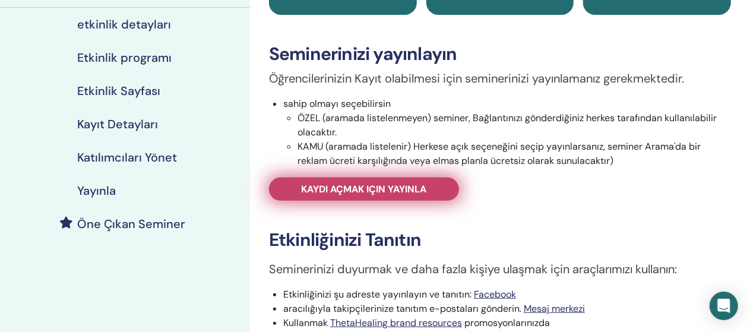
click at [371, 191] on span "Kaydı açmak için yayınla" at bounding box center [364, 189] width 125 height 12
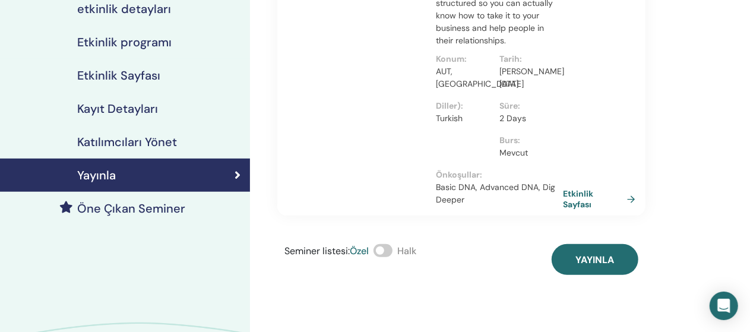
scroll to position [170, 0]
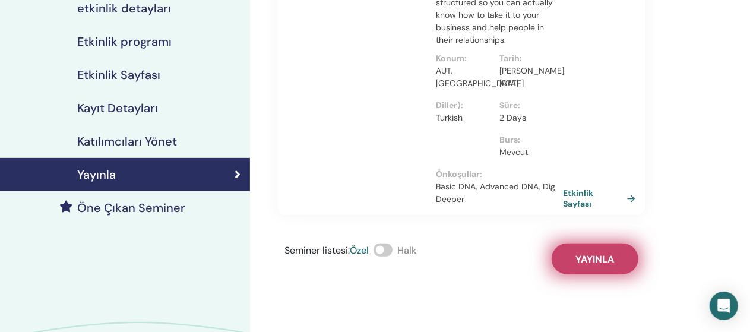
drag, startPoint x: 580, startPoint y: 260, endPoint x: 609, endPoint y: 260, distance: 28.5
click at [609, 260] on span "Yayınla" at bounding box center [595, 259] width 39 height 12
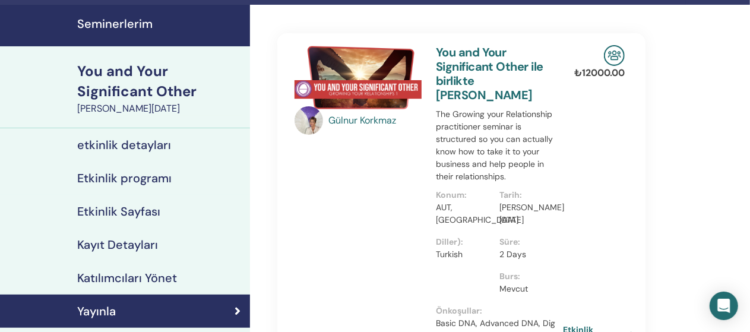
scroll to position [0, 0]
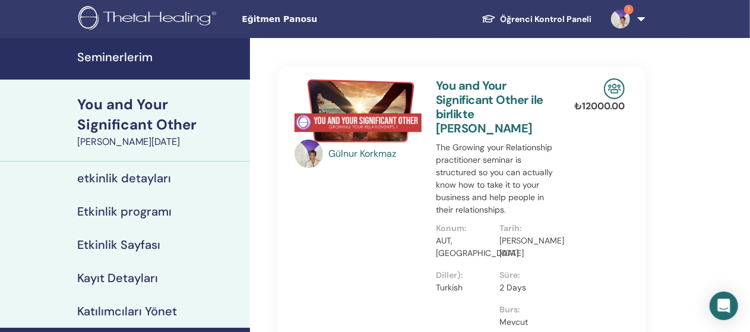
click at [129, 58] on h4 "Seminerlerim" at bounding box center [160, 57] width 166 height 14
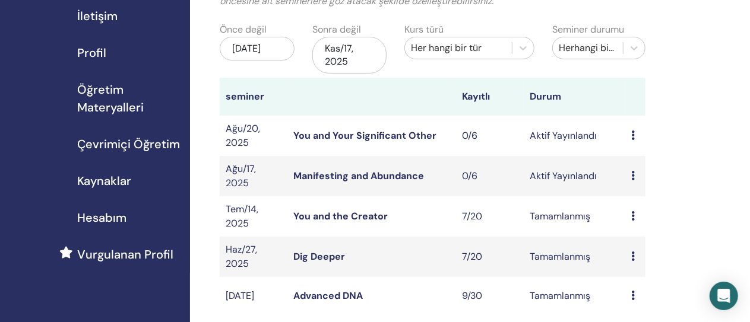
scroll to position [115, 0]
click at [369, 132] on link "You and Your Significant Other" at bounding box center [364, 135] width 143 height 12
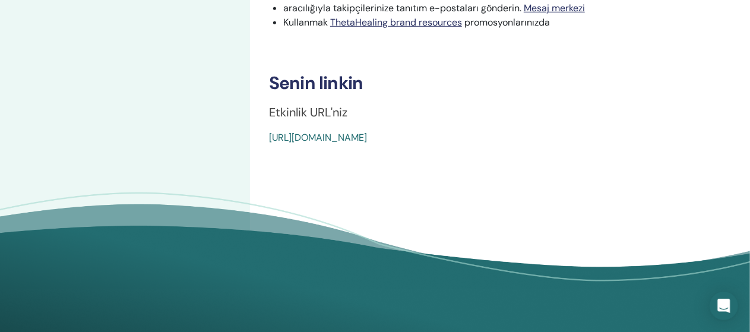
scroll to position [455, 0]
click at [367, 137] on link "https://www.thetahealing.com/seminar-375037-details.html" at bounding box center [318, 137] width 98 height 12
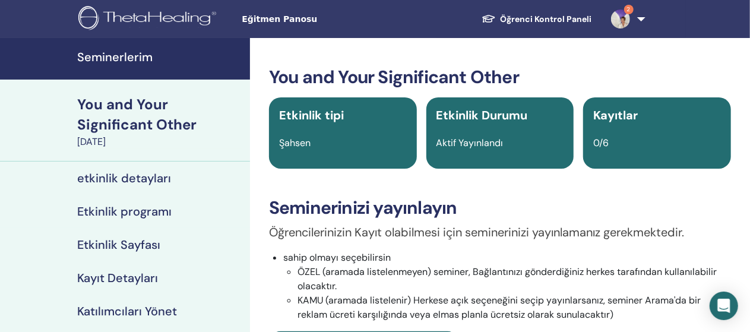
click at [629, 8] on span "2" at bounding box center [628, 9] width 9 height 9
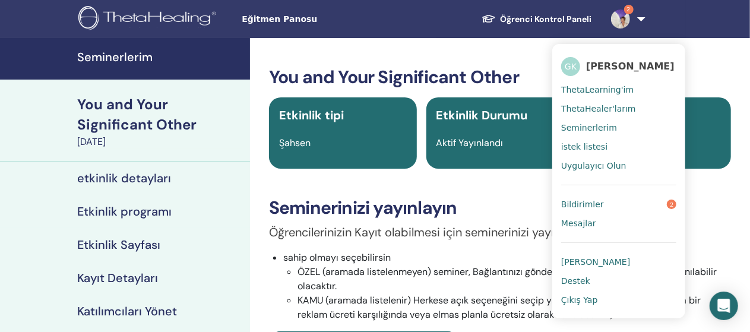
click at [613, 205] on link "Bildirimler 2" at bounding box center [618, 204] width 115 height 19
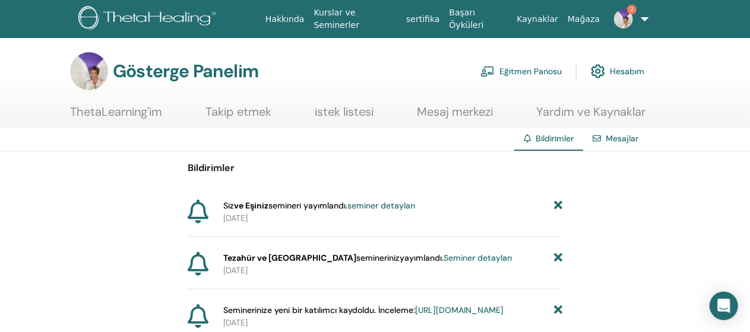
click at [443, 253] on font "Seminer detayları" at bounding box center [477, 257] width 68 height 11
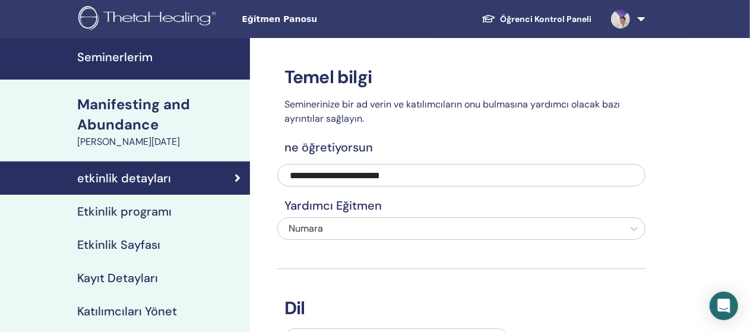
click at [274, 21] on span "Eğitmen Panosu" at bounding box center [331, 19] width 178 height 12
click at [281, 18] on span "Eğitmen Panosu" at bounding box center [331, 19] width 178 height 12
click at [265, 18] on span "Eğitmen Panosu" at bounding box center [331, 19] width 178 height 12
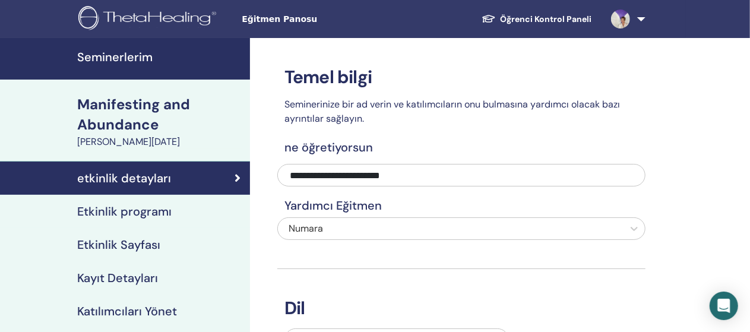
click at [302, 22] on span "Eğitmen Panosu" at bounding box center [331, 19] width 178 height 12
drag, startPoint x: 242, startPoint y: 21, endPoint x: 290, endPoint y: 20, distance: 48.7
click at [290, 20] on span "Eğitmen Panosu" at bounding box center [331, 19] width 178 height 12
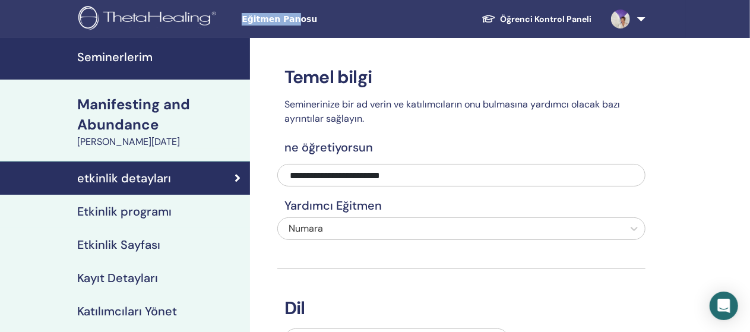
click at [290, 21] on span "Eğitmen Panosu" at bounding box center [331, 19] width 178 height 12
click at [266, 19] on span "Eğitmen Panosu" at bounding box center [331, 19] width 178 height 12
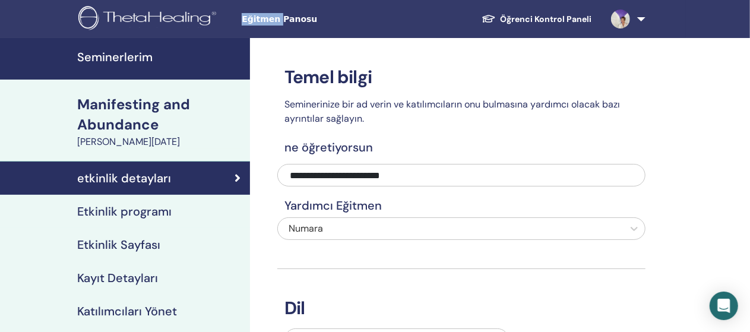
click at [266, 19] on span "Eğitmen Panosu" at bounding box center [331, 19] width 178 height 12
click at [307, 34] on div "Eğitmen Panosu Öğrenci Kontrol Paneli GK [PERSON_NAME] ThetaLearning'im ThetaHe…" at bounding box center [375, 19] width 678 height 38
click at [113, 55] on h4 "Seminerlerim" at bounding box center [160, 57] width 166 height 14
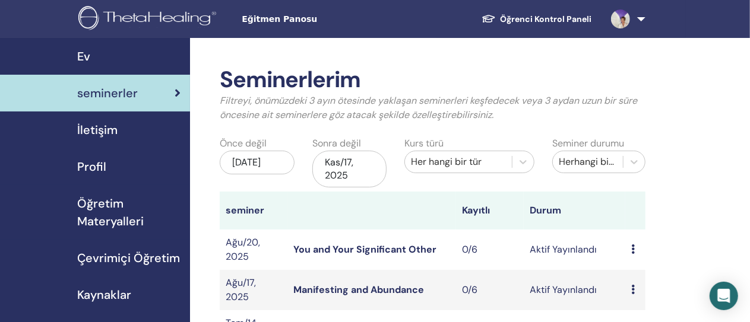
click at [131, 214] on span "Öğretim Materyalleri" at bounding box center [128, 213] width 103 height 36
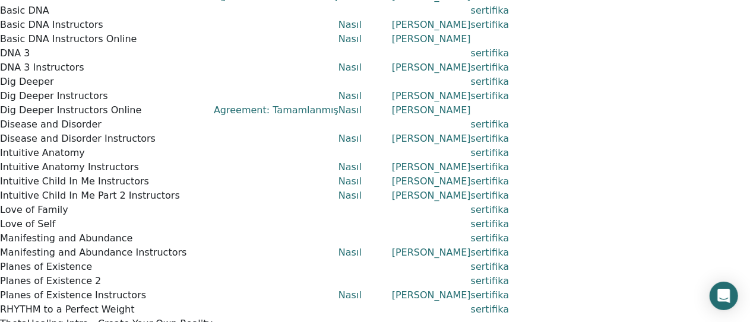
scroll to position [730, 0]
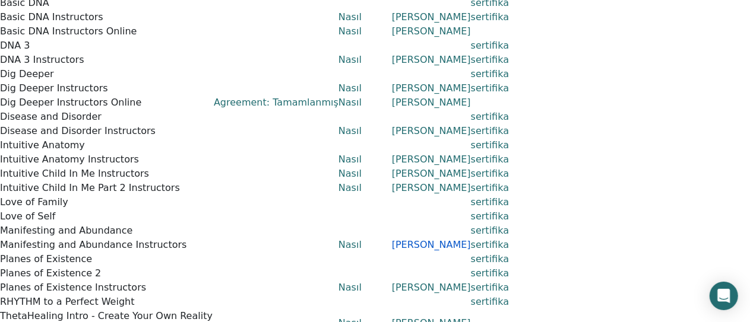
click at [471, 239] on link "[PERSON_NAME]" at bounding box center [431, 244] width 79 height 11
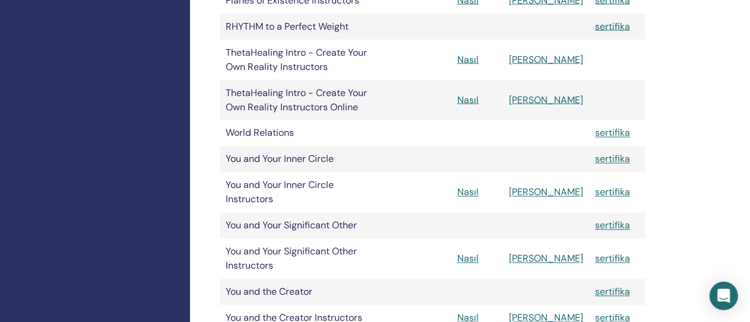
scroll to position [1040, 0]
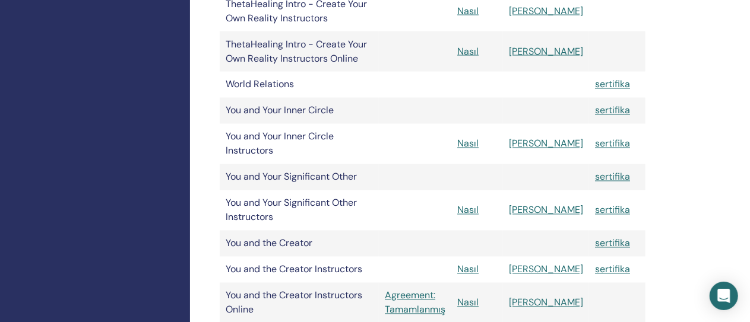
click at [561, 138] on link "[PERSON_NAME]" at bounding box center [546, 144] width 74 height 12
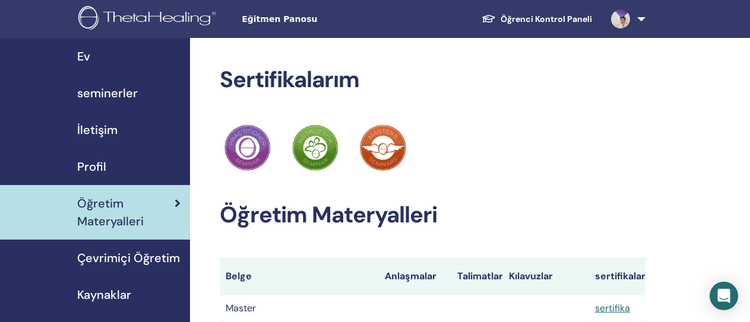
scroll to position [1040, 0]
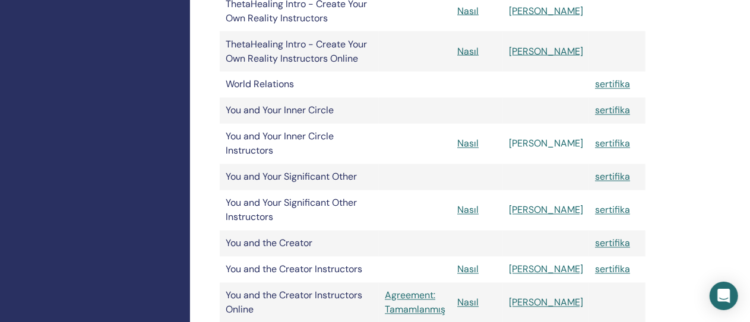
click at [558, 138] on link "[PERSON_NAME]" at bounding box center [546, 144] width 74 height 12
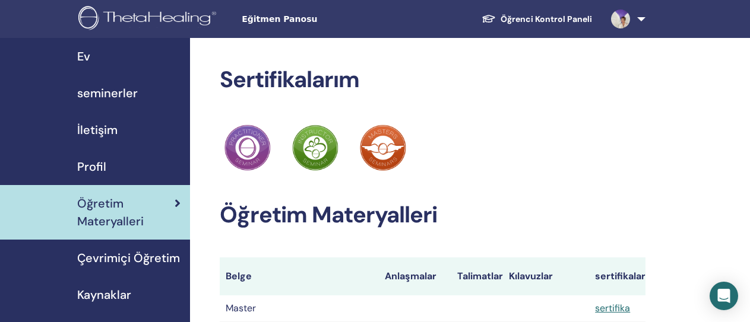
scroll to position [1040, 0]
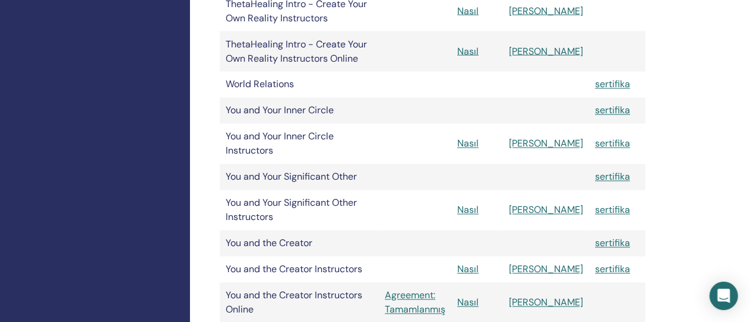
click at [335, 164] on td "You and Your Significant Other" at bounding box center [299, 177] width 159 height 26
click at [379, 164] on td "You and Your Significant Other" at bounding box center [299, 177] width 159 height 26
click at [563, 204] on link "[PERSON_NAME]" at bounding box center [546, 210] width 74 height 12
